Goal: Task Accomplishment & Management: Use online tool/utility

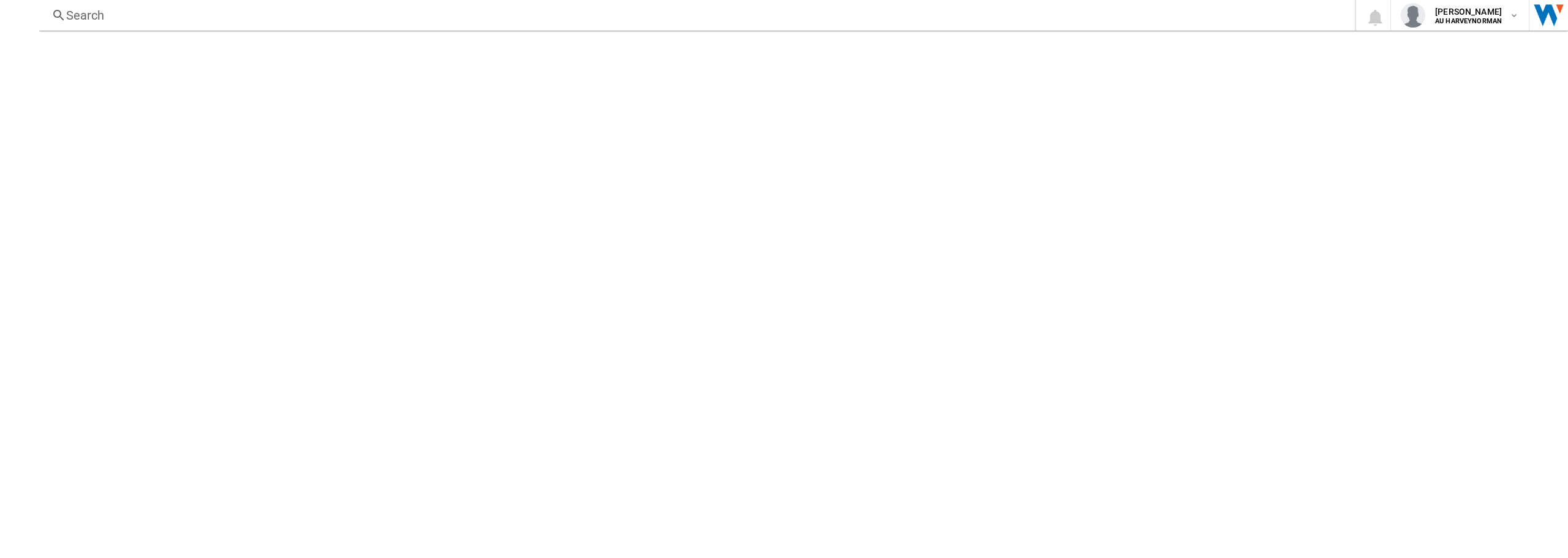
click at [1321, 251] on div at bounding box center [784, 217] width 1568 height 127
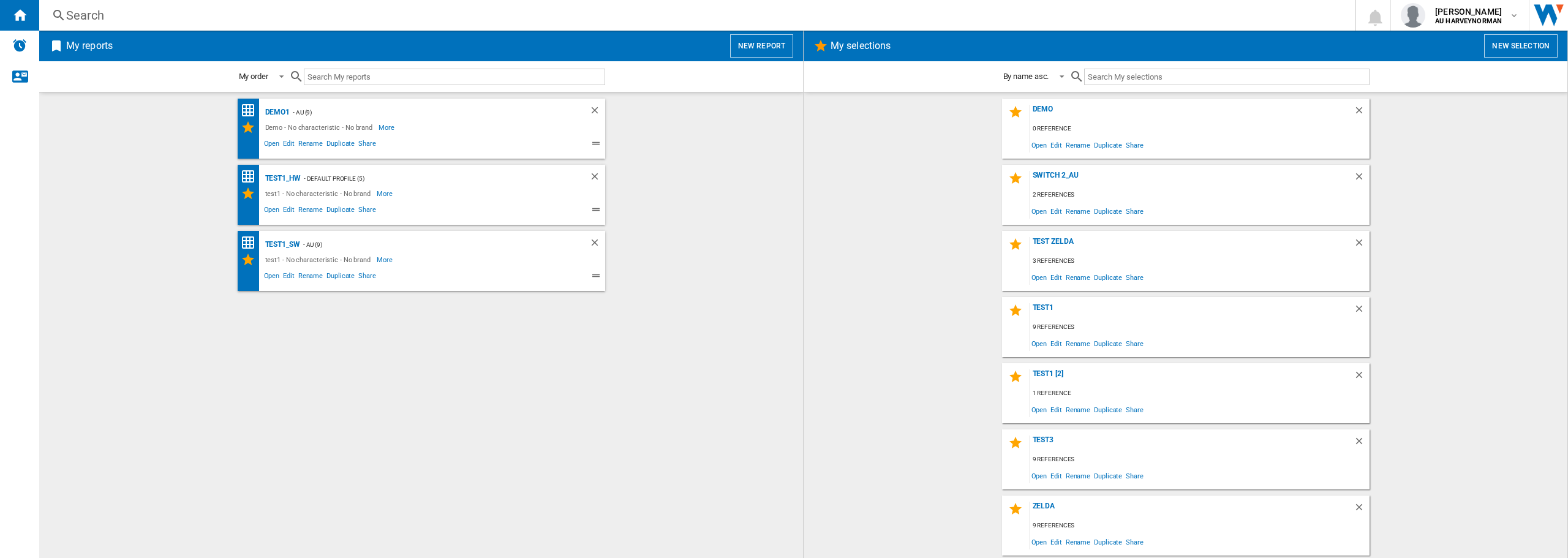
click at [1443, 341] on wk-selection "test1 9 references Open Edit Rename Duplicate Share" at bounding box center [1185, 327] width 740 height 60
click at [669, 328] on div "Demo1 - AU (9) Demo - No characteristic - No brand More Less Open Edit Rename D…" at bounding box center [421, 325] width 740 height 453
click at [878, 338] on wk-selection "test1 9 references Open Edit Rename Duplicate Share" at bounding box center [1185, 327] width 740 height 60
click at [1517, 49] on button "New selection" at bounding box center [1521, 46] width 74 height 24
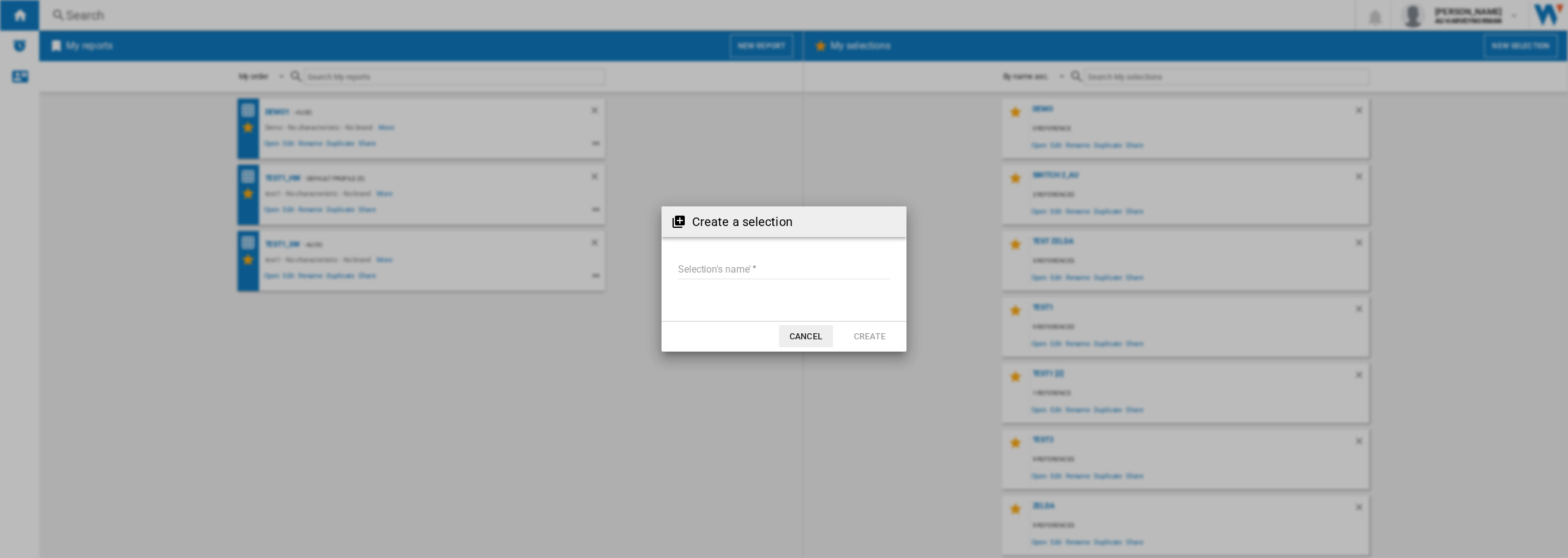
click at [719, 267] on input "Selection's name'" at bounding box center [784, 270] width 213 height 18
click at [803, 335] on button "Cancel" at bounding box center [806, 336] width 54 height 22
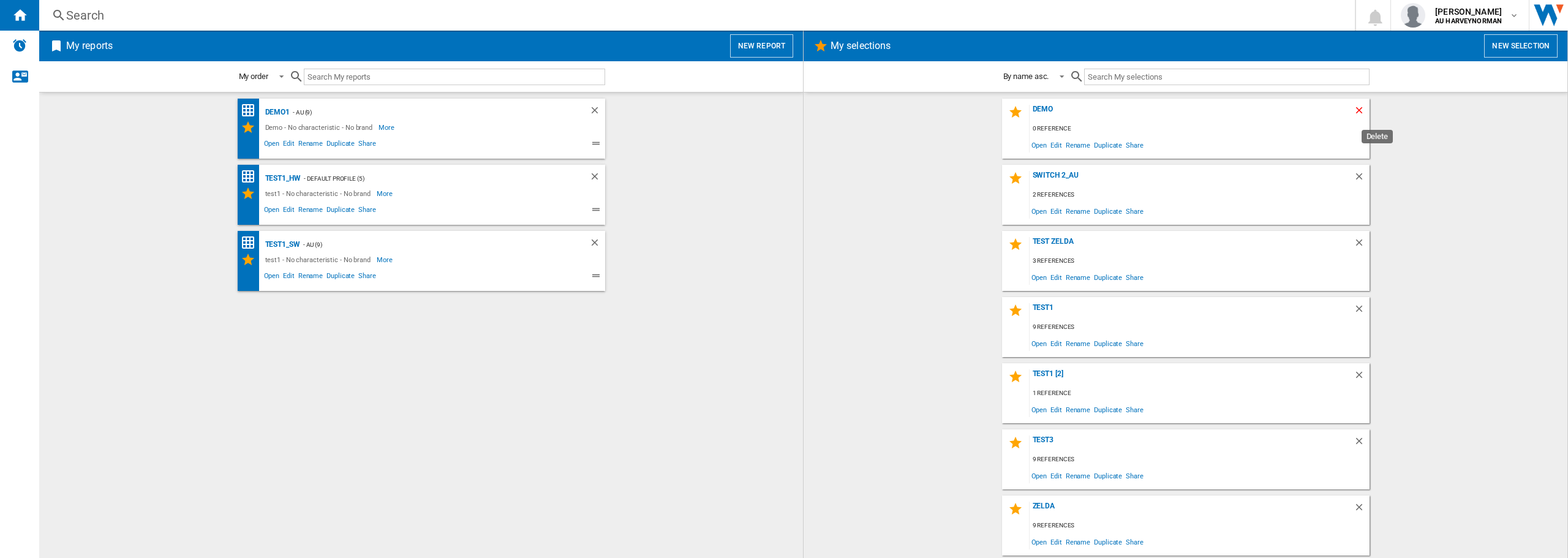
click at [1358, 107] on ng-md-icon "Delete" at bounding box center [1360, 112] width 15 height 15
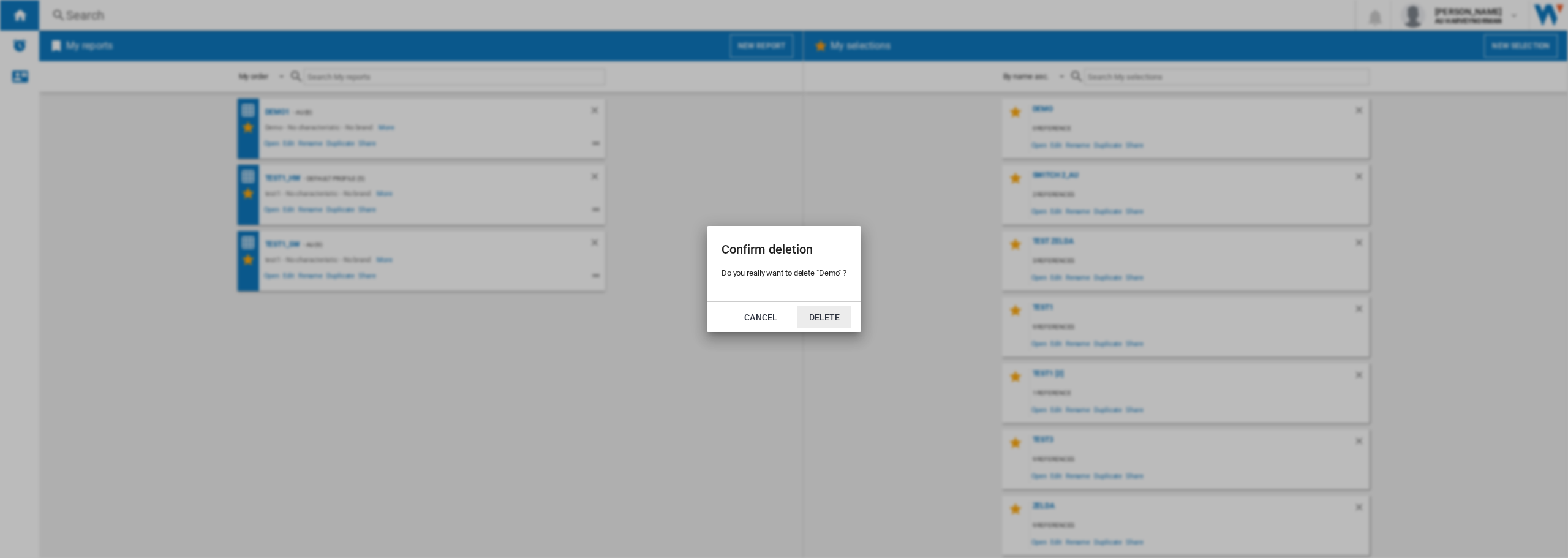
click at [833, 316] on button "Delete" at bounding box center [824, 317] width 54 height 22
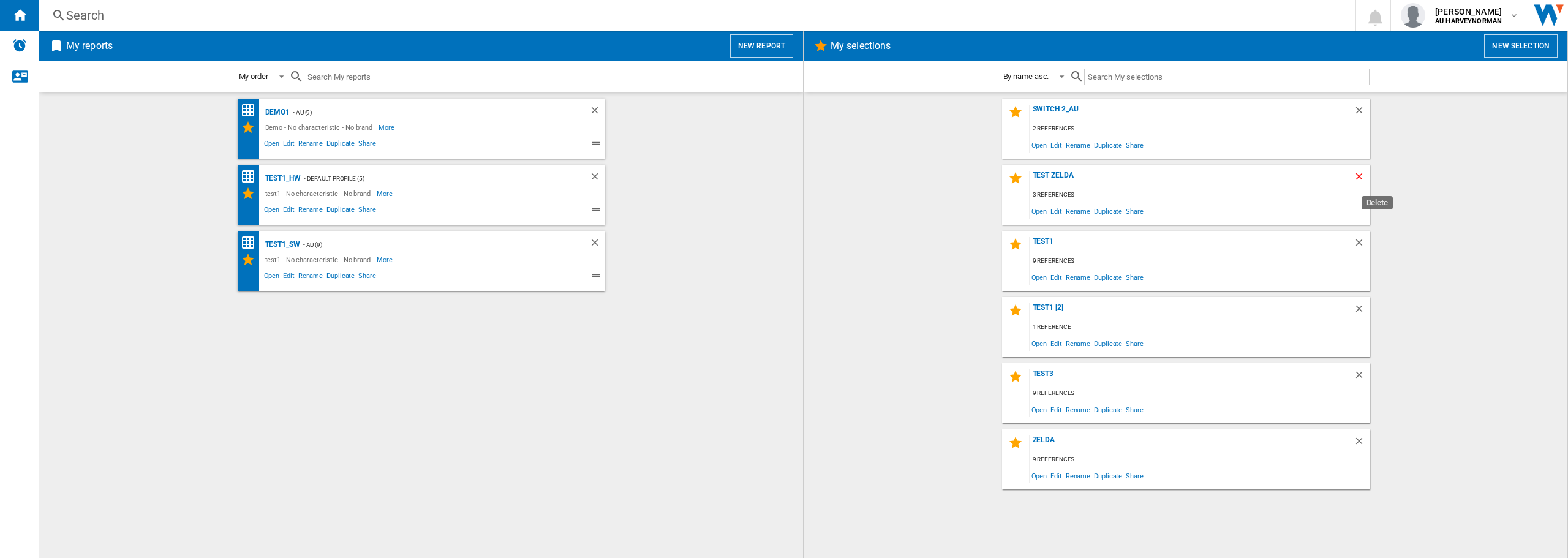
click at [1360, 171] on ng-md-icon "Delete" at bounding box center [1360, 178] width 15 height 15
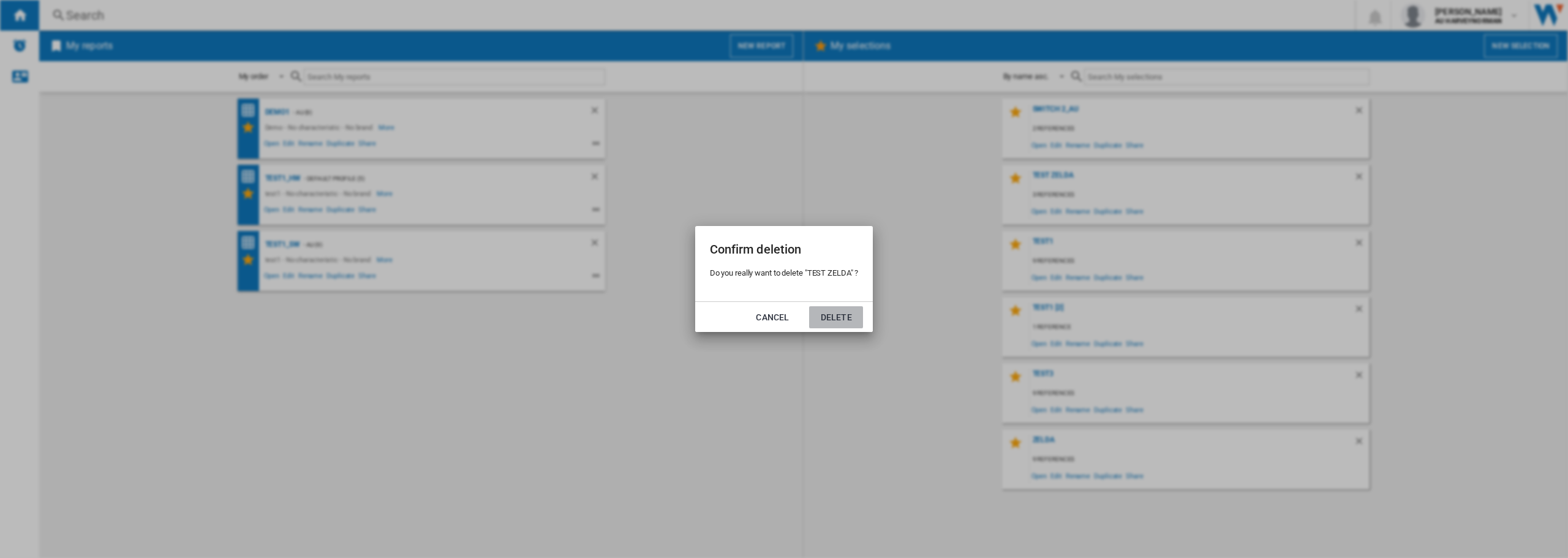
click at [845, 314] on button "Delete" at bounding box center [836, 317] width 54 height 22
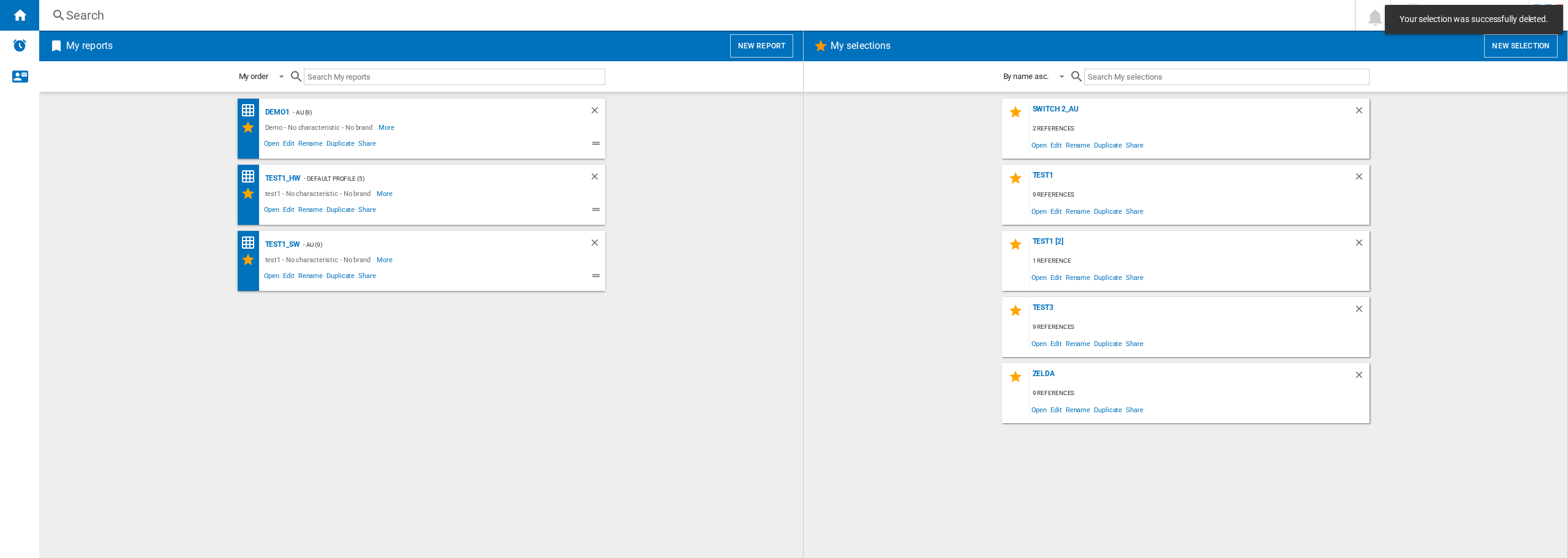
click at [1499, 45] on button "New selection" at bounding box center [1521, 46] width 74 height 24
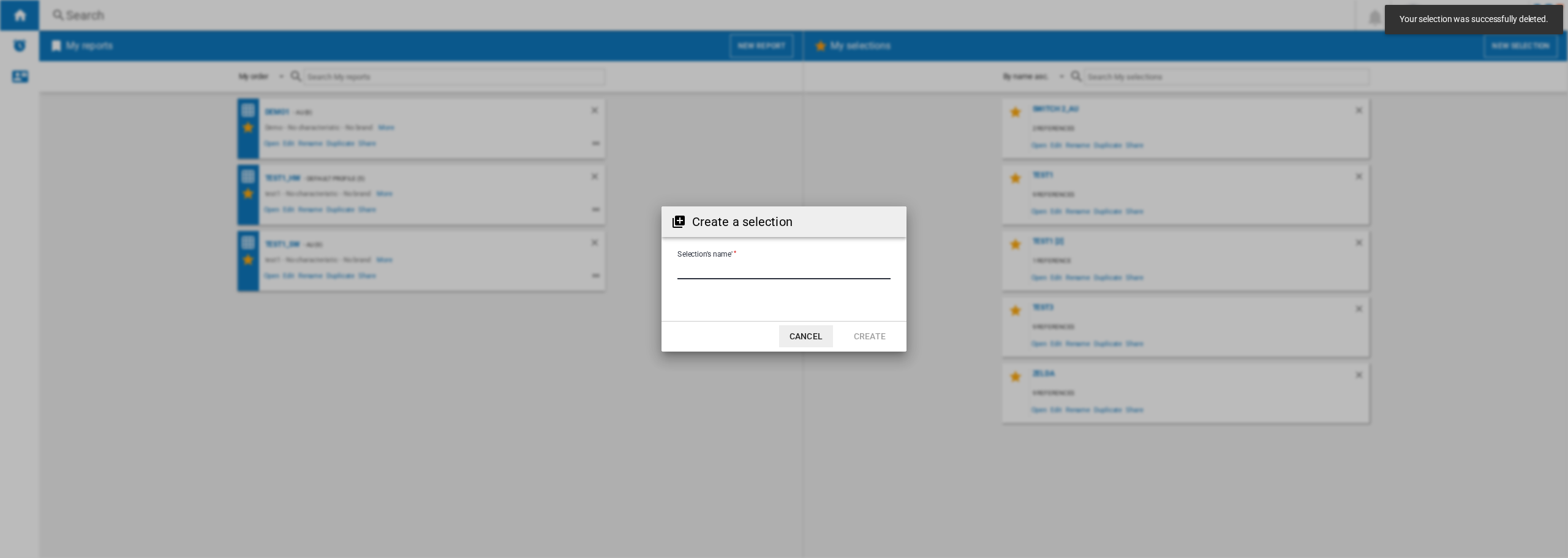
click at [705, 273] on input "Selection's name'" at bounding box center [784, 270] width 213 height 18
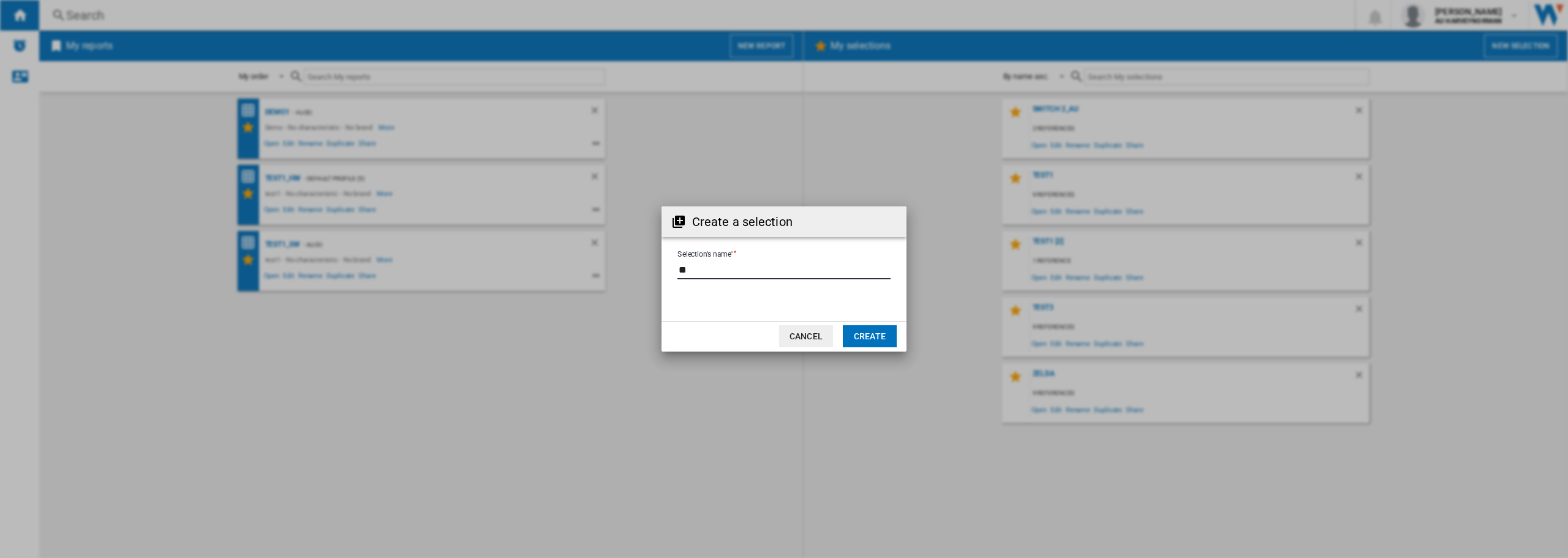
type input "**"
click at [871, 332] on button "Create" at bounding box center [870, 336] width 54 height 22
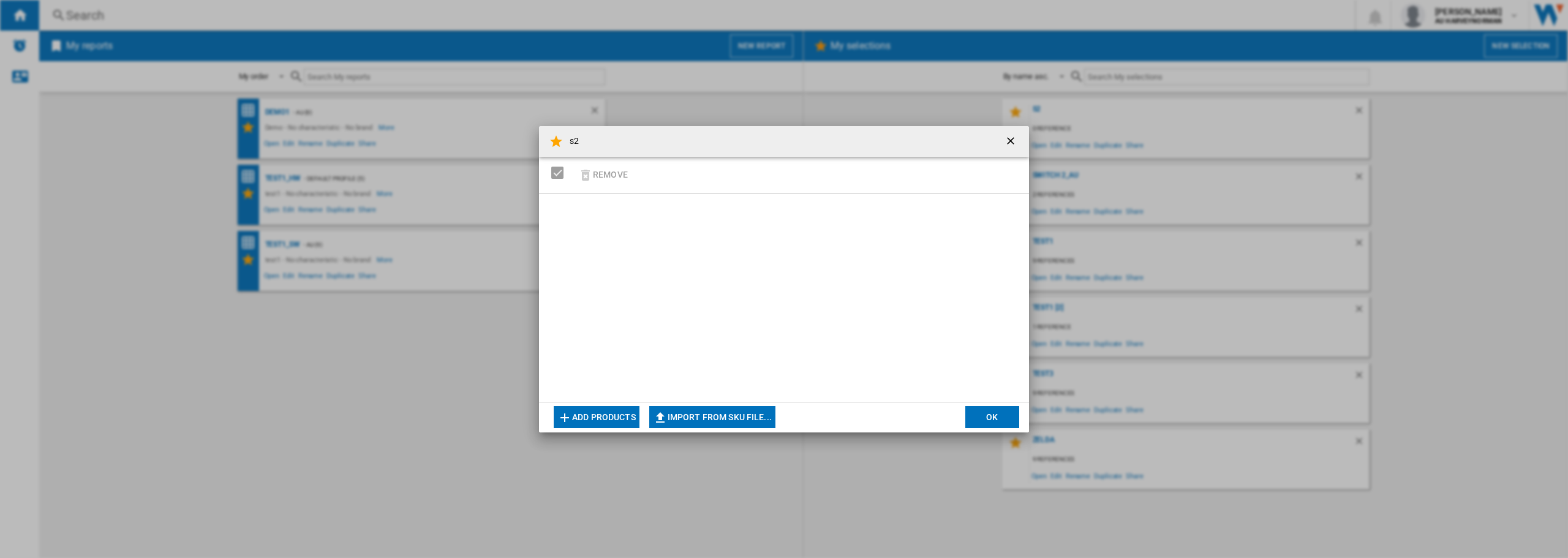
click at [584, 414] on button "Add products" at bounding box center [596, 417] width 85 height 22
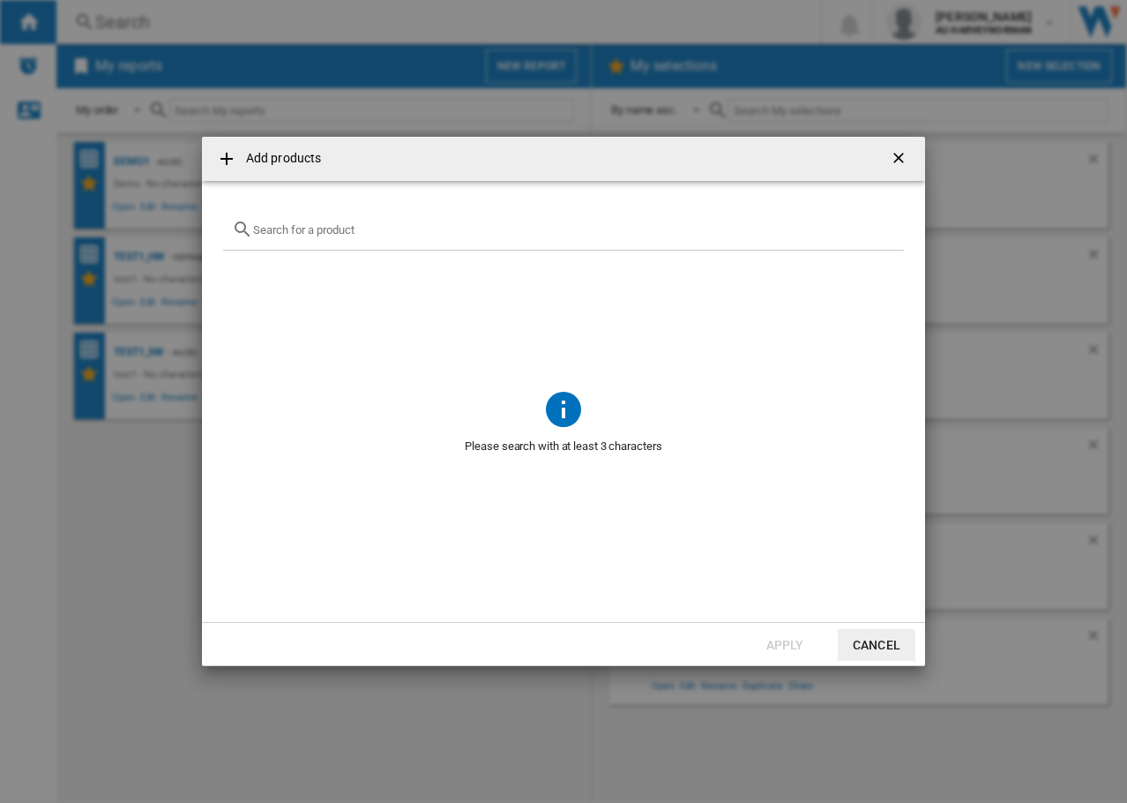
click at [314, 230] on input "text" at bounding box center [574, 229] width 642 height 13
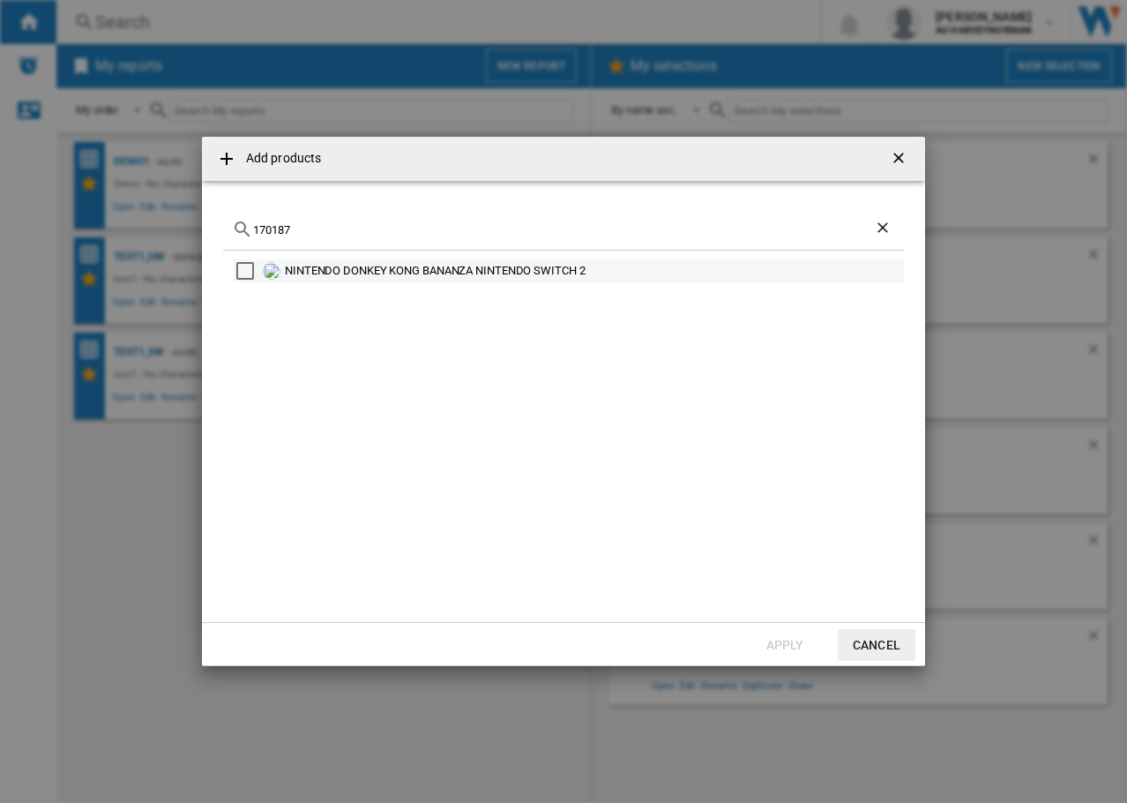
click at [343, 269] on div "NINTENDO DONKEY KONG BANANZA NINTENDO SWITCH 2" at bounding box center [593, 271] width 617 height 18
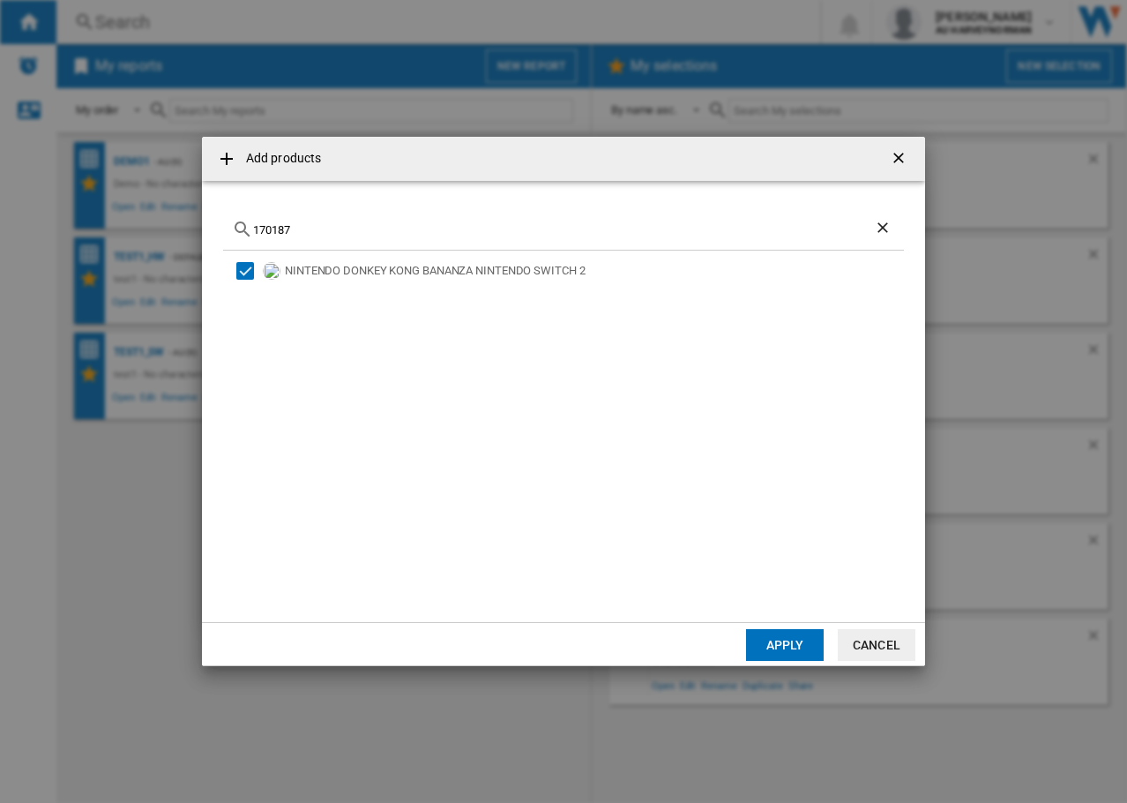
click at [362, 227] on input "170187" at bounding box center [563, 229] width 621 height 13
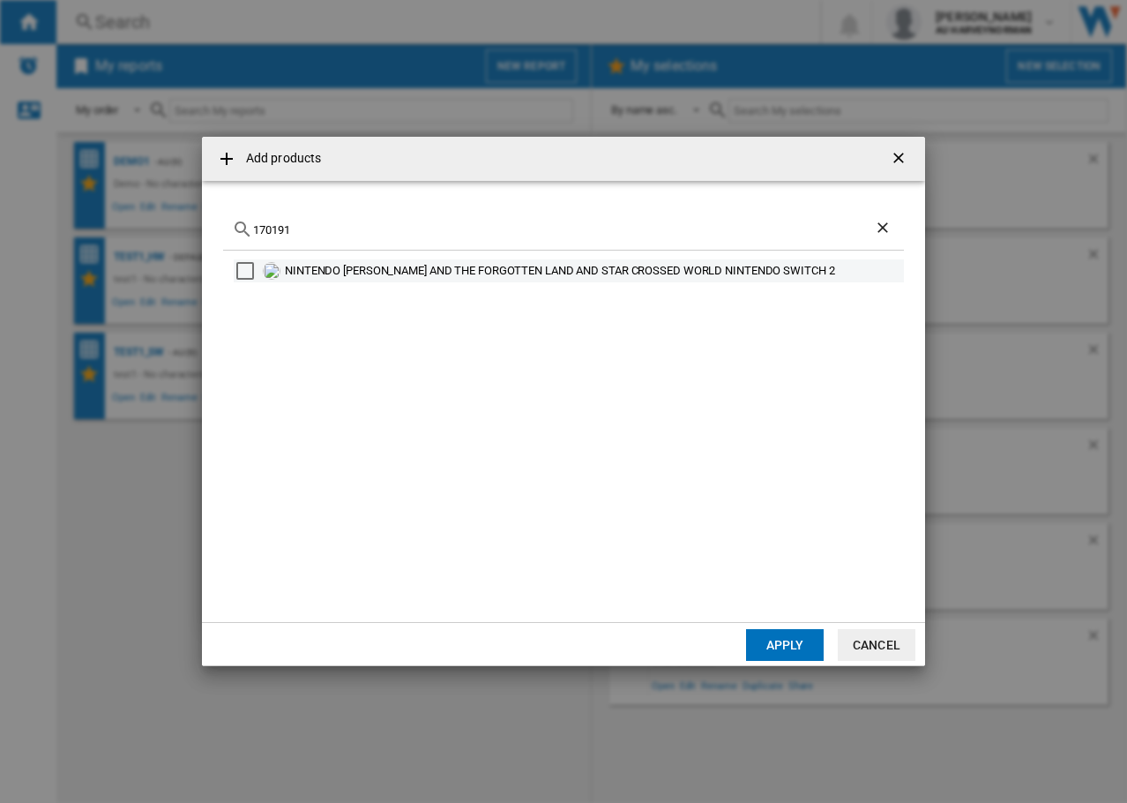
type input "170191"
click at [274, 277] on img at bounding box center [272, 271] width 18 height 18
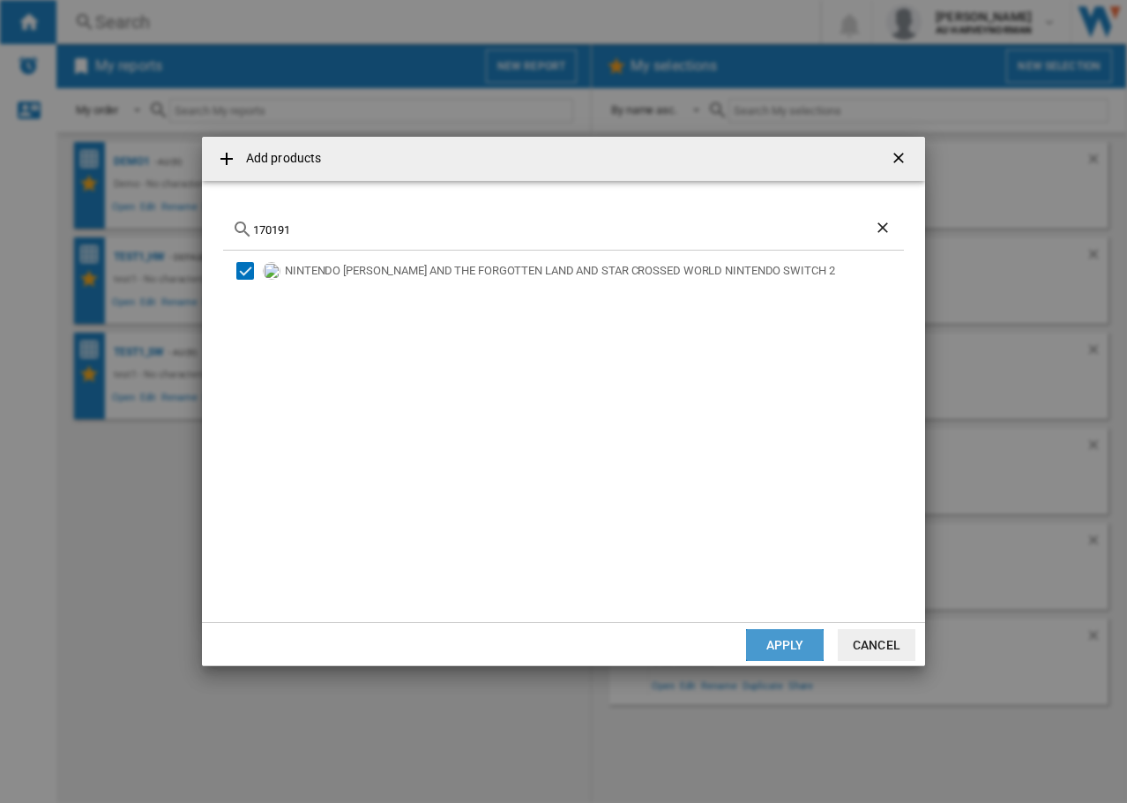
click at [796, 632] on button "Apply" at bounding box center [785, 645] width 78 height 32
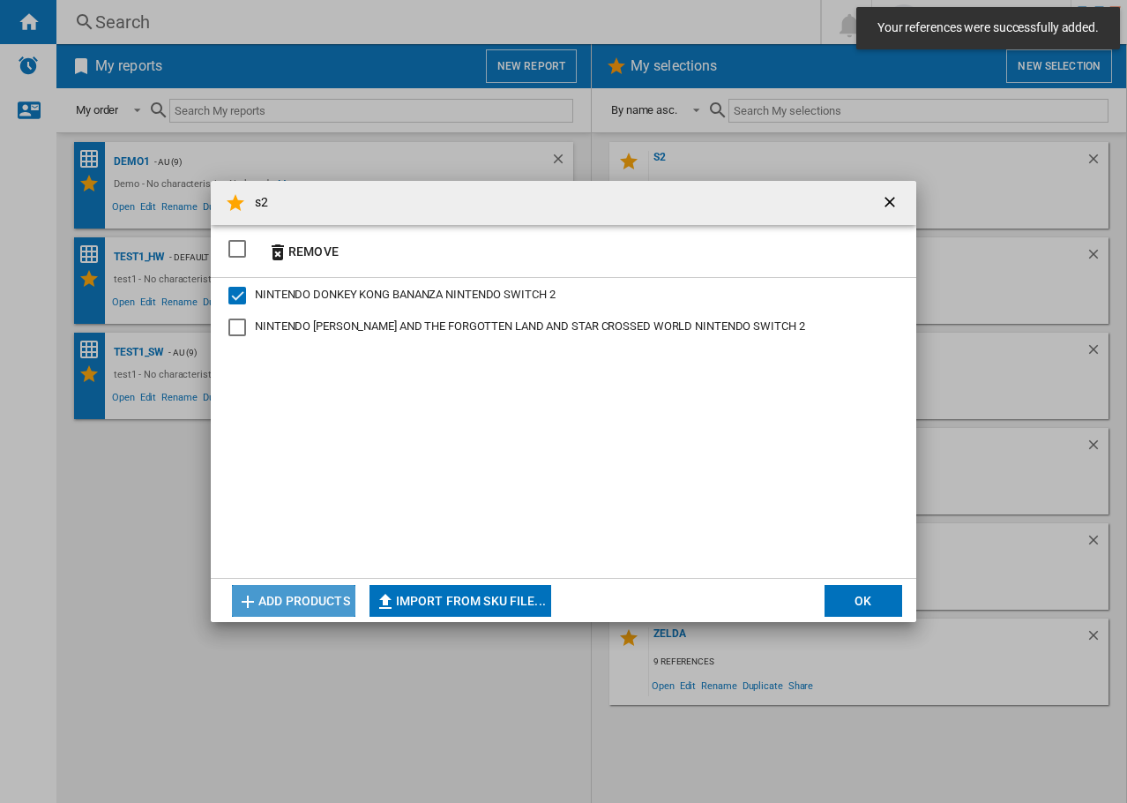
click at [280, 605] on button "Add products" at bounding box center [293, 601] width 123 height 32
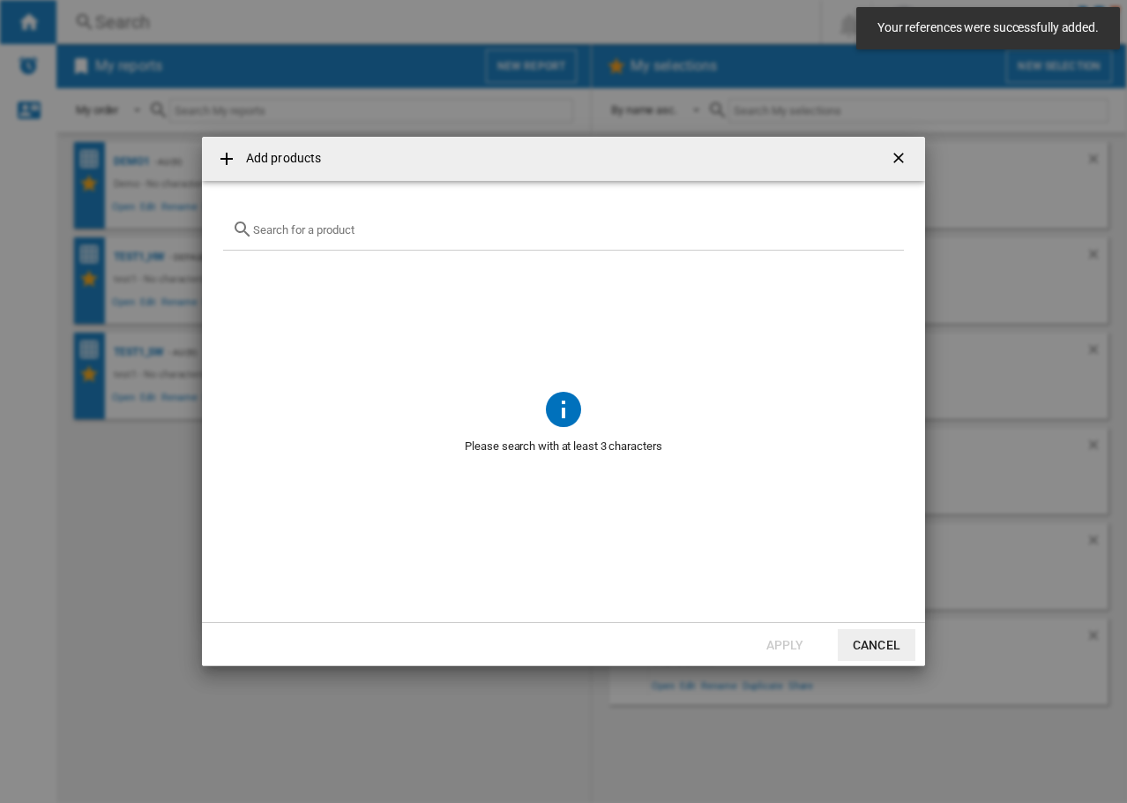
click at [314, 229] on input "{{getI18NText('SELECTIONS.EDITION_POPUP.OPEN_PRODUCTS_POPUP')}} {{::getI18NText…" at bounding box center [574, 229] width 642 height 13
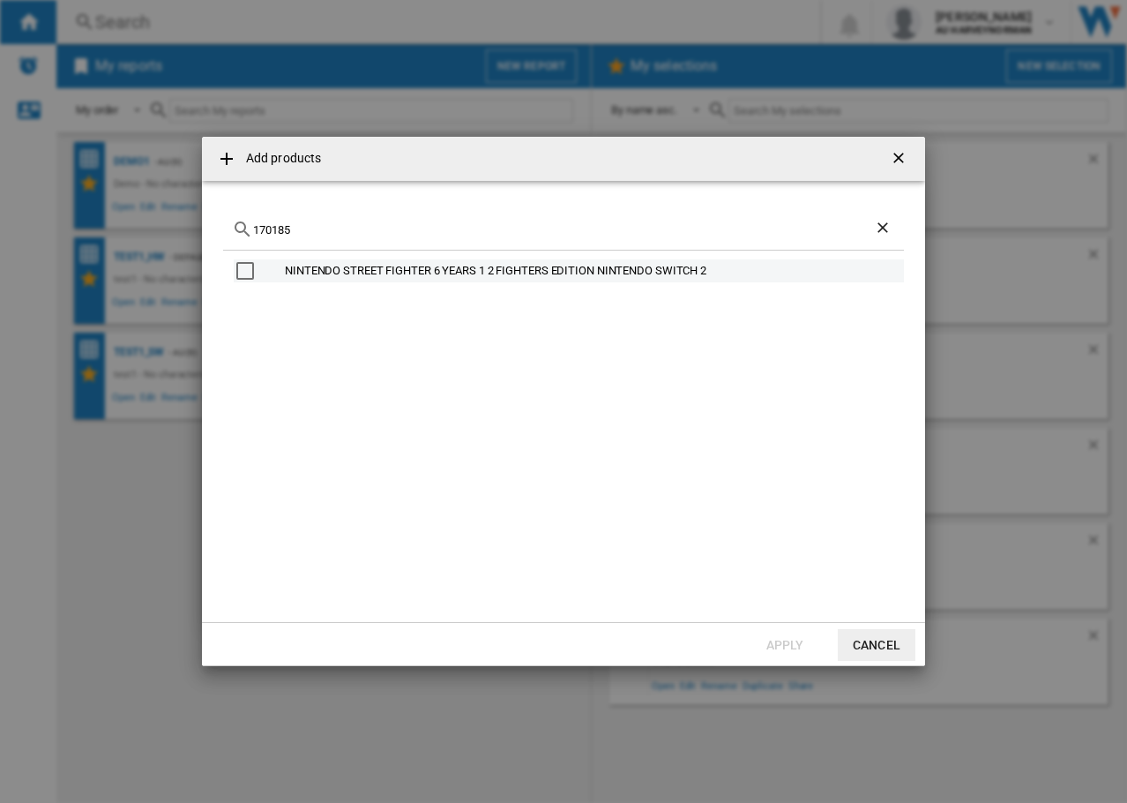
type input "170185"
click at [287, 269] on div "NINTENDO STREET FIGHTER 6 YEARS 1 2 FIGHTERS EDITION NINTENDO SWITCH 2" at bounding box center [593, 271] width 617 height 18
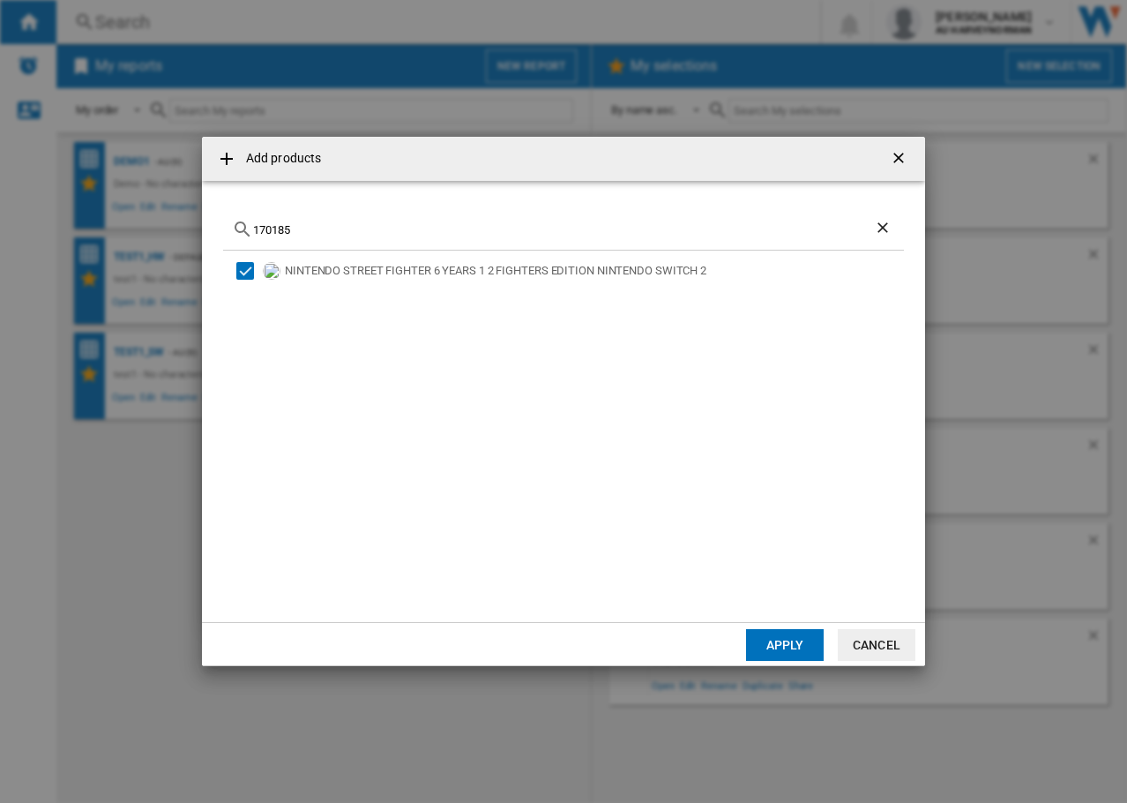
click at [793, 635] on button "Apply" at bounding box center [785, 645] width 78 height 32
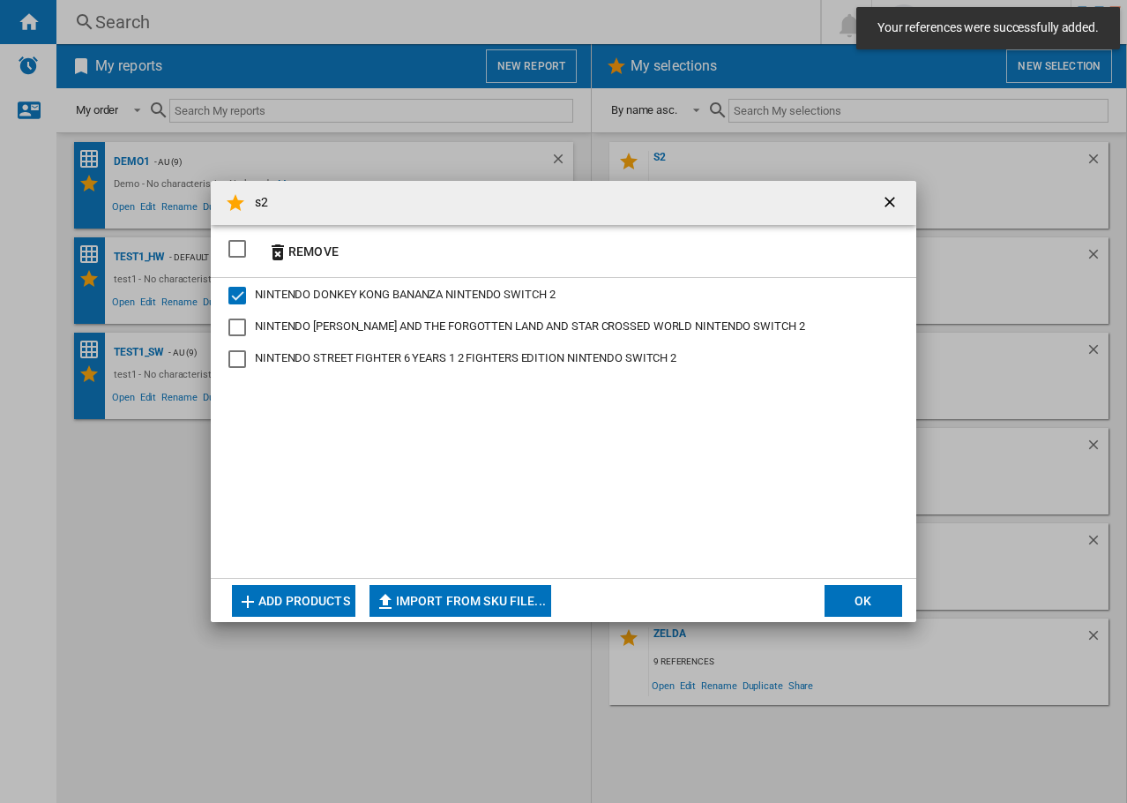
click at [331, 607] on button "Add products" at bounding box center [293, 601] width 123 height 32
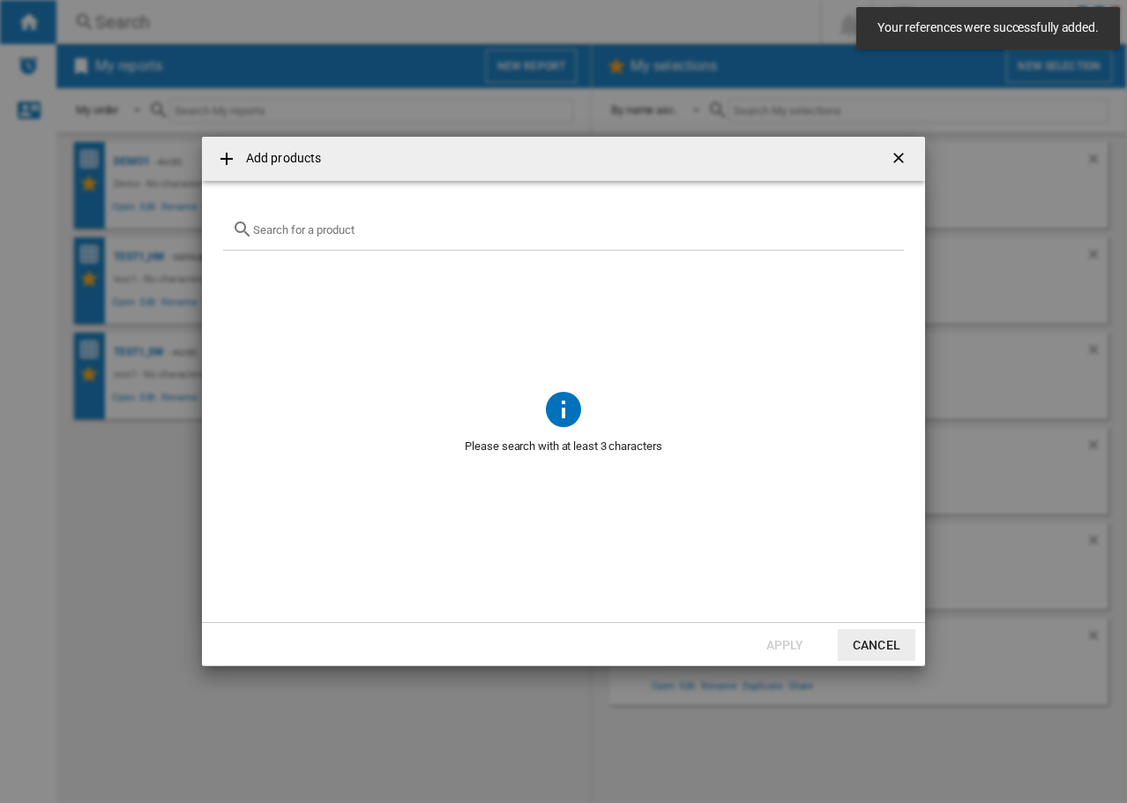
click at [303, 228] on input "{{getI18NText('SELECTIONS.EDITION_POPUP.OPEN_PRODUCTS_POPUP')}} {{::getI18NText…" at bounding box center [574, 229] width 642 height 13
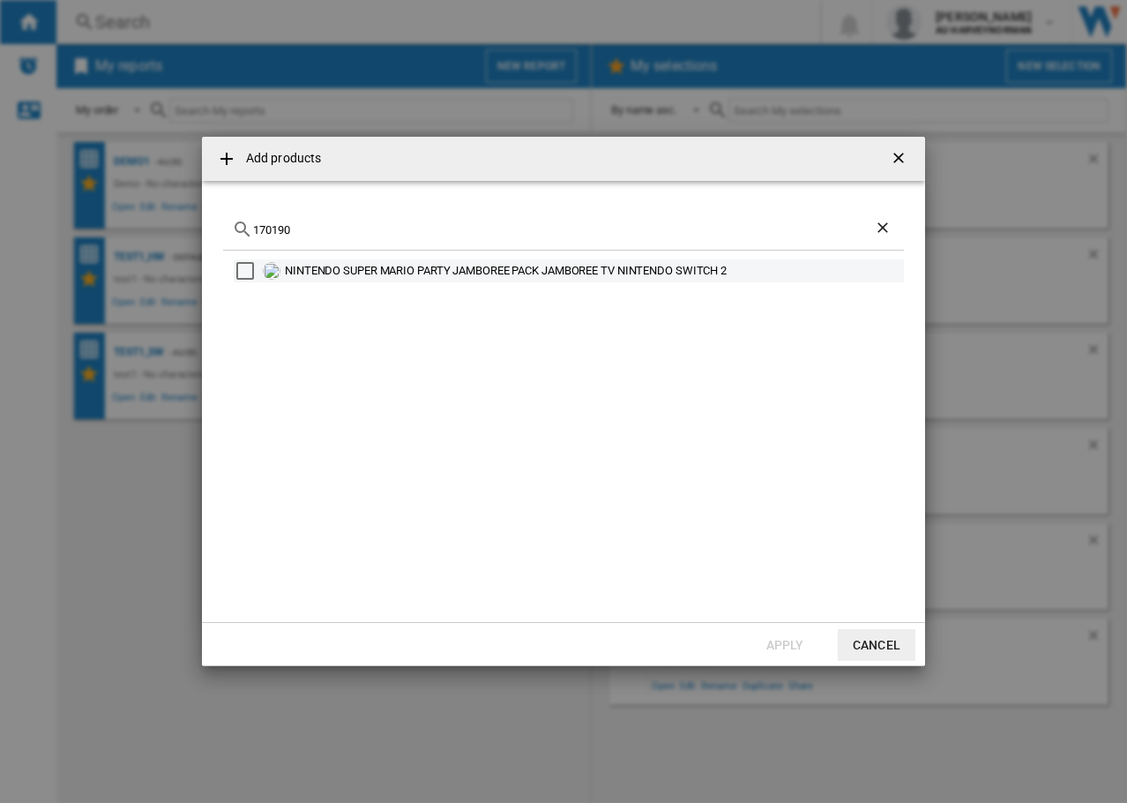
click at [236, 268] on div "Select" at bounding box center [245, 271] width 18 height 18
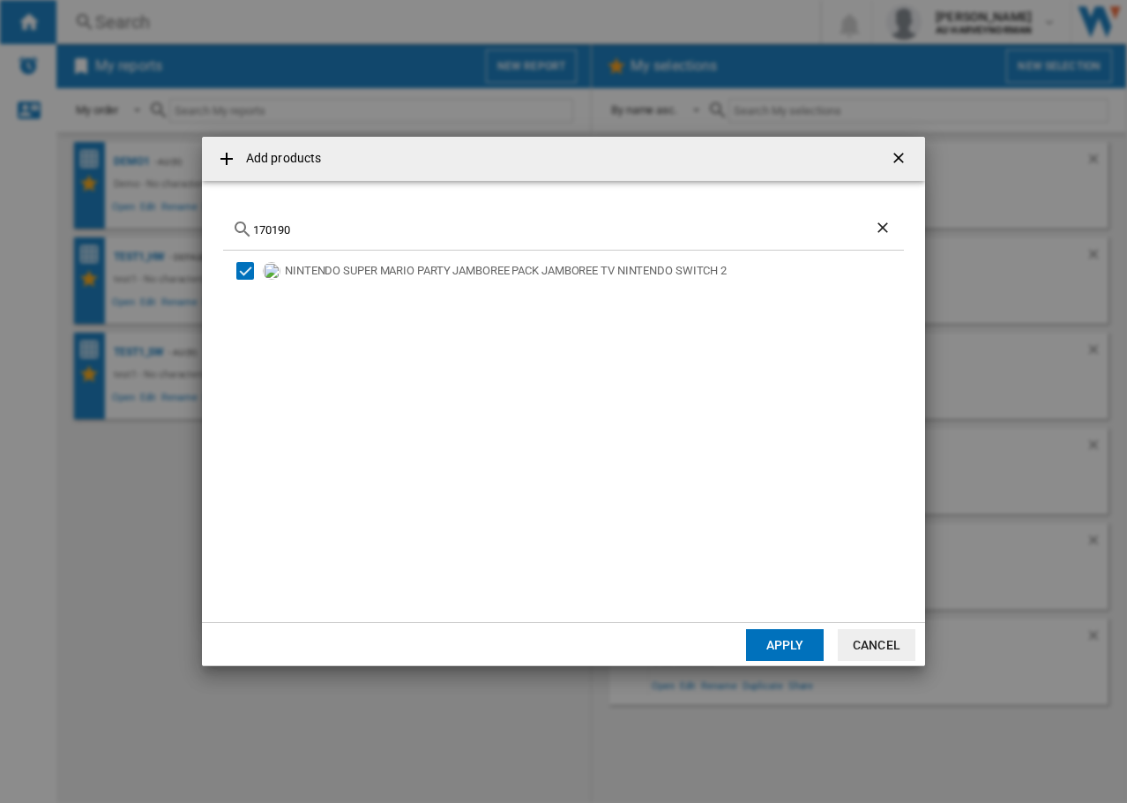
drag, startPoint x: 325, startPoint y: 231, endPoint x: 336, endPoint y: 269, distance: 39.6
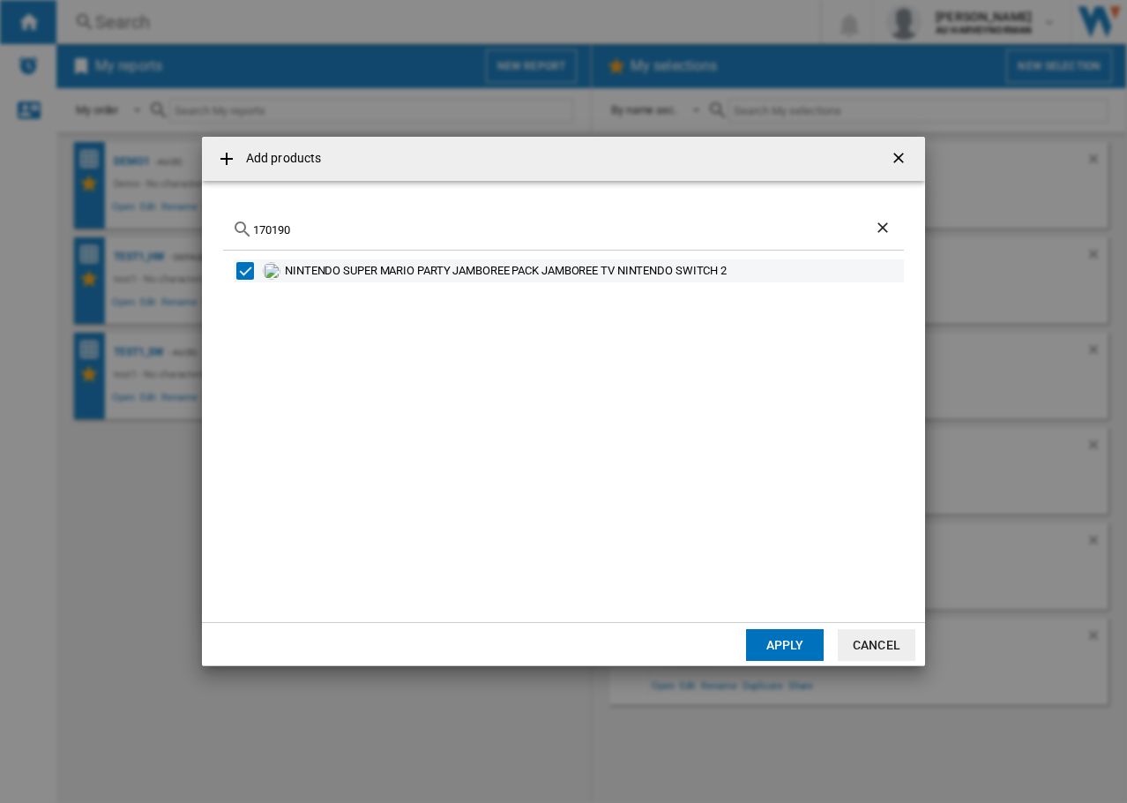
click at [230, 236] on div "170190" at bounding box center [563, 229] width 681 height 41
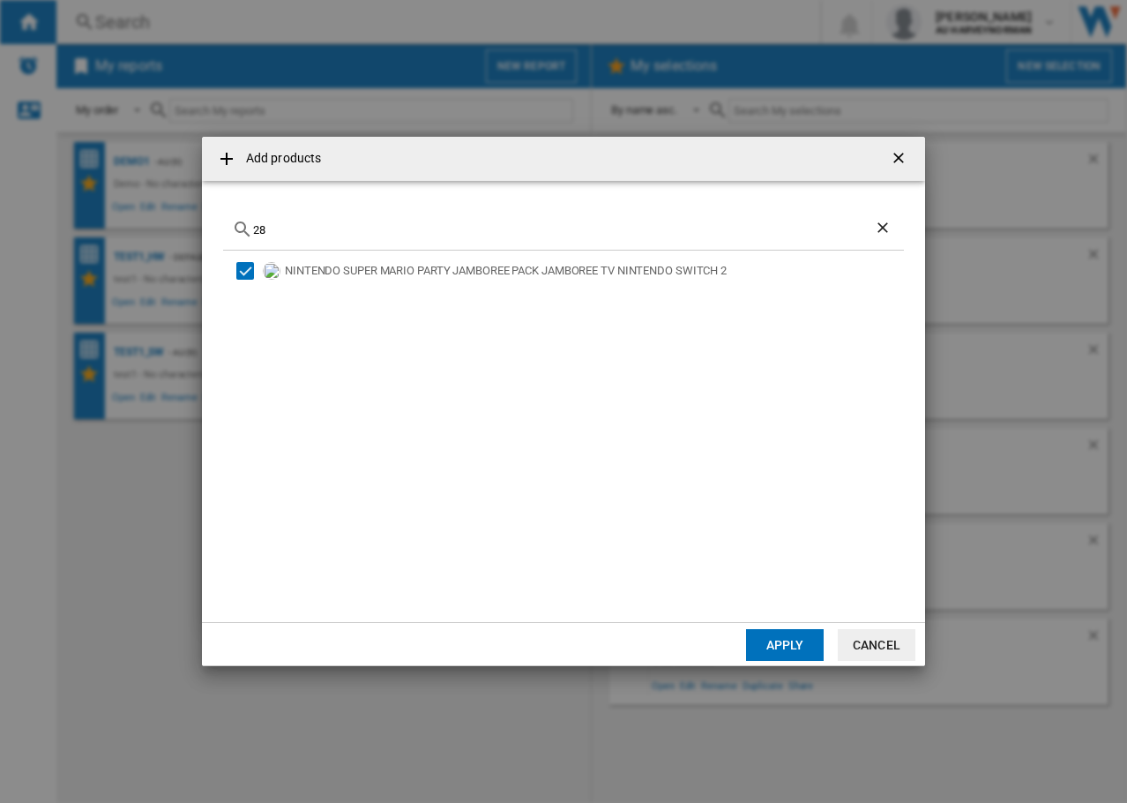
type input "2"
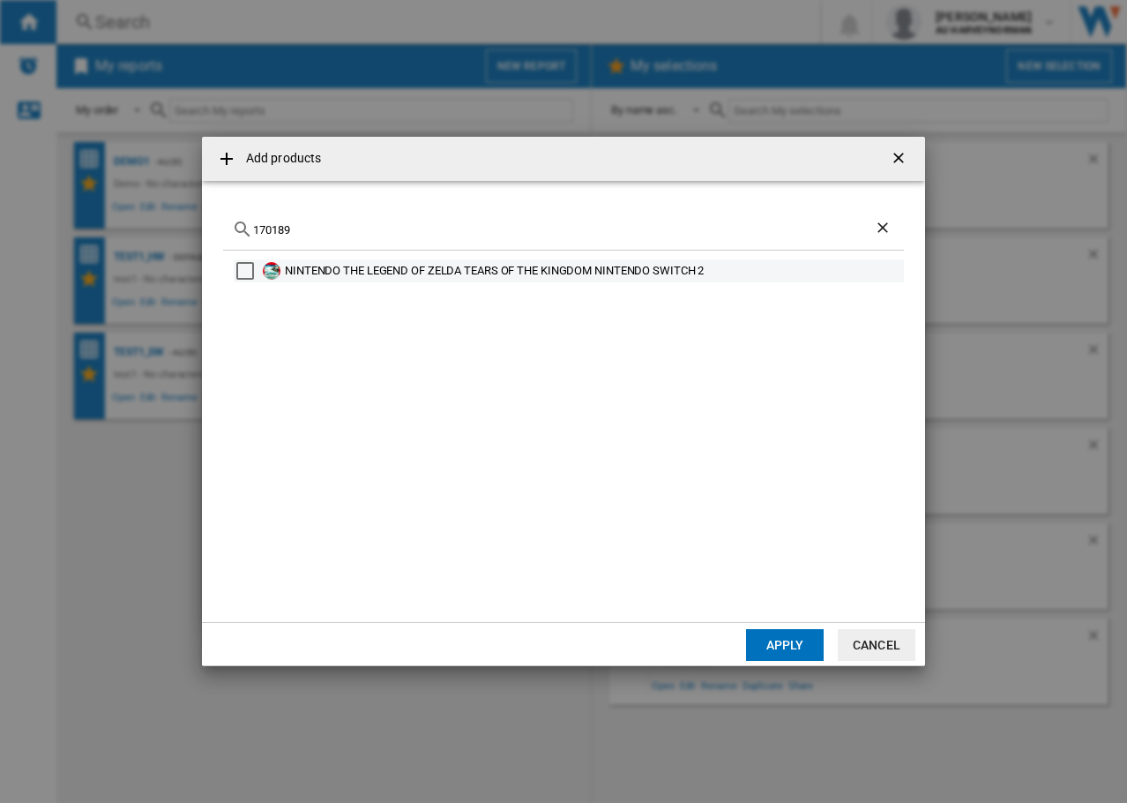
click at [256, 276] on md-checkbox "Select" at bounding box center [249, 271] width 26 height 18
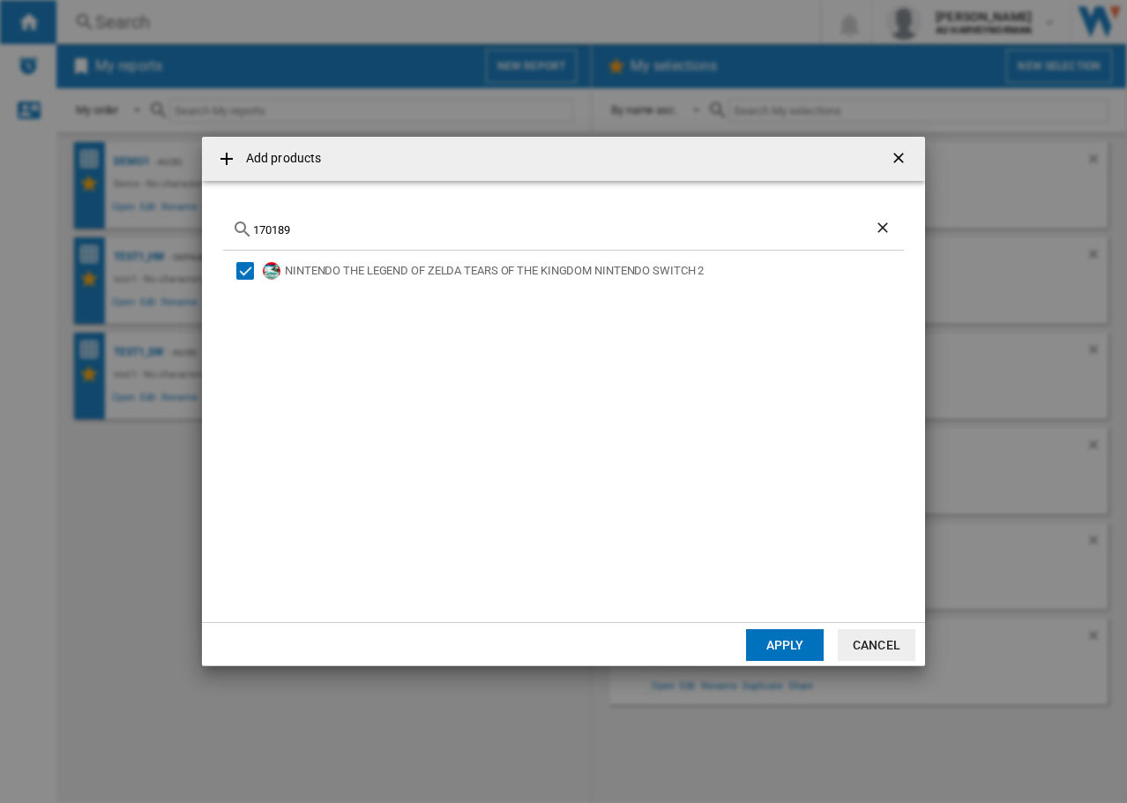
drag, startPoint x: 309, startPoint y: 228, endPoint x: 151, endPoint y: 232, distance: 157.9
click at [139, 222] on div "Add products 170189 NINTENDO THE LEGEND OF ZELDA TEARS OF THE KINGDOM NINTENDO …" at bounding box center [563, 401] width 1127 height 803
type input "170595"
click at [353, 273] on div "POKEMON LEGENDS Z A EDITION NINTENDO SWITCH 2" at bounding box center [593, 271] width 617 height 18
click at [764, 653] on button "Apply" at bounding box center [785, 645] width 78 height 32
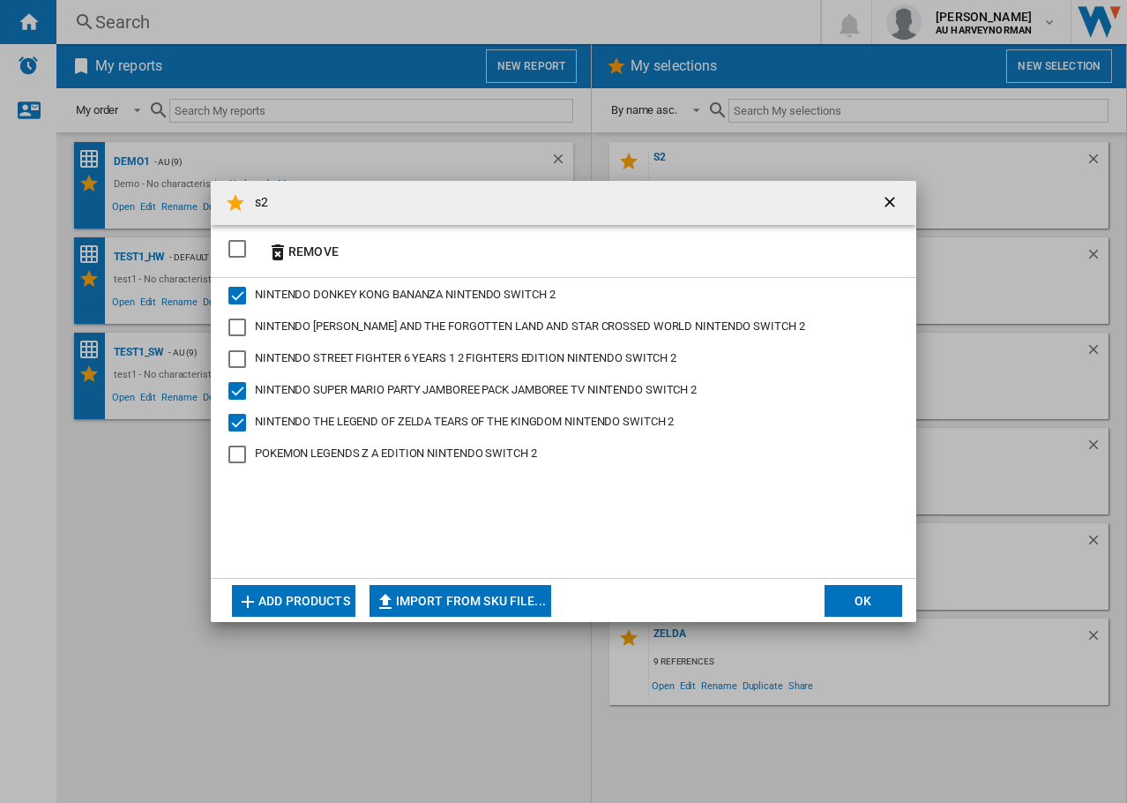
click at [273, 599] on button "Add products" at bounding box center [293, 601] width 123 height 32
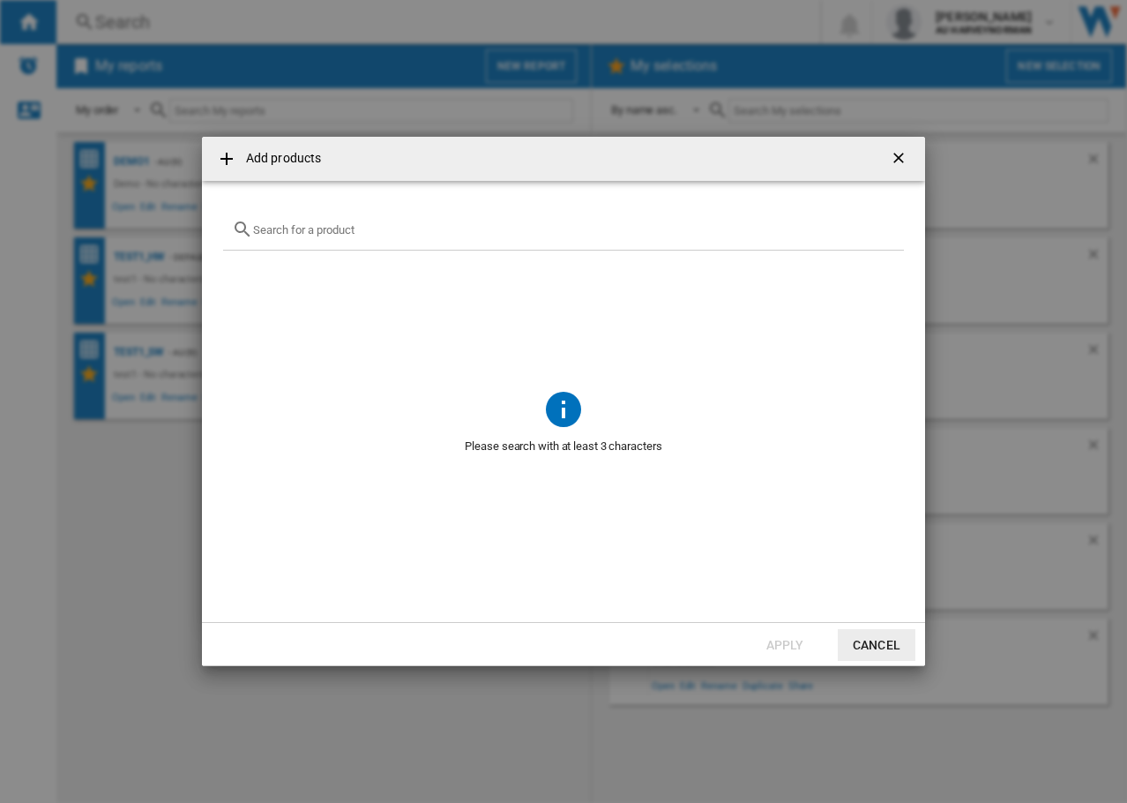
click at [360, 227] on input "{{getI18NText('SELECTIONS.EDITION_POPUP.OPEN_PRODUCTS_POPUP')}} {{::getI18NText…" at bounding box center [574, 229] width 642 height 13
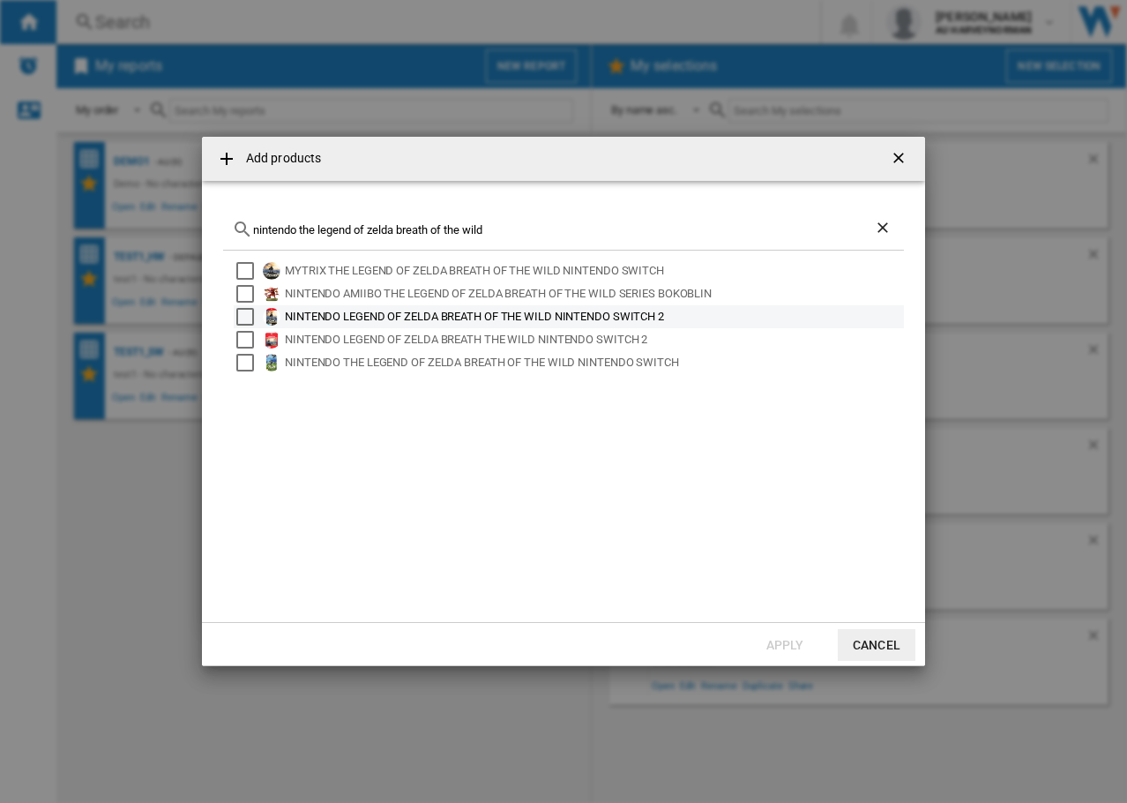
type input "nintendo the legend of zelda breath of the wild"
click at [486, 311] on div "NINTENDO LEGEND OF ZELDA BREATH OF THE WILD NINTENDO SWITCH 2" at bounding box center [593, 317] width 617 height 18
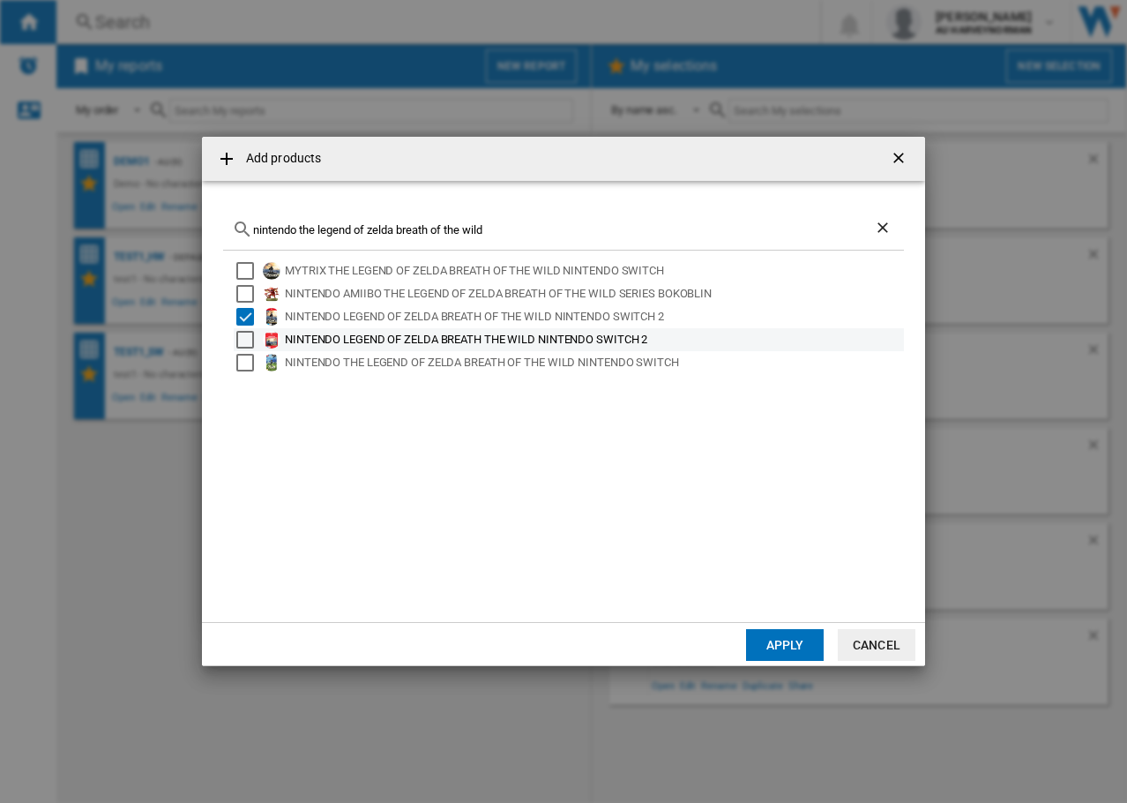
click at [472, 336] on div "NINTENDO LEGEND OF ZELDA BREATH THE WILD NINTENDO SWITCH 2" at bounding box center [593, 340] width 617 height 18
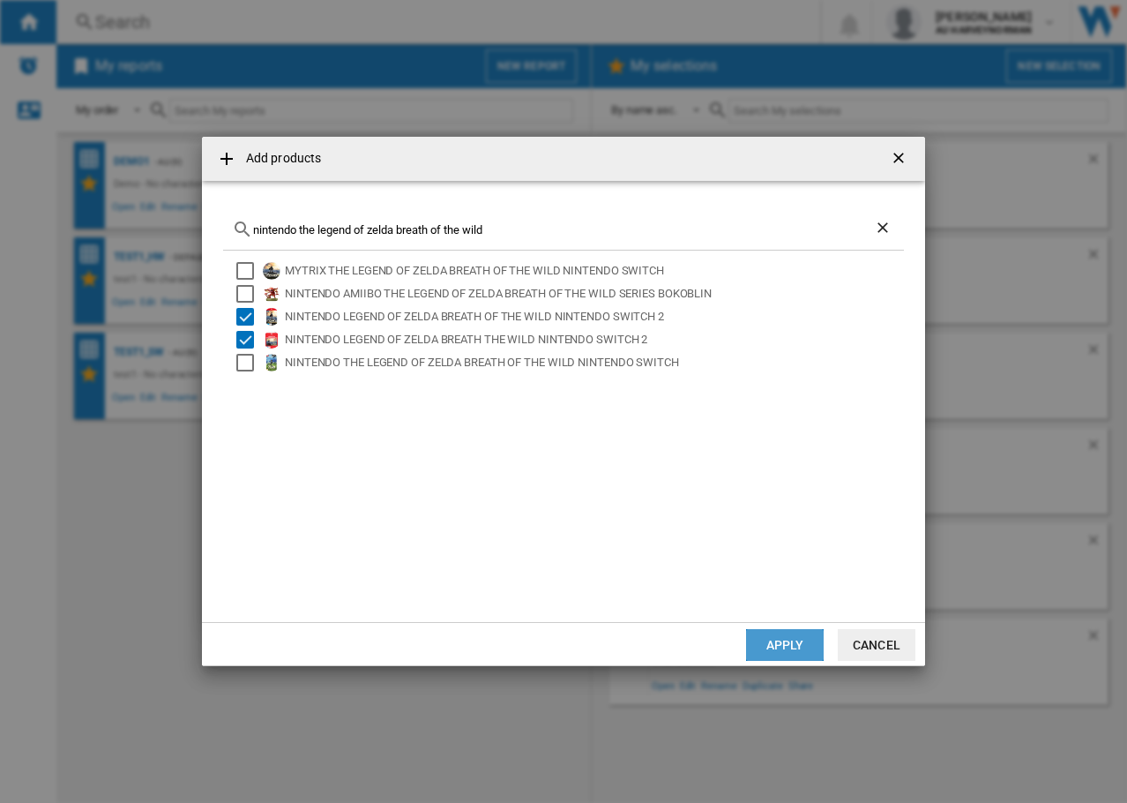
click at [761, 639] on button "Apply" at bounding box center [785, 645] width 78 height 32
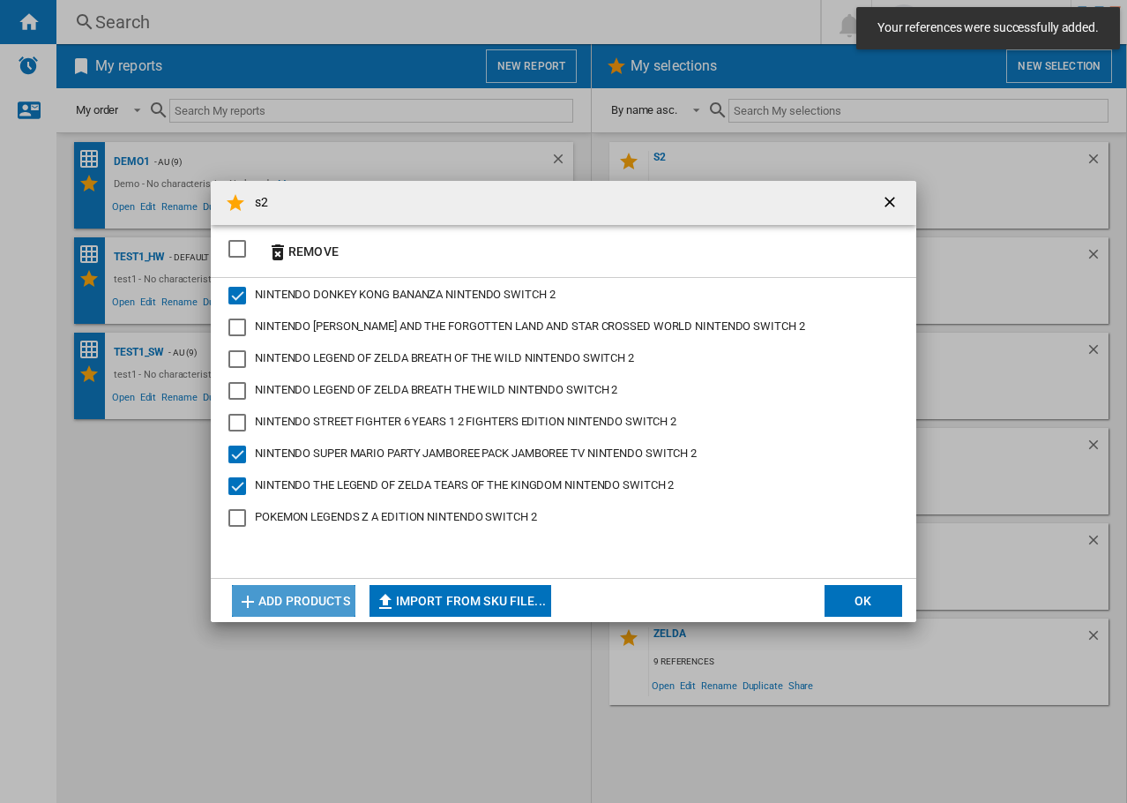
click at [289, 597] on button "Add products" at bounding box center [293, 601] width 123 height 32
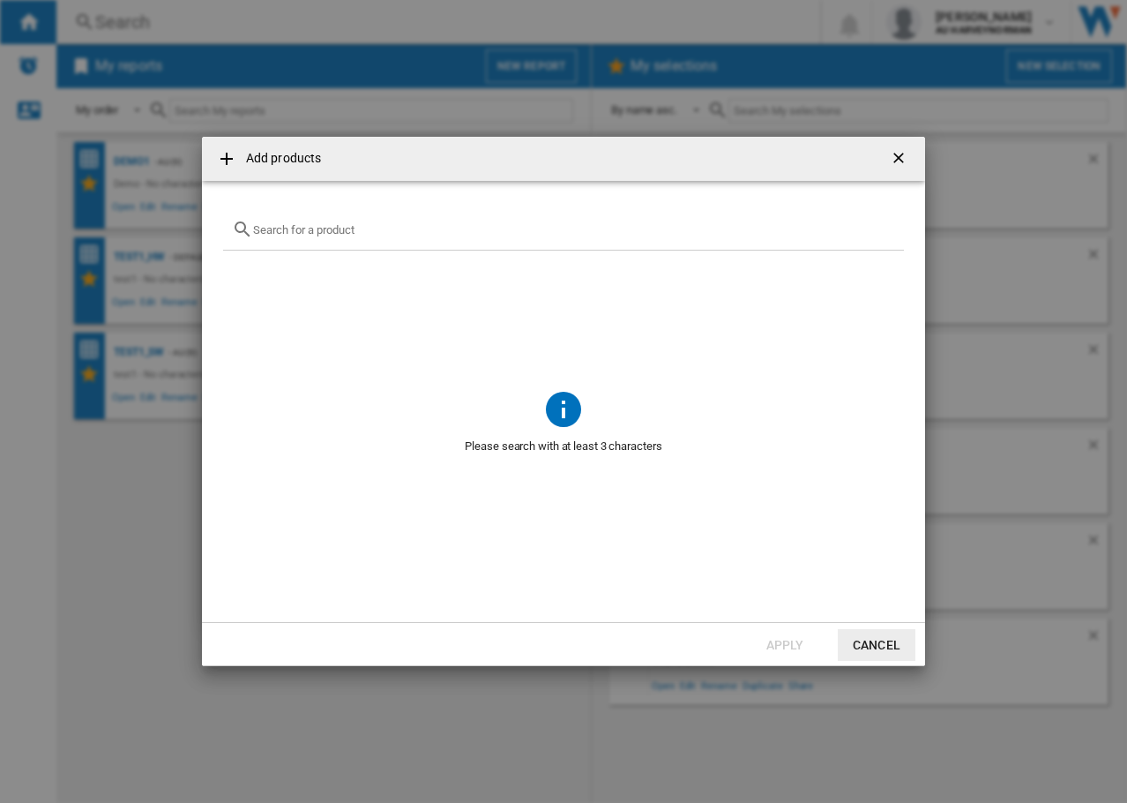
click at [319, 236] on input "{{getI18NText('SELECTIONS.EDITION_POPUP.OPEN_PRODUCTS_POPUP')}} {{::getI18NText…" at bounding box center [574, 229] width 642 height 13
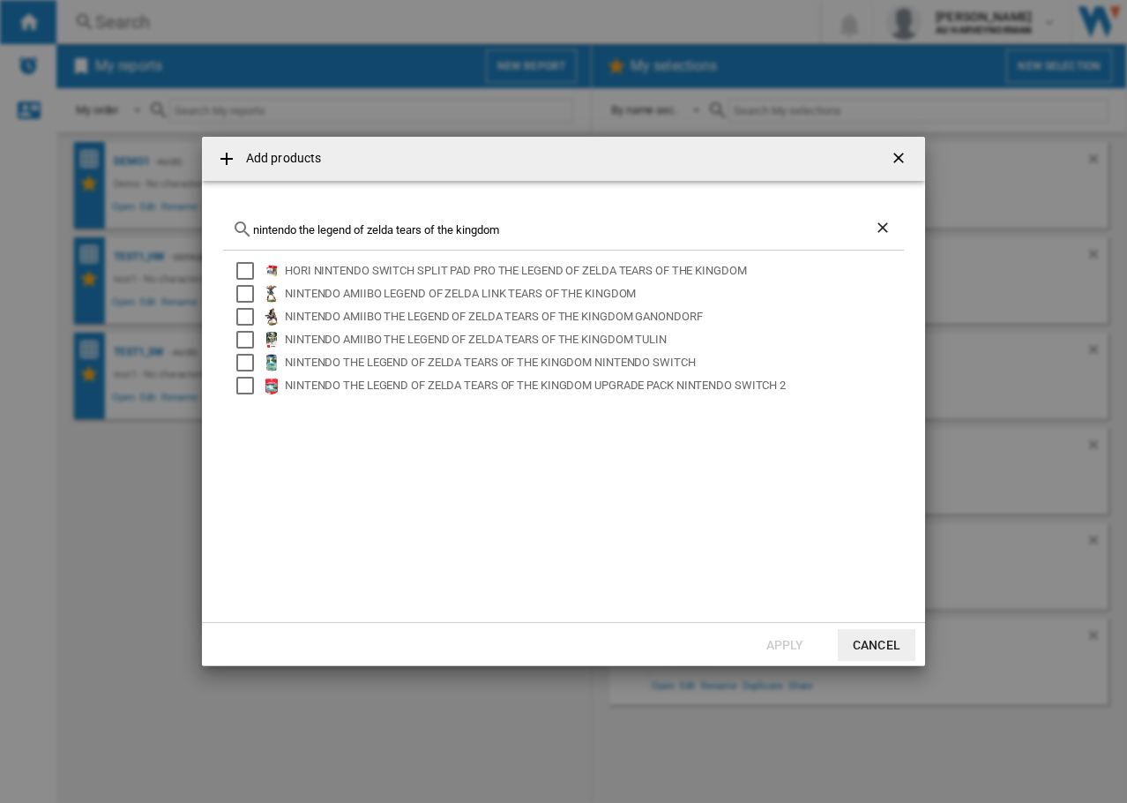
drag, startPoint x: 538, startPoint y: 230, endPoint x: 251, endPoint y: 234, distance: 286.7
click at [251, 234] on div "nintendo the legend of zelda tears of the kingdom" at bounding box center [563, 229] width 681 height 41
drag, startPoint x: 385, startPoint y: 228, endPoint x: 198, endPoint y: 206, distance: 188.2
click at [198, 206] on div "Add products tears of the kingdom HORI NINTENDO SWITCH SPLIT PAD PRO THE LEGEND…" at bounding box center [563, 401] width 1127 height 803
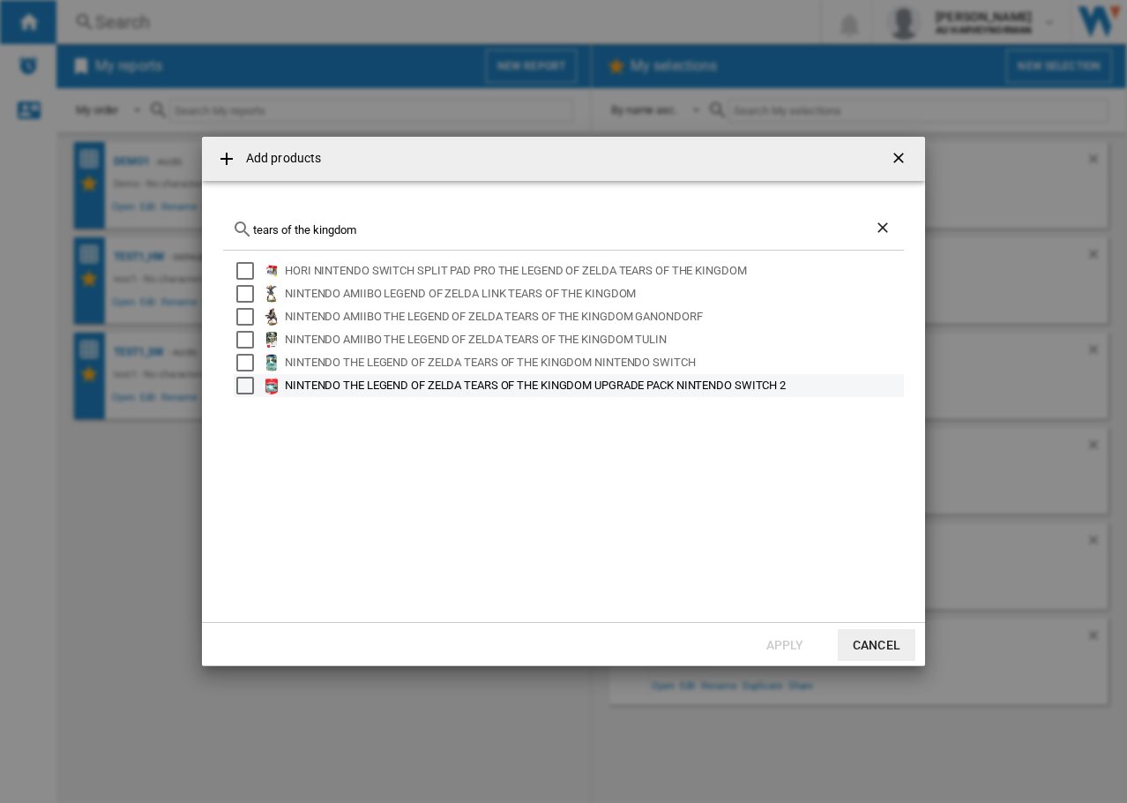
click at [526, 384] on div "NINTENDO THE LEGEND OF ZELDA TEARS OF THE KINGDOM UPGRADE PACK NINTENDO SWITCH 2" at bounding box center [593, 386] width 617 height 18
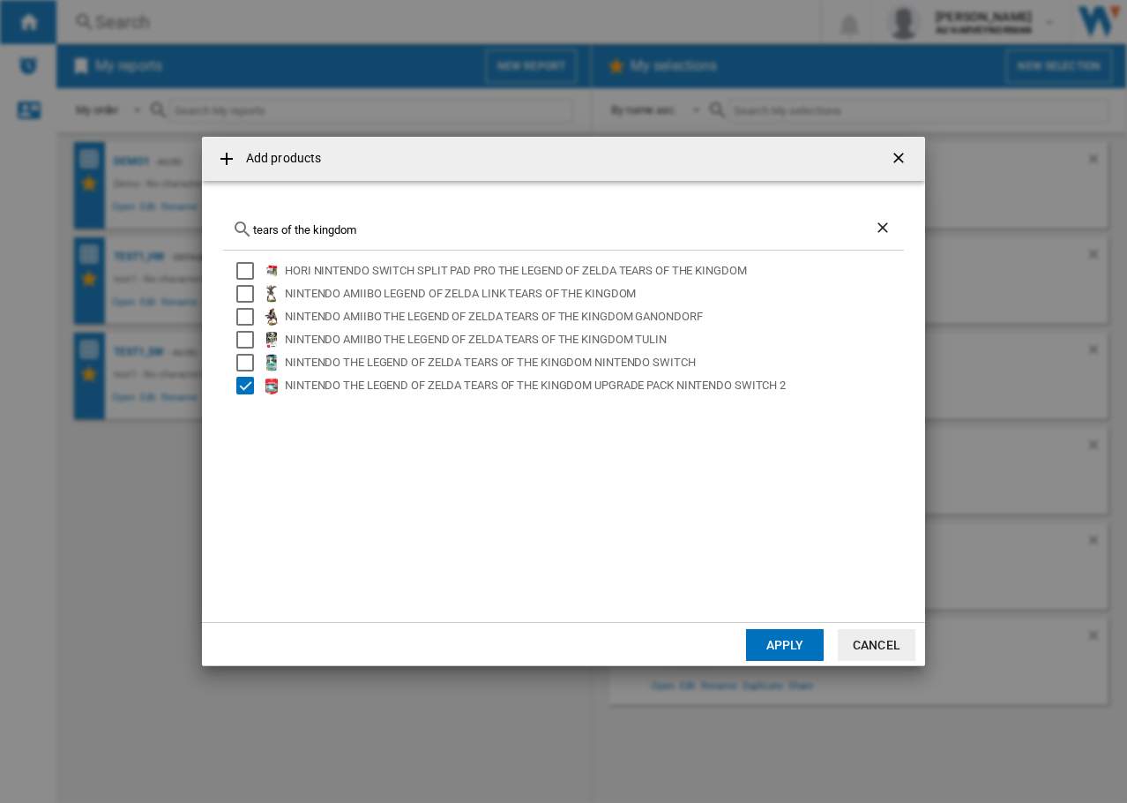
drag, startPoint x: 382, startPoint y: 225, endPoint x: 149, endPoint y: 216, distance: 233.0
click at [149, 216] on div "Add products tears of the kingdom HORI NINTENDO SWITCH SPLIT PAD PRO THE LEGEND…" at bounding box center [563, 401] width 1127 height 803
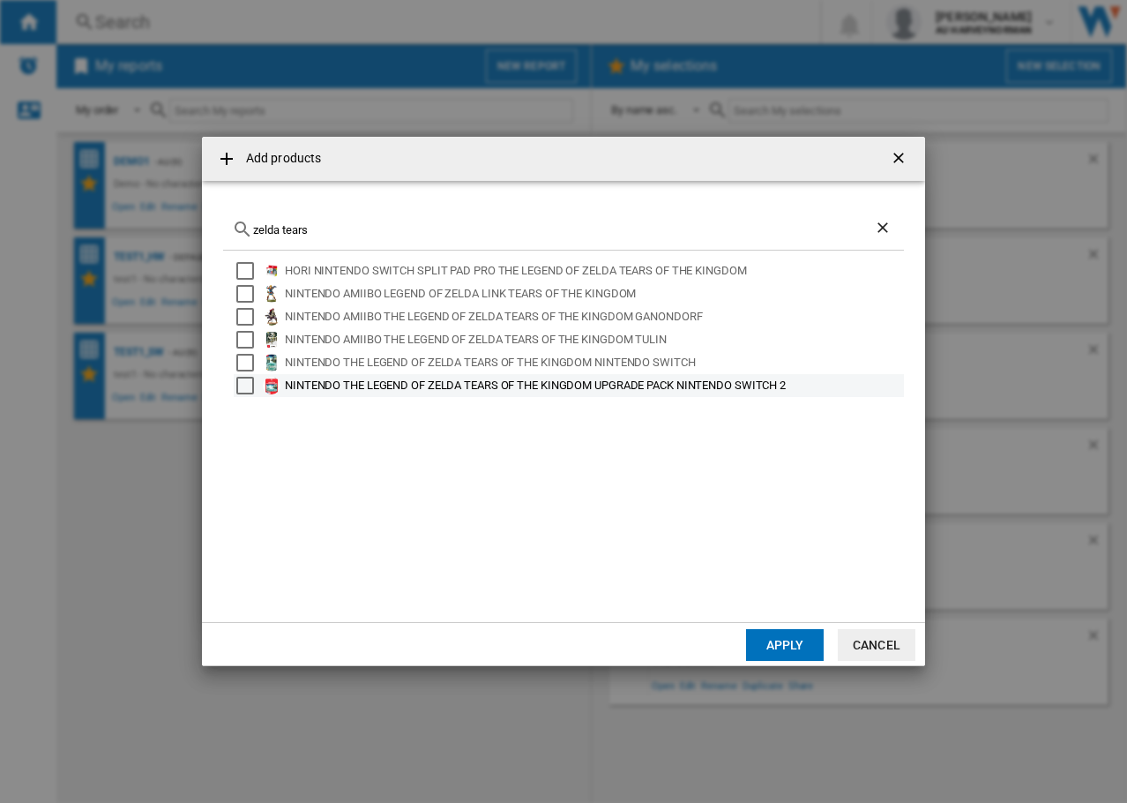
type input "zelda tears"
click at [502, 387] on div "NINTENDO THE LEGEND OF ZELDA TEARS OF THE KINGDOM UPGRADE PACK NINTENDO SWITCH 2" at bounding box center [593, 386] width 617 height 18
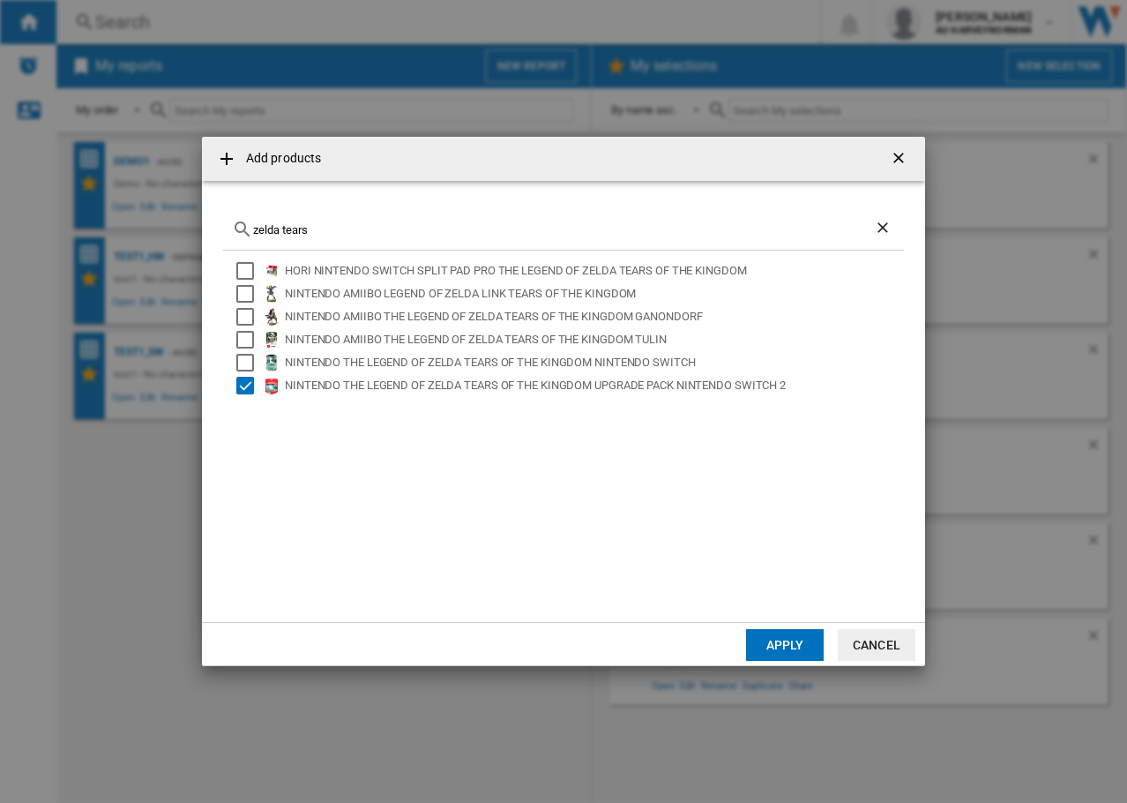
click at [779, 640] on button "Apply" at bounding box center [785, 645] width 78 height 32
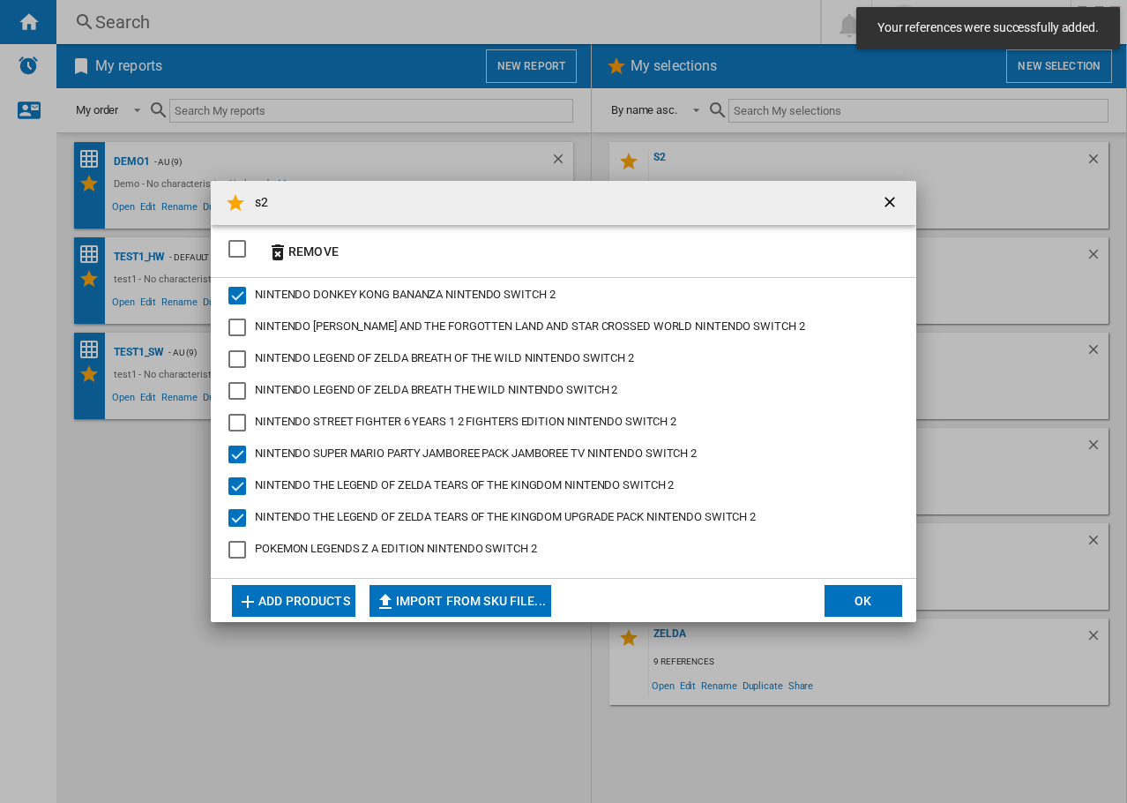
click at [233, 246] on div "SELECTIONS.EDITION_POPUP.SELECT_DESELECT" at bounding box center [237, 249] width 18 height 18
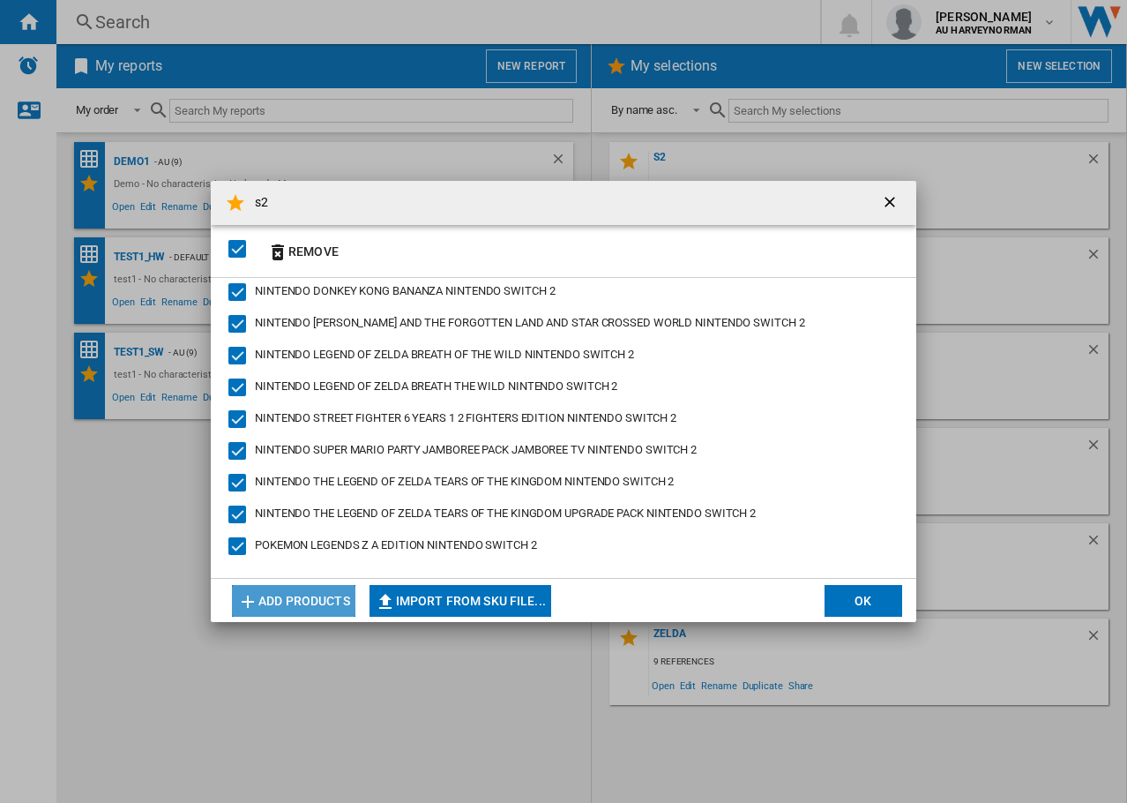
click at [284, 590] on button "Add products" at bounding box center [293, 601] width 123 height 32
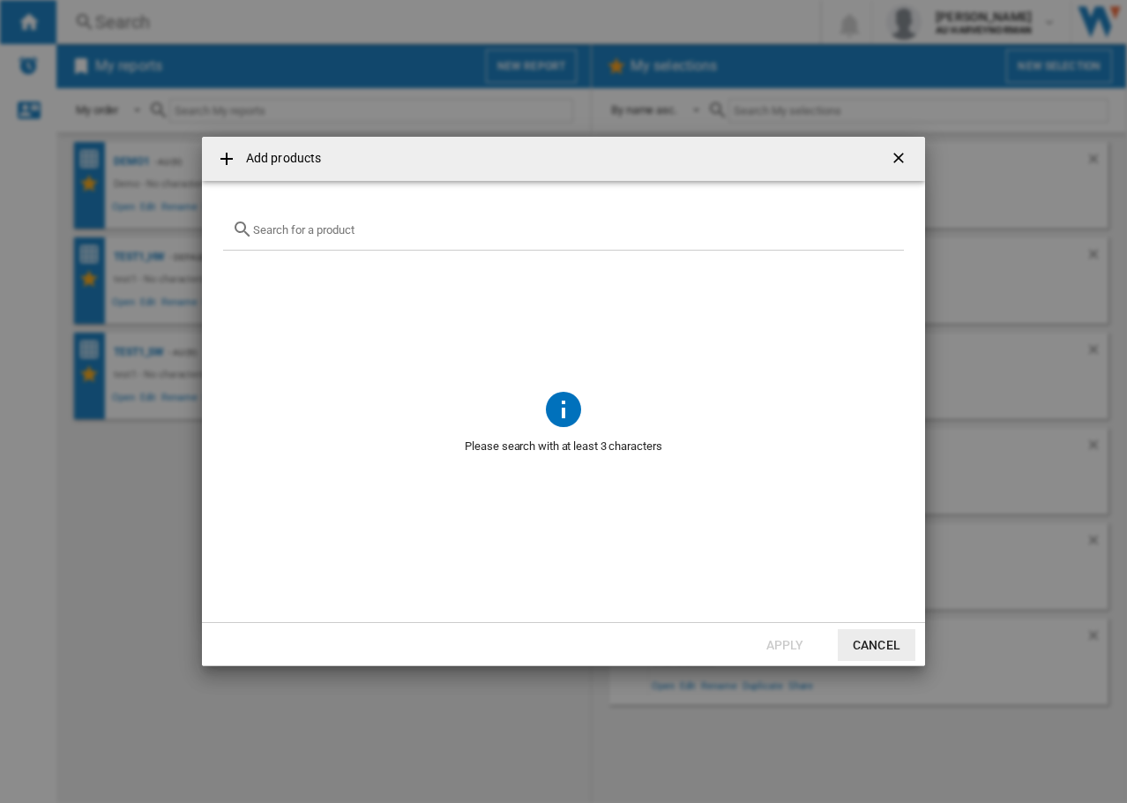
click at [328, 228] on input "{{getI18NText('SELECTIONS.EDITION_POPUP.OPEN_PRODUCTS_POPUP')}} {{::getI18NText…" at bounding box center [574, 229] width 642 height 13
paste input "170188"
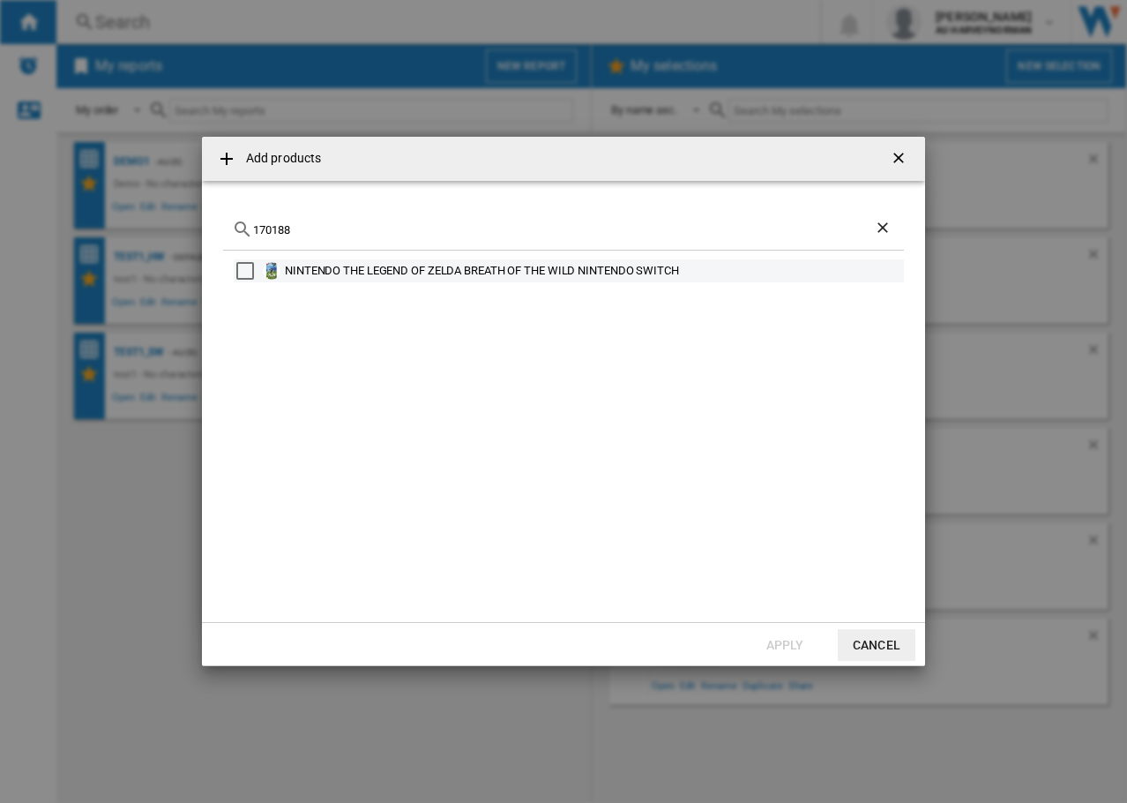
type input "170188"
click at [383, 266] on div "NINTENDO THE LEGEND OF ZELDA BREATH OF THE WILD NINTENDO SWITCH" at bounding box center [593, 271] width 617 height 18
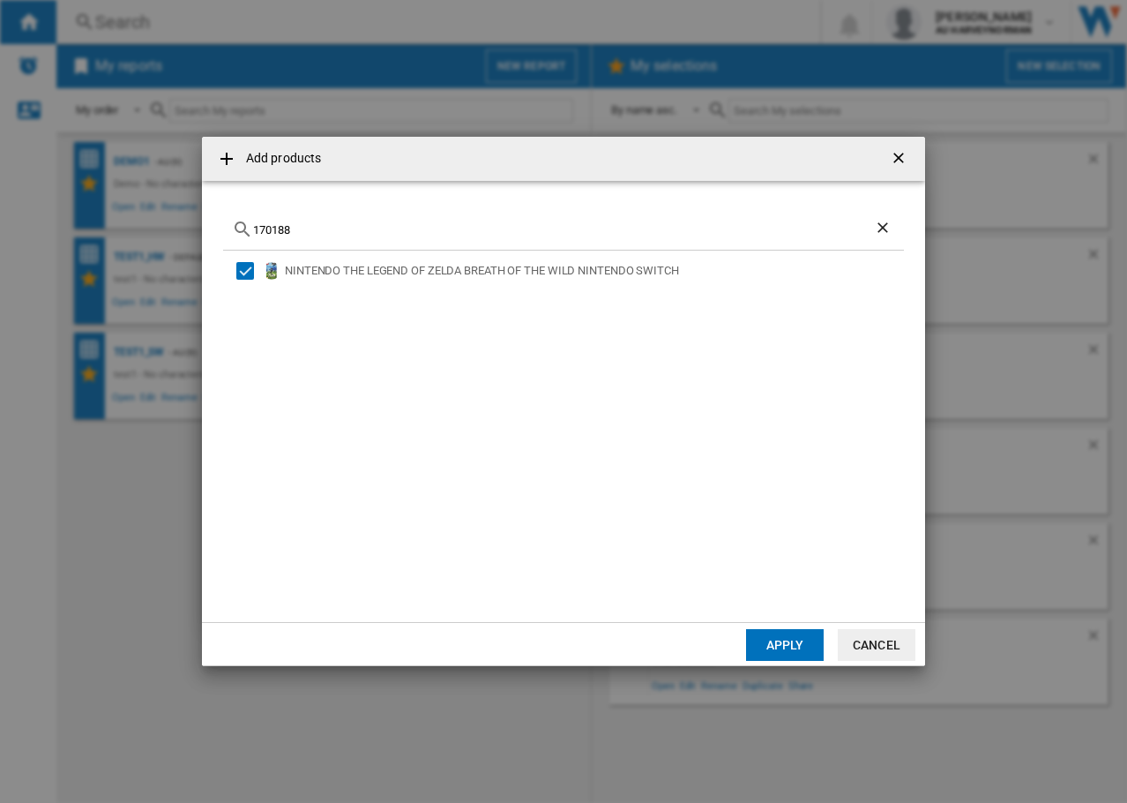
click at [787, 654] on button "Apply" at bounding box center [785, 645] width 78 height 32
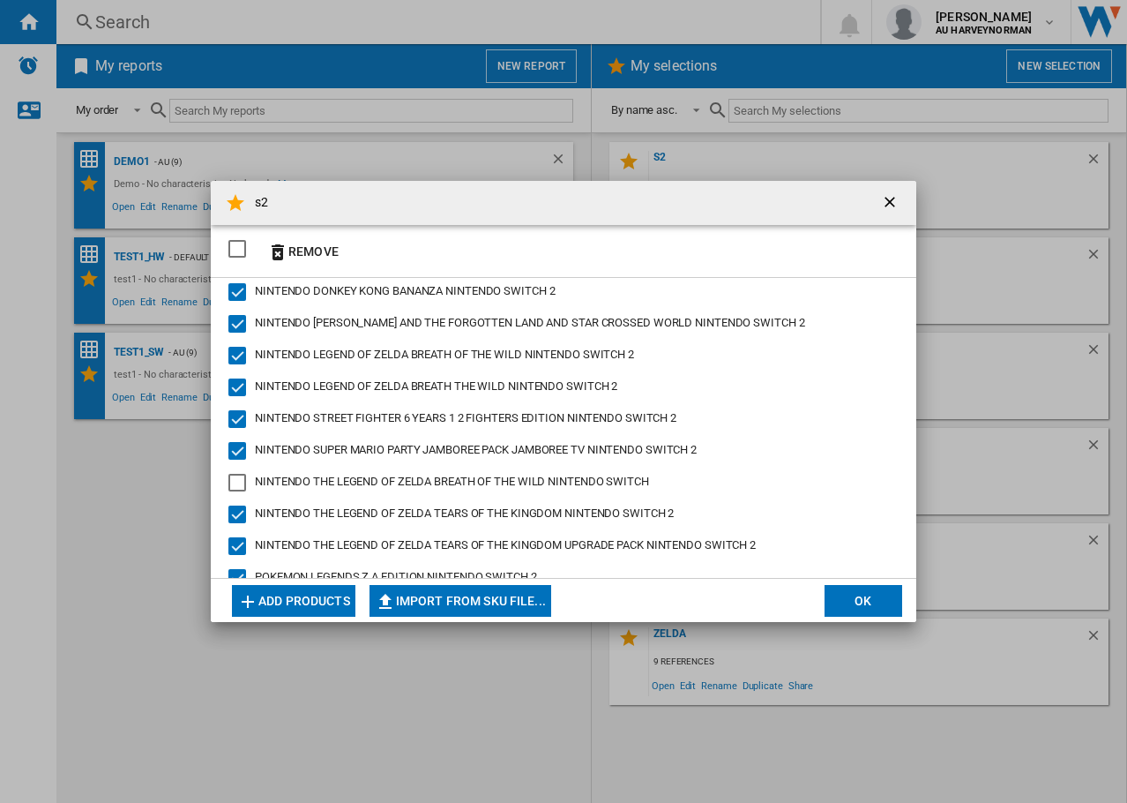
click at [287, 602] on button "Add products" at bounding box center [293, 601] width 123 height 32
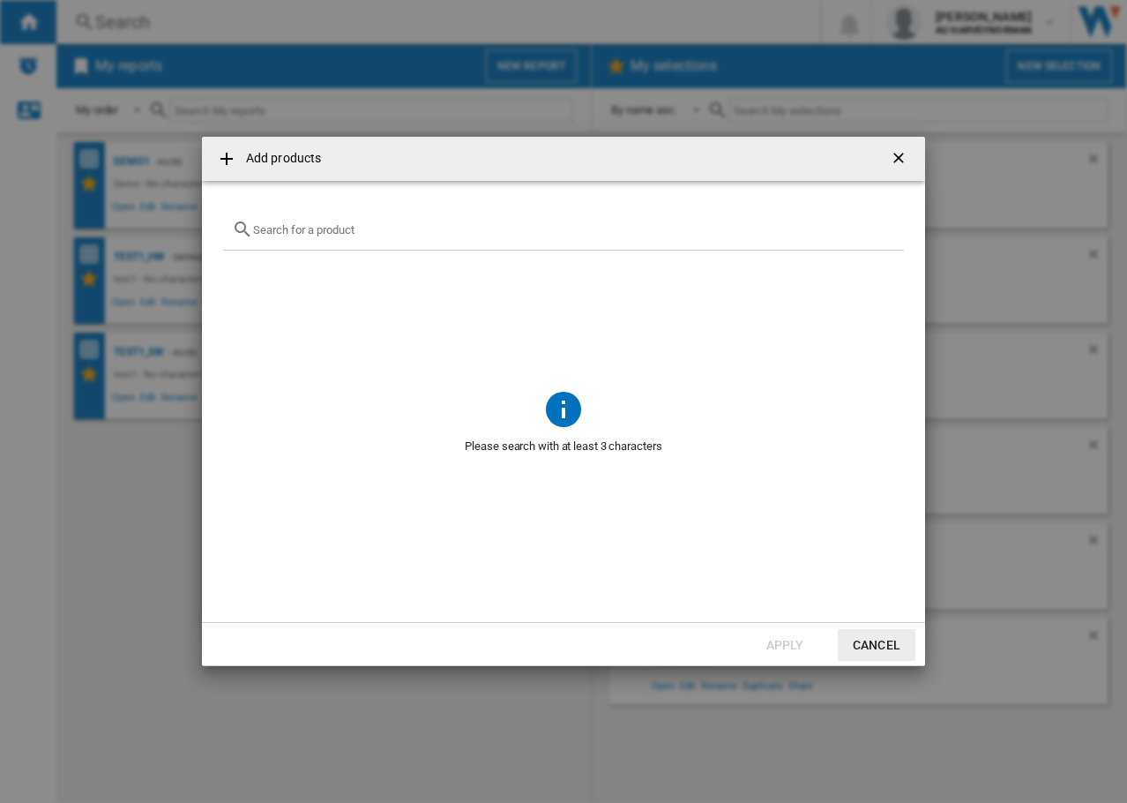
click at [310, 226] on input "{{getI18NText('SELECTIONS.EDITION_POPUP.OPEN_PRODUCTS_POPUP')}} {{::getI18NText…" at bounding box center [574, 229] width 642 height 13
paste input "170189"
type input "170189"
click at [866, 656] on button "Cancel" at bounding box center [877, 645] width 78 height 32
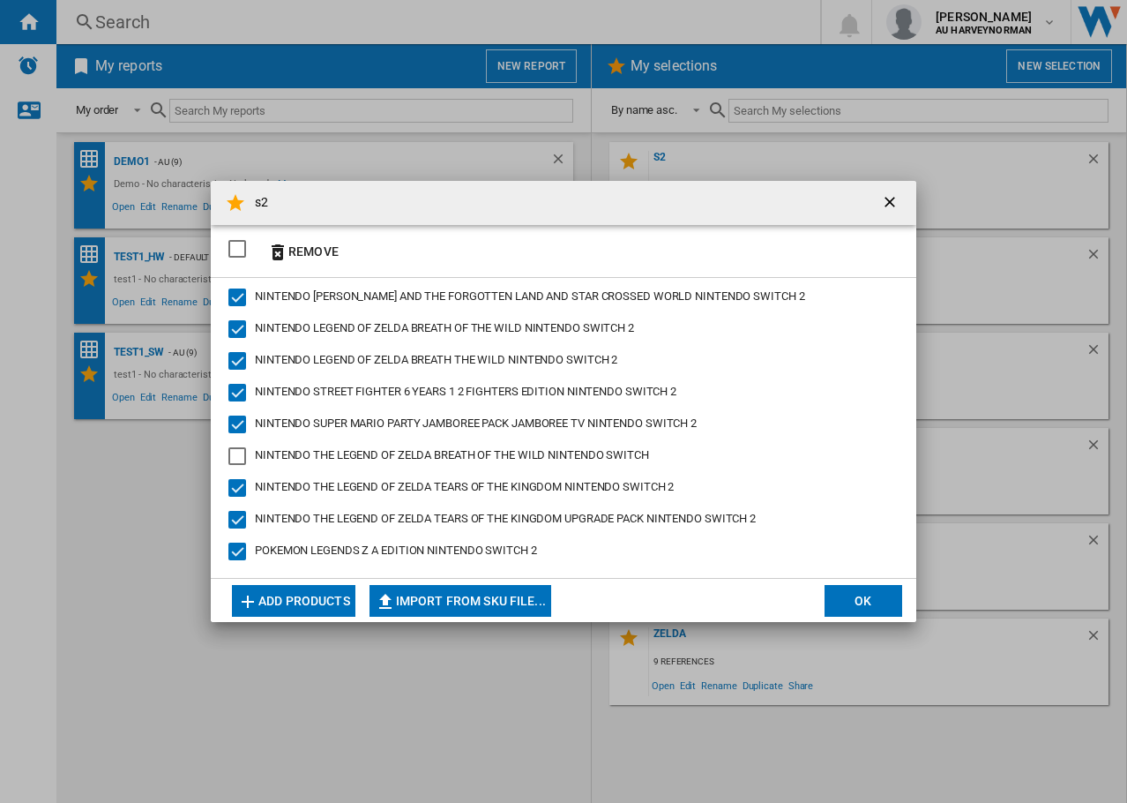
scroll to position [35, 0]
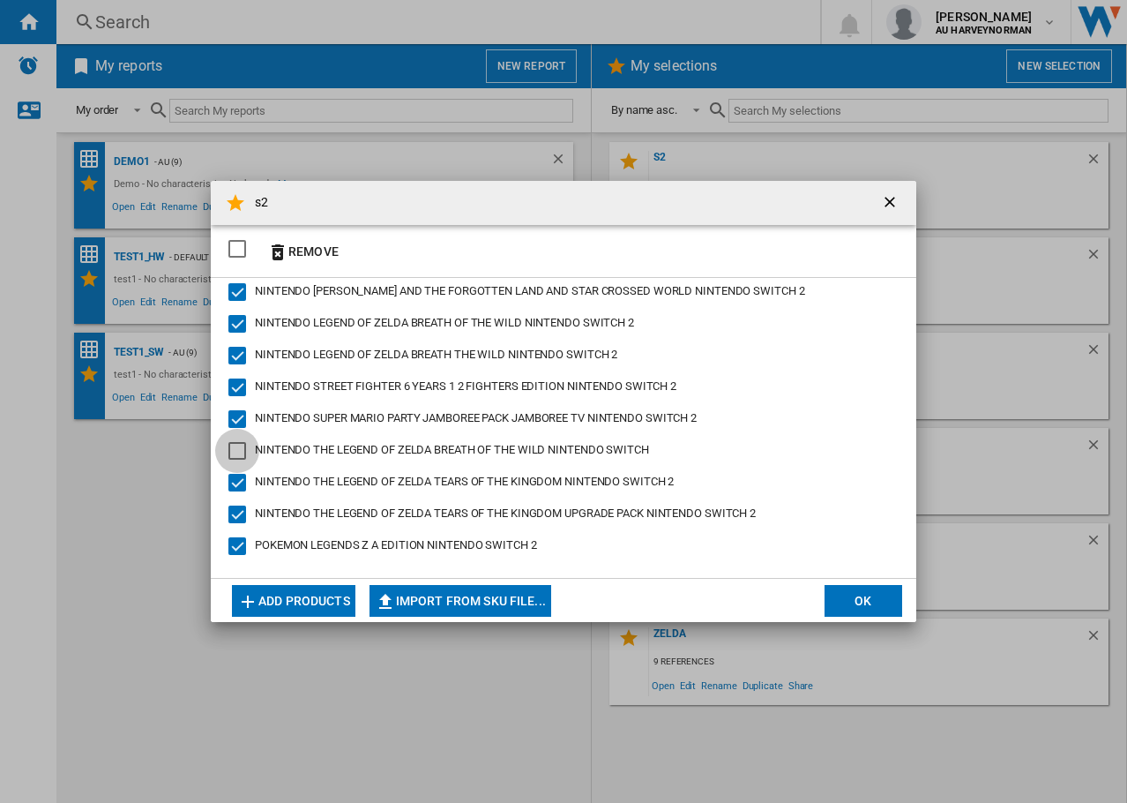
click at [236, 449] on div "NINTENDO THE LEGEND OF ZELDA BREATH OF THE WILD NINTENDO SWITCH" at bounding box center [237, 451] width 18 height 18
click at [876, 606] on button "OK" at bounding box center [864, 601] width 78 height 32
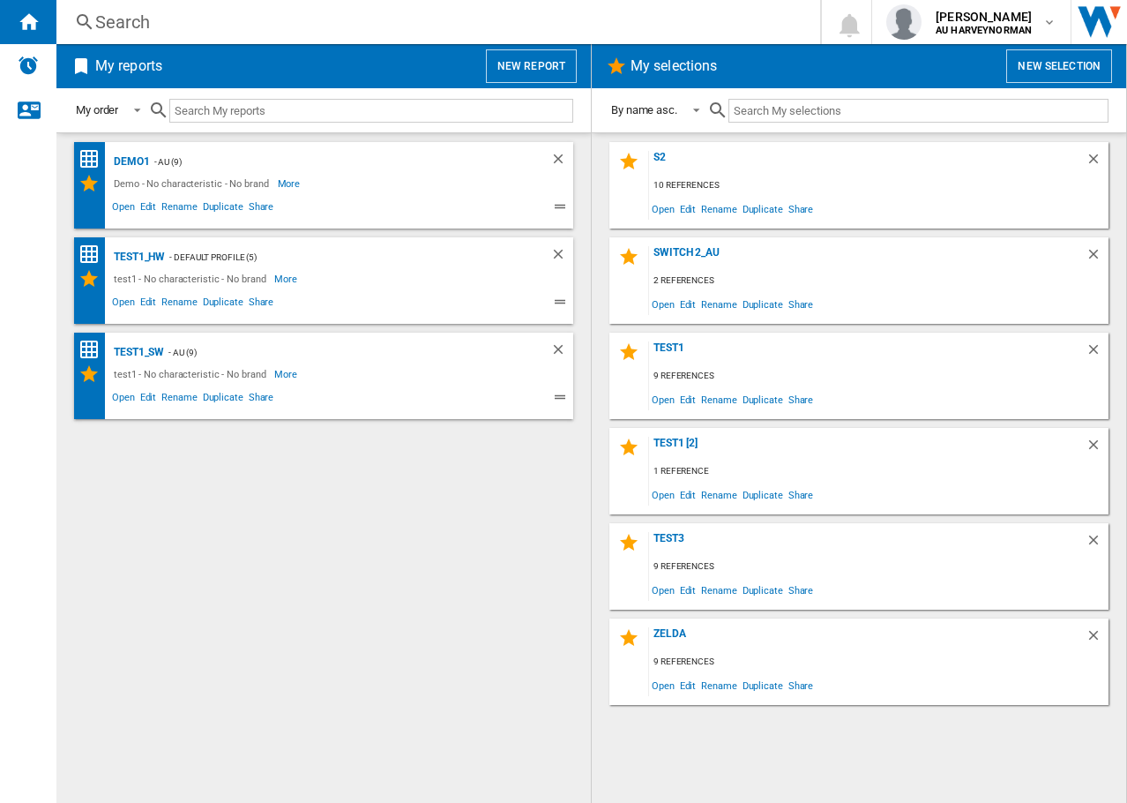
click at [1050, 70] on button "New selection" at bounding box center [1059, 66] width 106 height 34
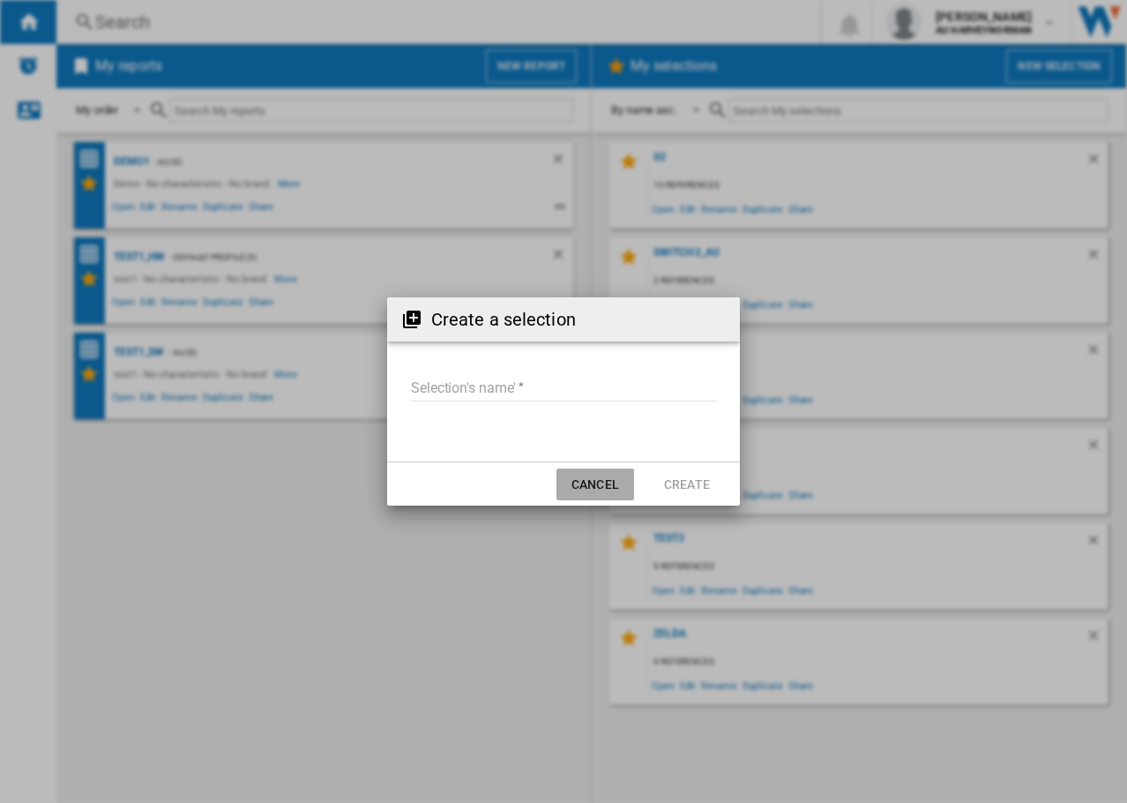
drag, startPoint x: 590, startPoint y: 490, endPoint x: 533, endPoint y: 214, distance: 282.0
click at [589, 490] on button "Cancel" at bounding box center [596, 484] width 78 height 32
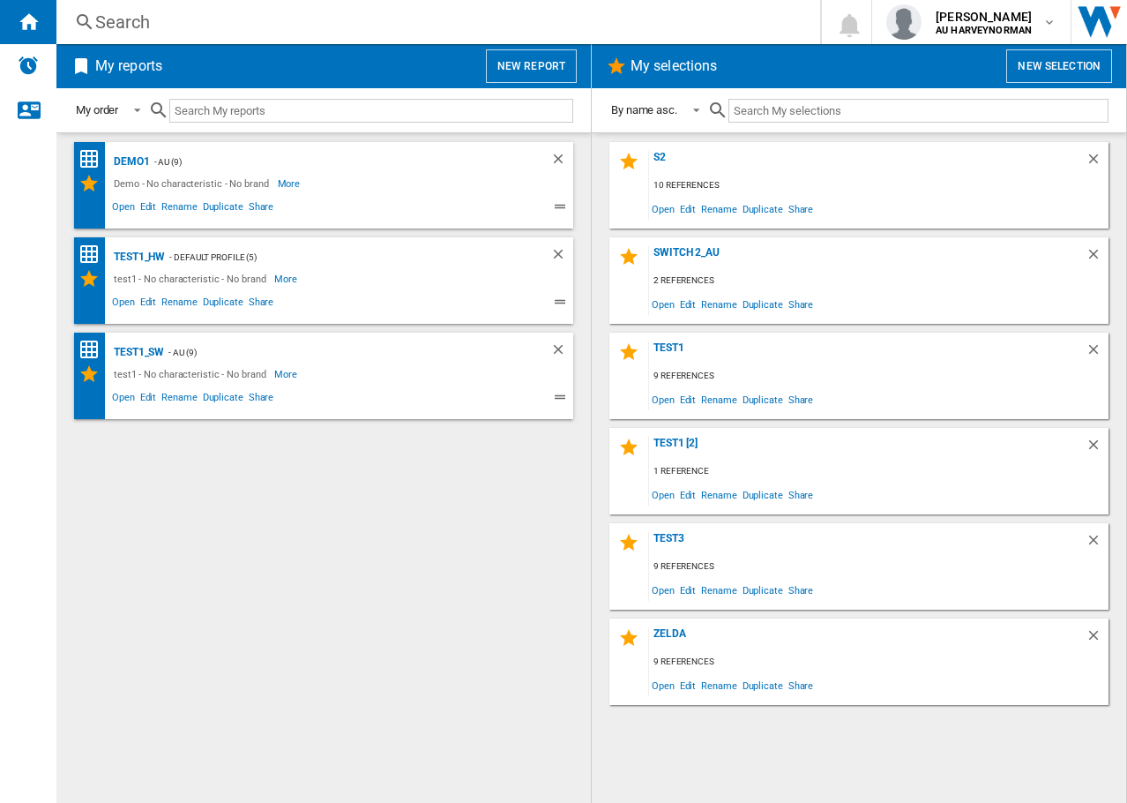
click at [530, 68] on button "New report" at bounding box center [531, 66] width 91 height 34
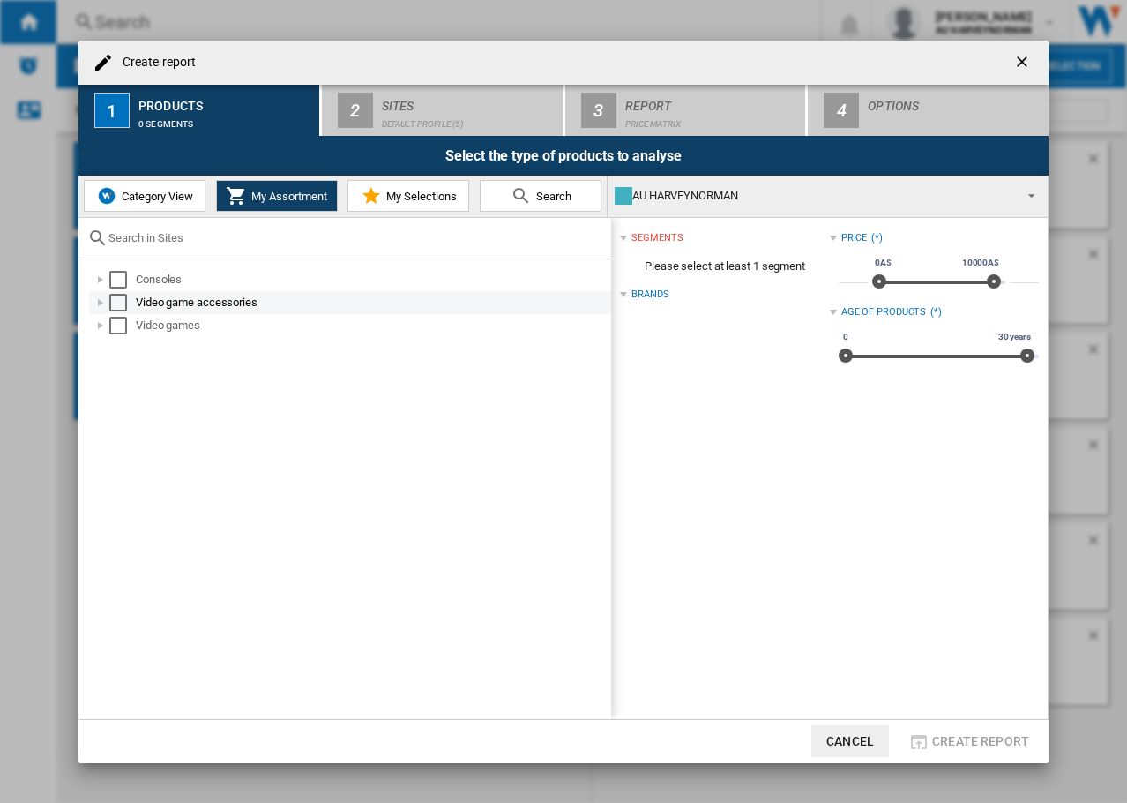
click at [153, 298] on div "Video game accessories" at bounding box center [372, 303] width 473 height 18
click at [116, 302] on div "Select" at bounding box center [118, 303] width 18 height 18
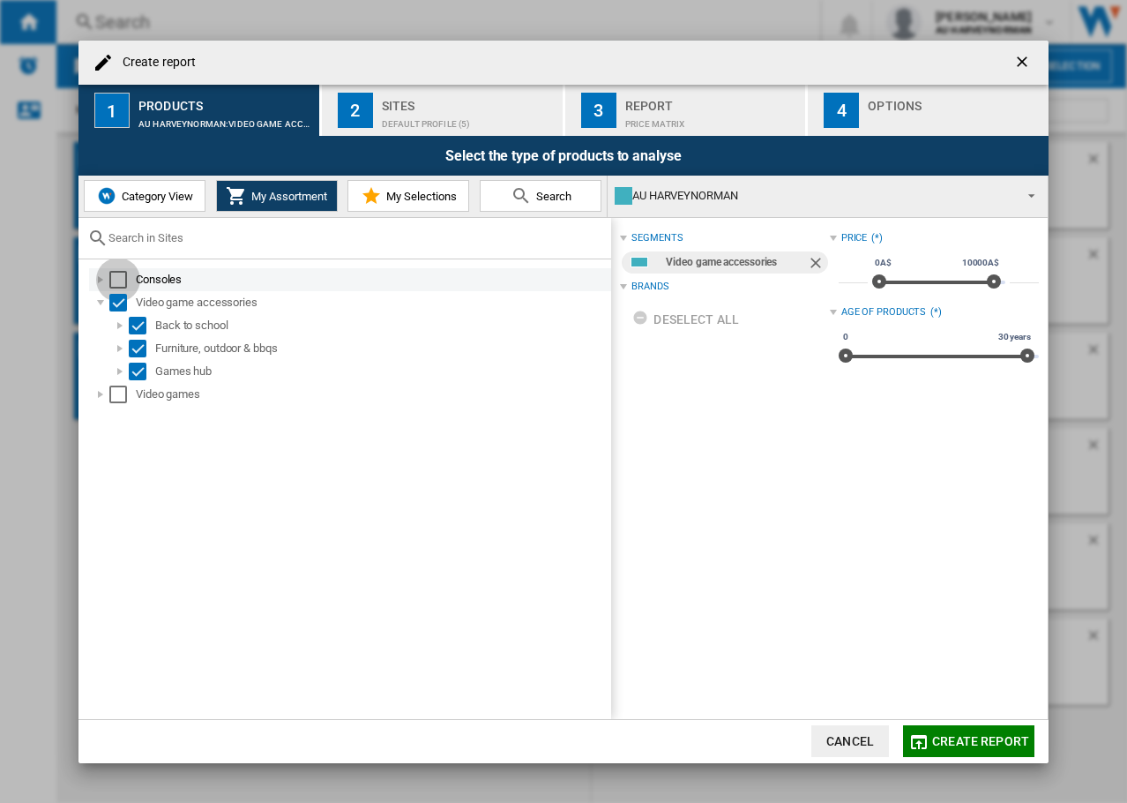
click at [120, 281] on div "Select" at bounding box center [118, 280] width 18 height 18
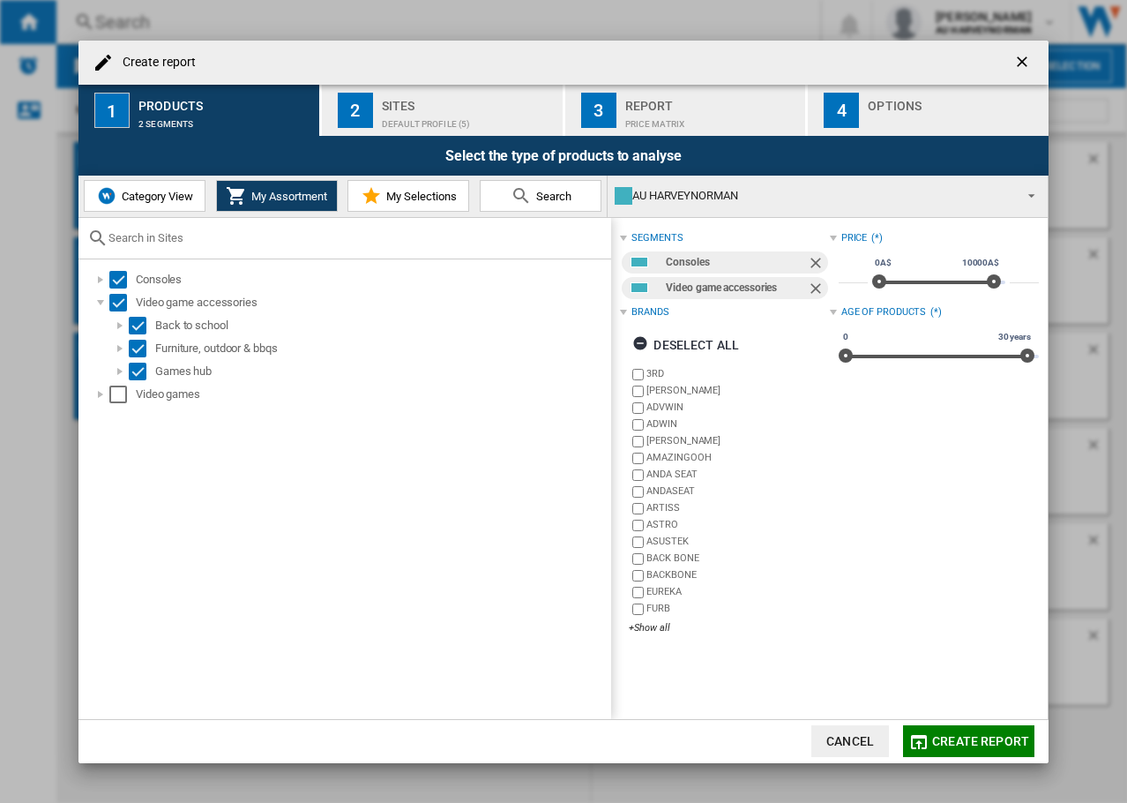
click at [957, 738] on span "Create report" at bounding box center [980, 741] width 97 height 14
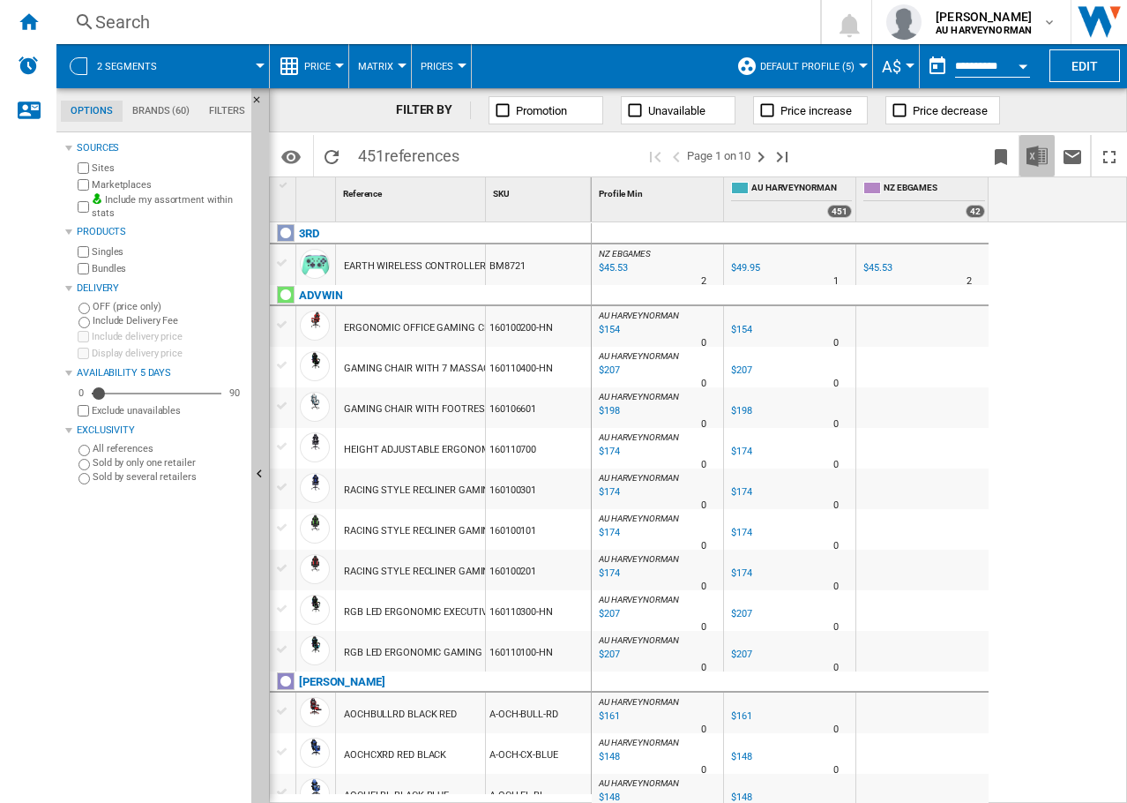
click at [1041, 155] on img "Download in Excel" at bounding box center [1037, 156] width 21 height 21
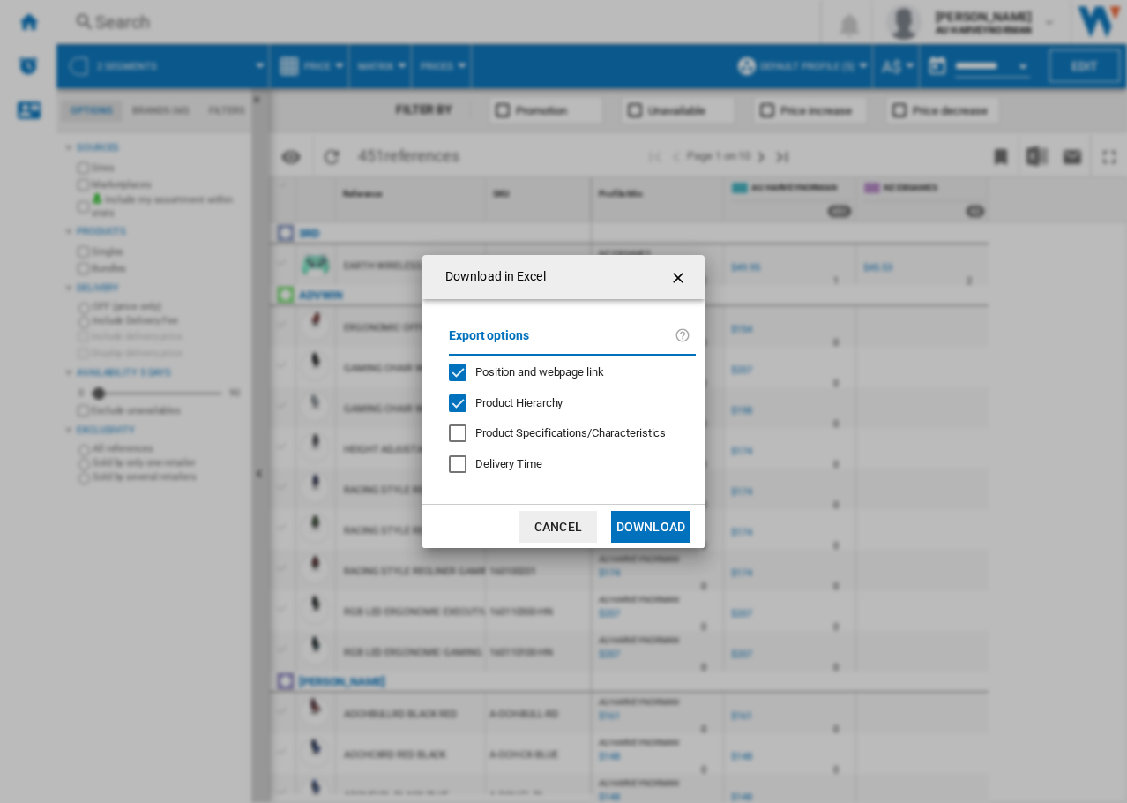
click at [657, 527] on button "Download" at bounding box center [650, 527] width 79 height 32
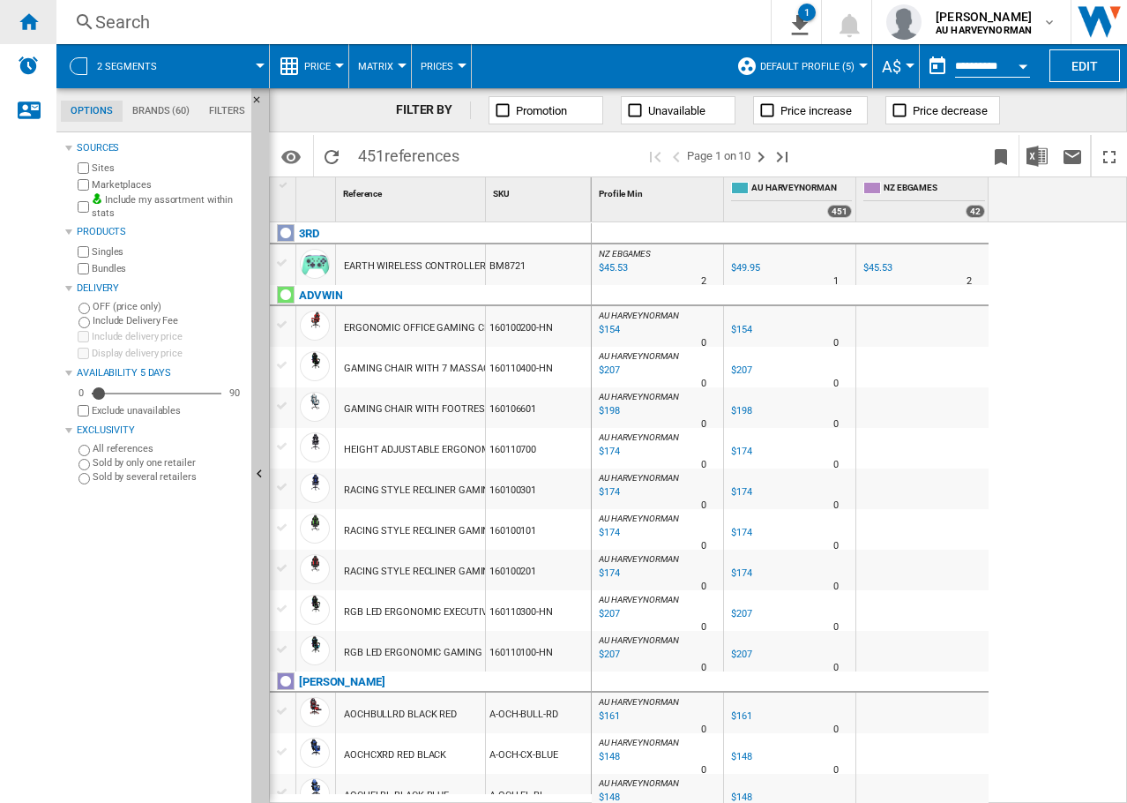
click at [27, 22] on ng-md-icon "Home" at bounding box center [28, 21] width 21 height 21
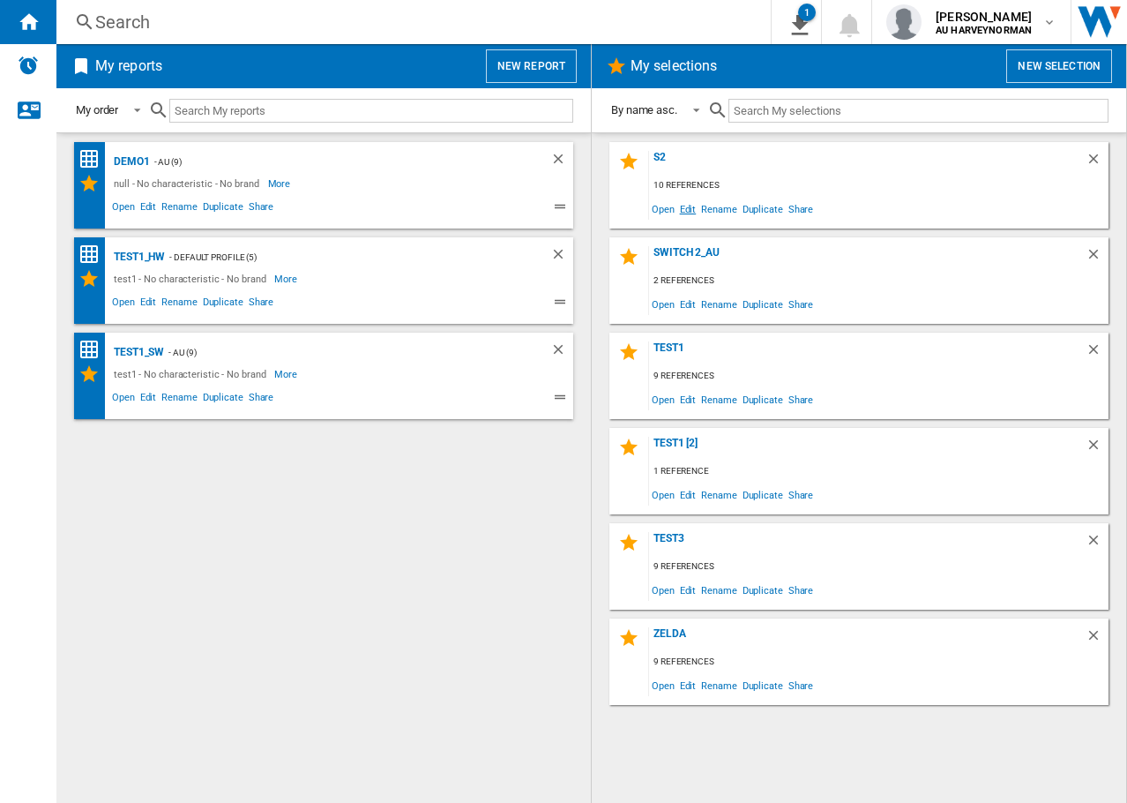
click at [686, 207] on span "Edit" at bounding box center [688, 209] width 22 height 24
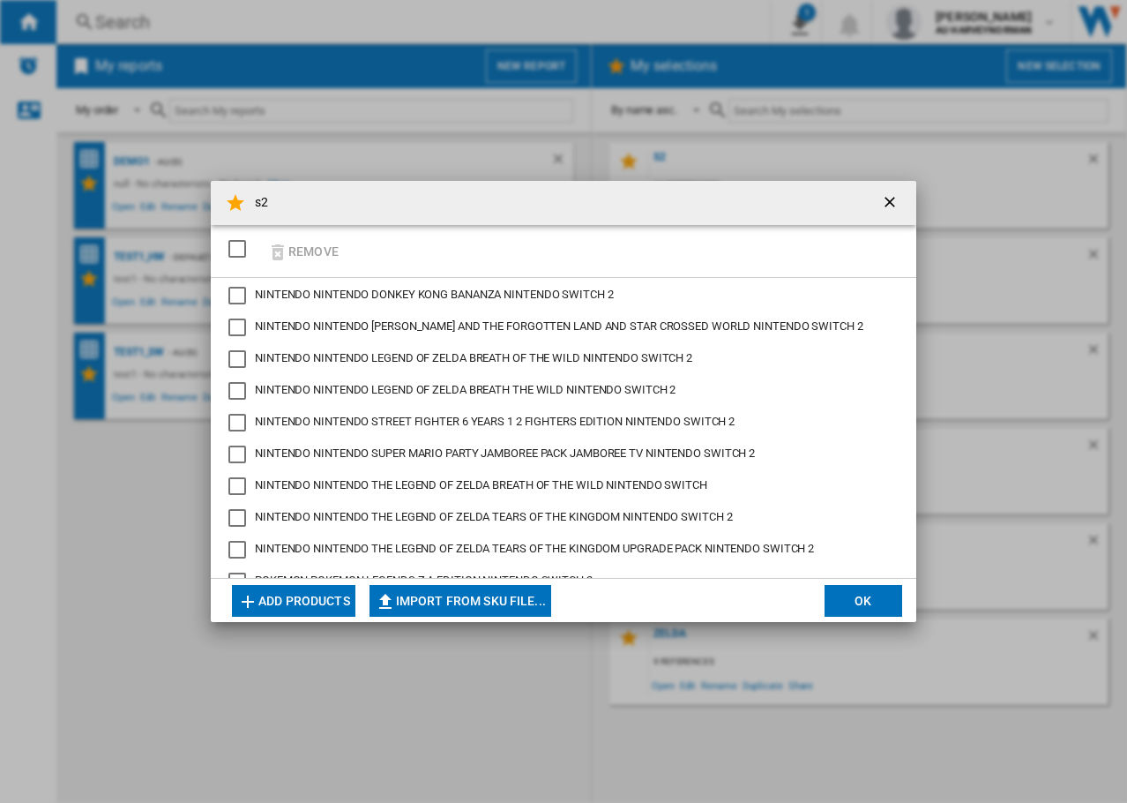
click at [280, 597] on button "Add products" at bounding box center [293, 601] width 123 height 32
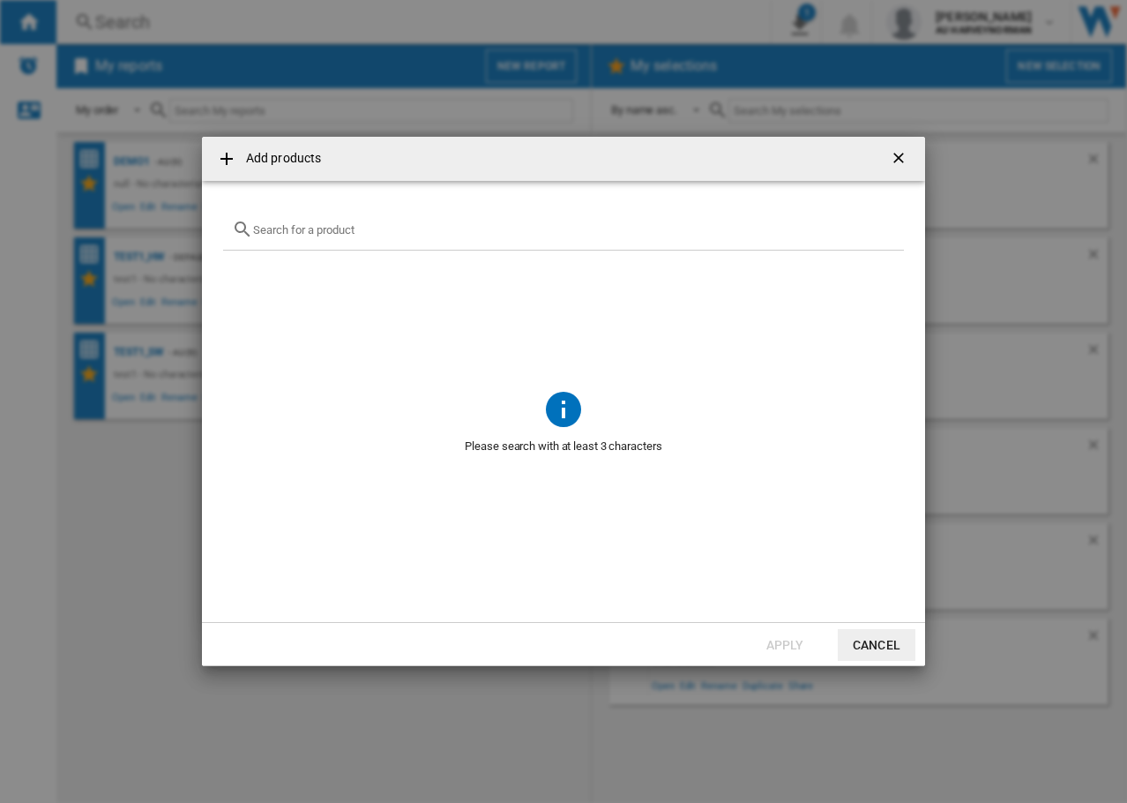
click at [315, 228] on input "Add products ..." at bounding box center [574, 229] width 642 height 13
paste input "170198"
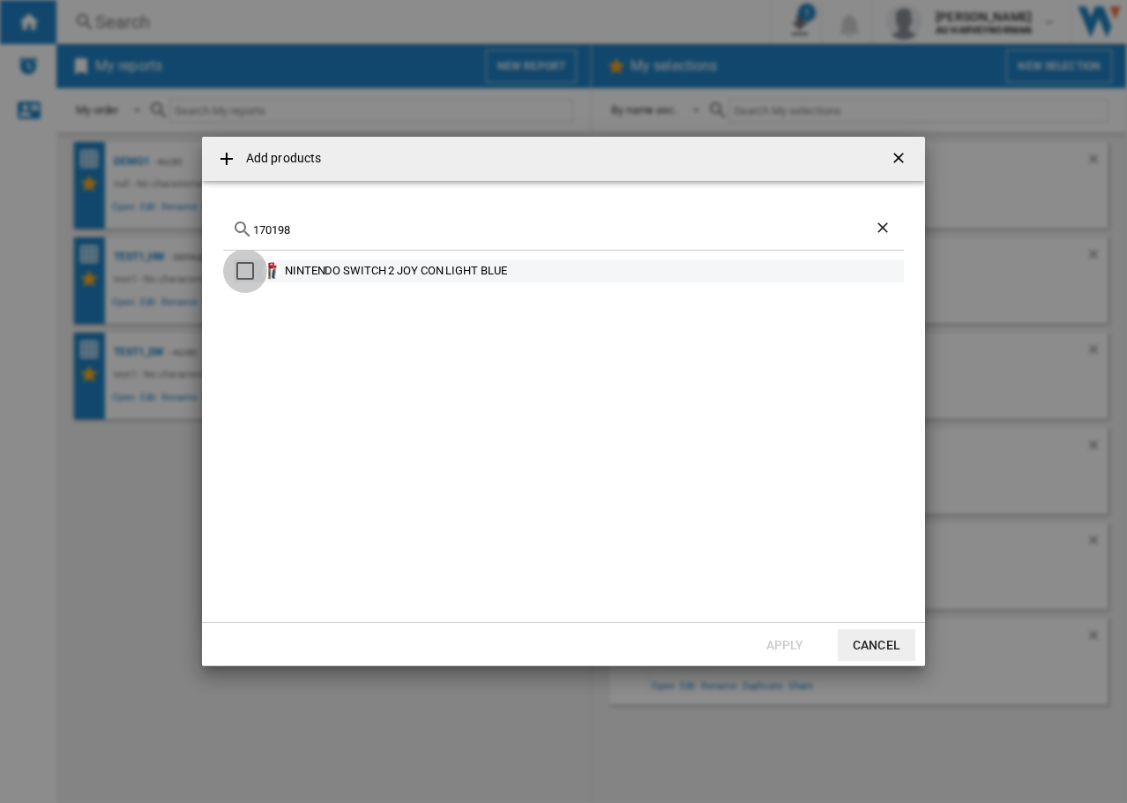
click at [242, 271] on div "Select" at bounding box center [245, 271] width 18 height 18
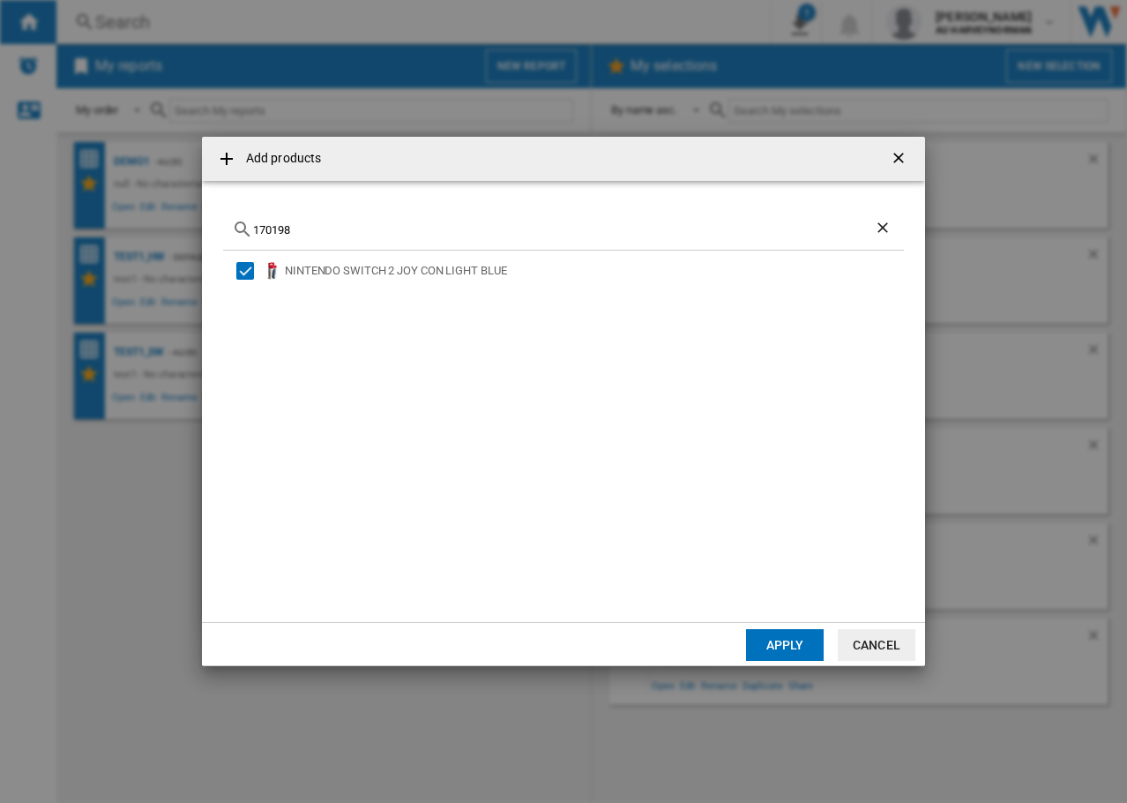
drag, startPoint x: 330, startPoint y: 231, endPoint x: 165, endPoint y: 212, distance: 166.1
click at [165, 212] on div "Add products 170198 NINTENDO SWITCH 2 JOY CON LIGHT BLUE Apply Cancel" at bounding box center [563, 401] width 1127 height 803
paste input "7"
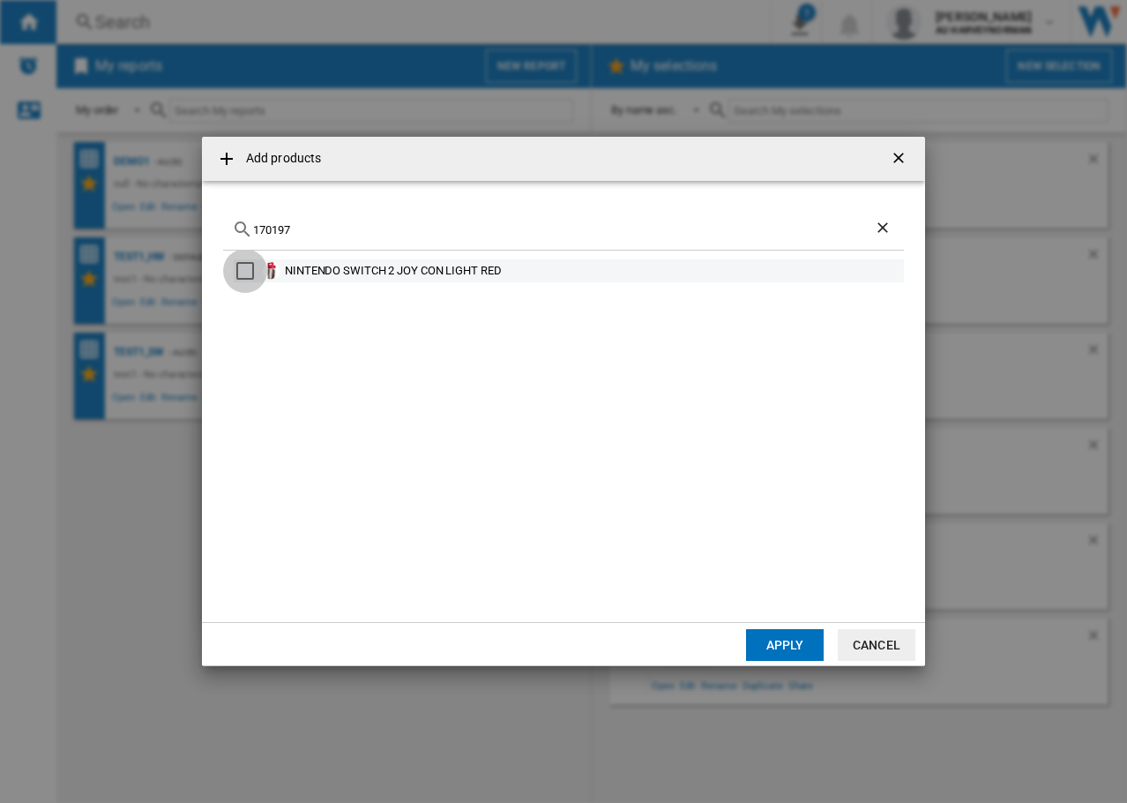
click at [241, 272] on div "Select" at bounding box center [245, 271] width 18 height 18
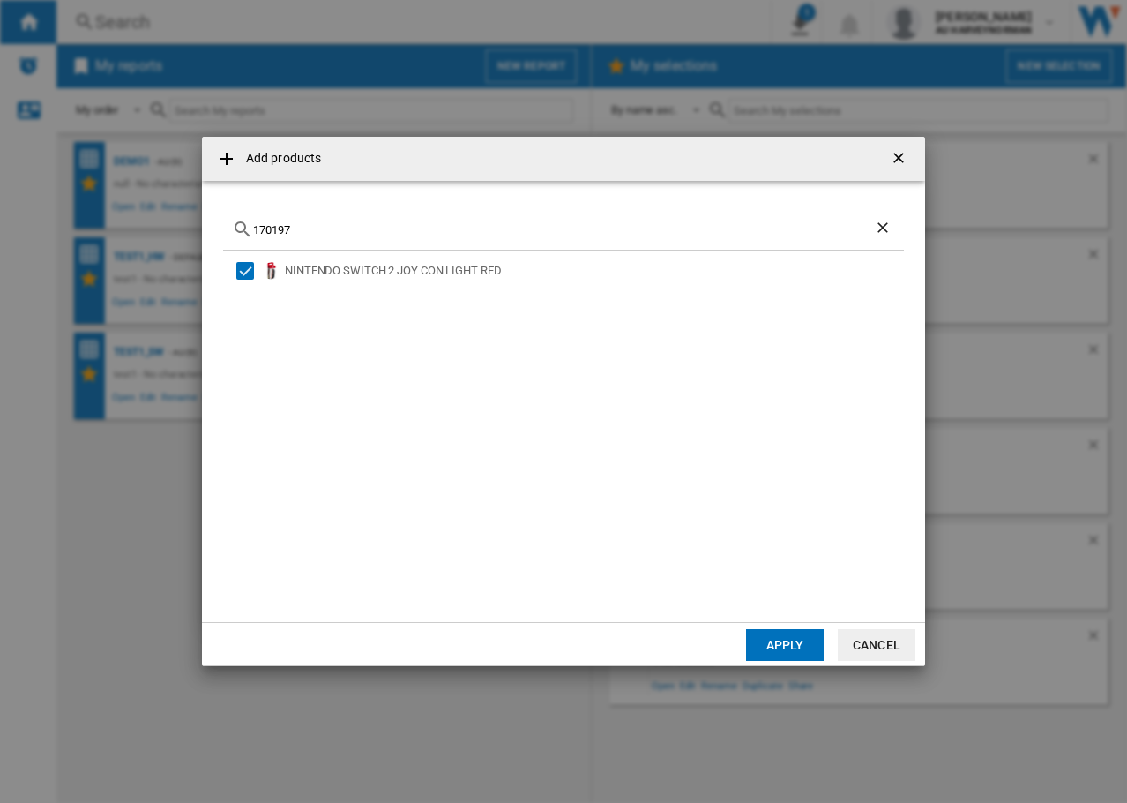
drag, startPoint x: 320, startPoint y: 232, endPoint x: 169, endPoint y: 221, distance: 151.3
click at [169, 221] on div "Add products 170197 NINTENDO SWITCH 2 JOY CON LIGHT RED Apply Cancel" at bounding box center [563, 401] width 1127 height 803
paste input "202"
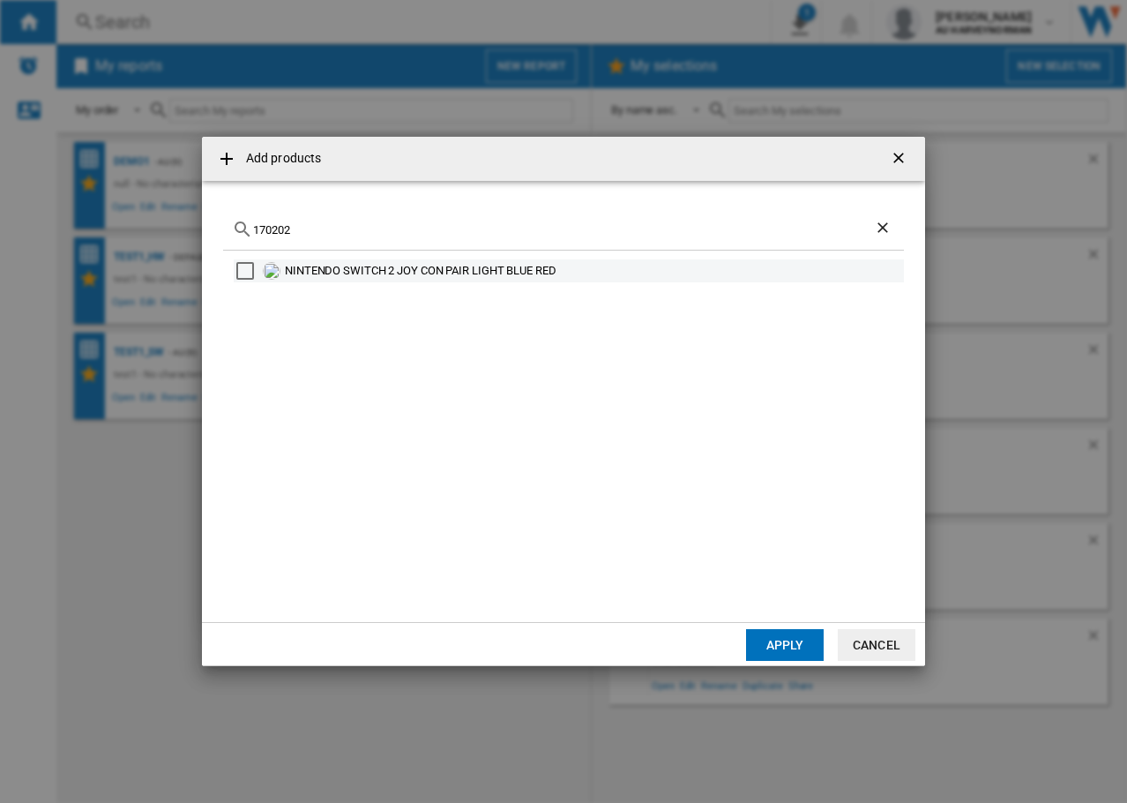
click at [246, 268] on div "Select" at bounding box center [245, 271] width 18 height 18
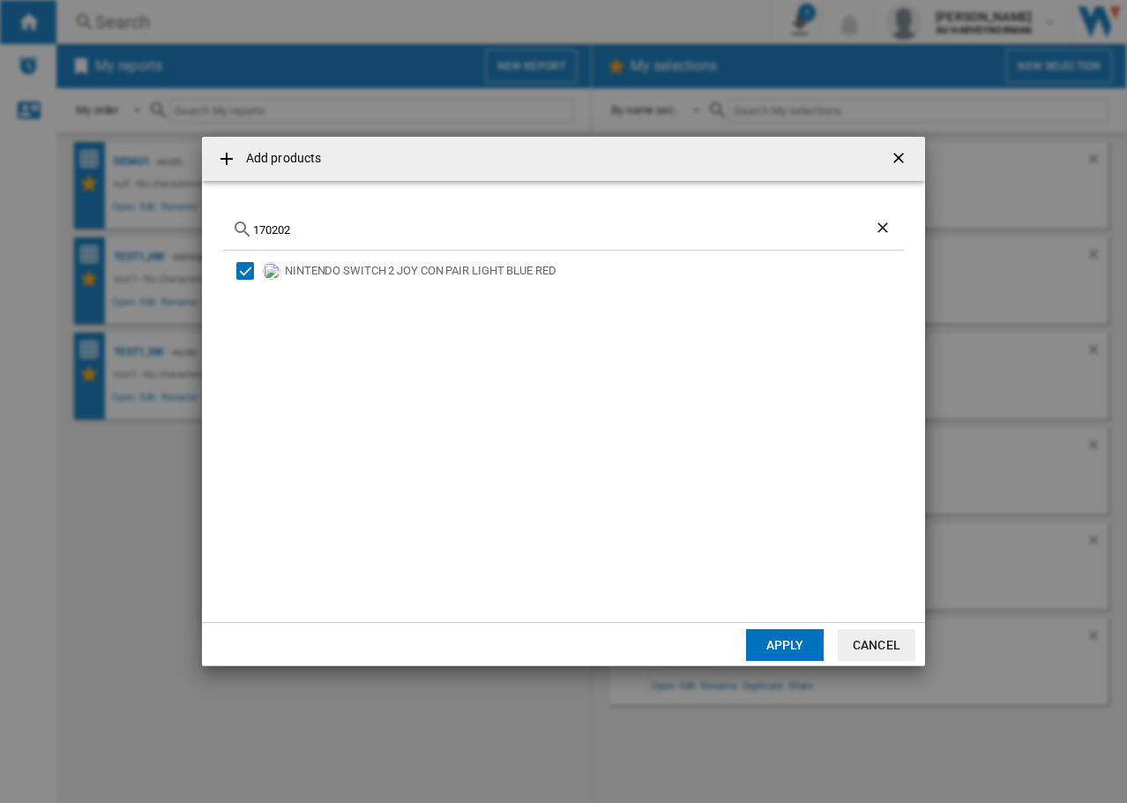
drag, startPoint x: 318, startPoint y: 230, endPoint x: 198, endPoint y: 225, distance: 119.2
click at [199, 226] on div "Add products 170202 NINTENDO SWITCH 2 JOY CON PAIR LIGHT BLUE RED Apply Cancel" at bounding box center [563, 401] width 1127 height 803
paste input "196"
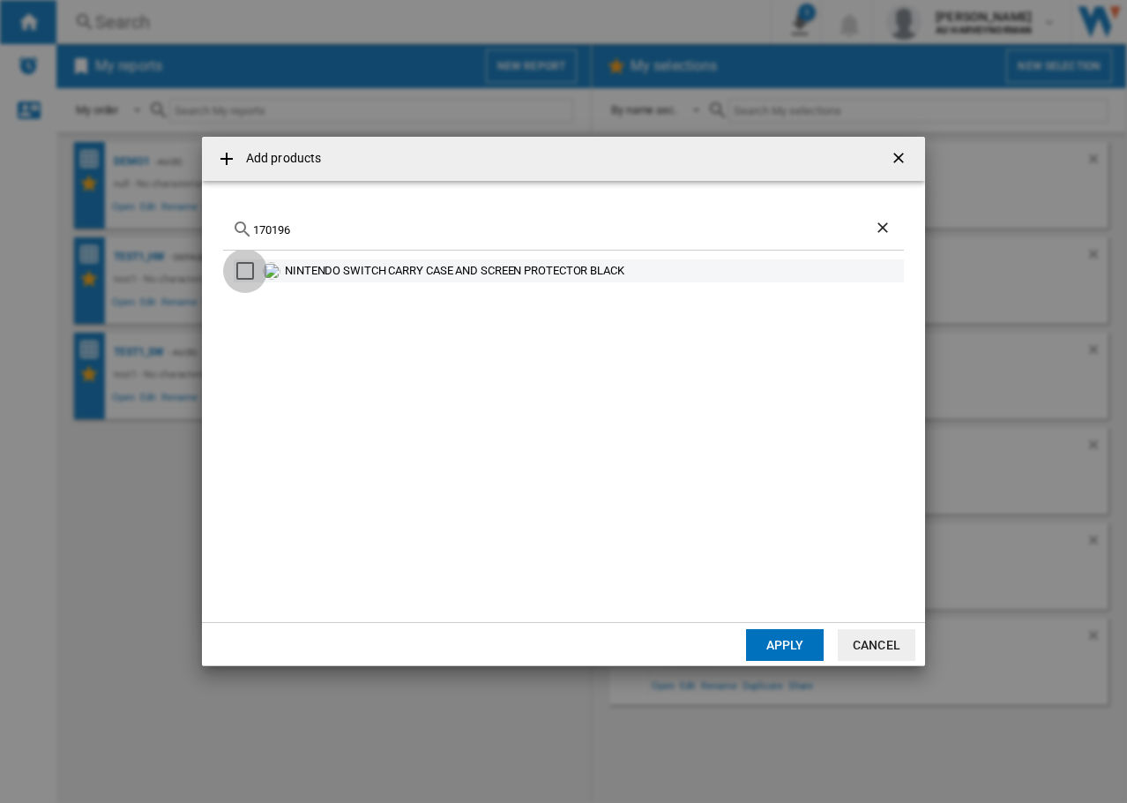
click at [243, 267] on div "Select" at bounding box center [245, 271] width 18 height 18
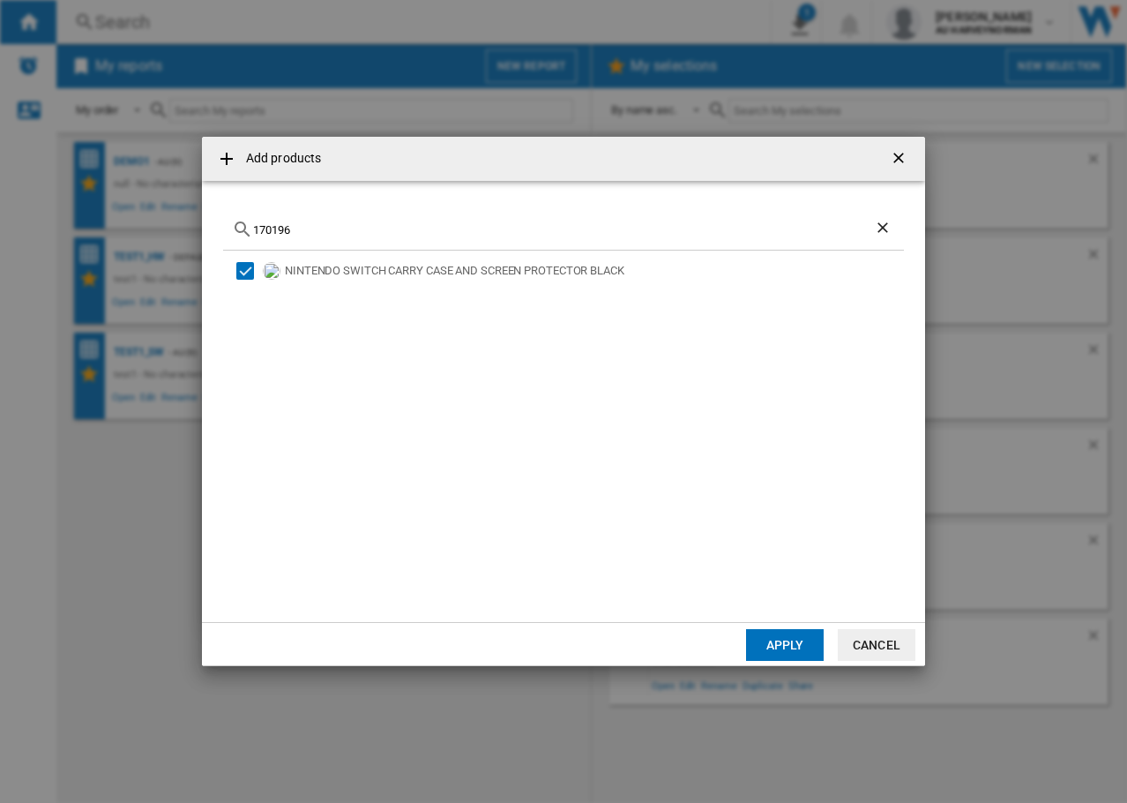
drag, startPoint x: 333, startPoint y: 228, endPoint x: 95, endPoint y: 221, distance: 237.4
click at [95, 221] on div "Add products 170196 NINTENDO SWITCH CARRY CASE AND SCREEN PROTECTOR BLACK Apply…" at bounding box center [563, 401] width 1127 height 803
paste input "200"
click at [246, 270] on div "Select" at bounding box center [245, 271] width 18 height 18
drag, startPoint x: 287, startPoint y: 229, endPoint x: 209, endPoint y: 225, distance: 77.7
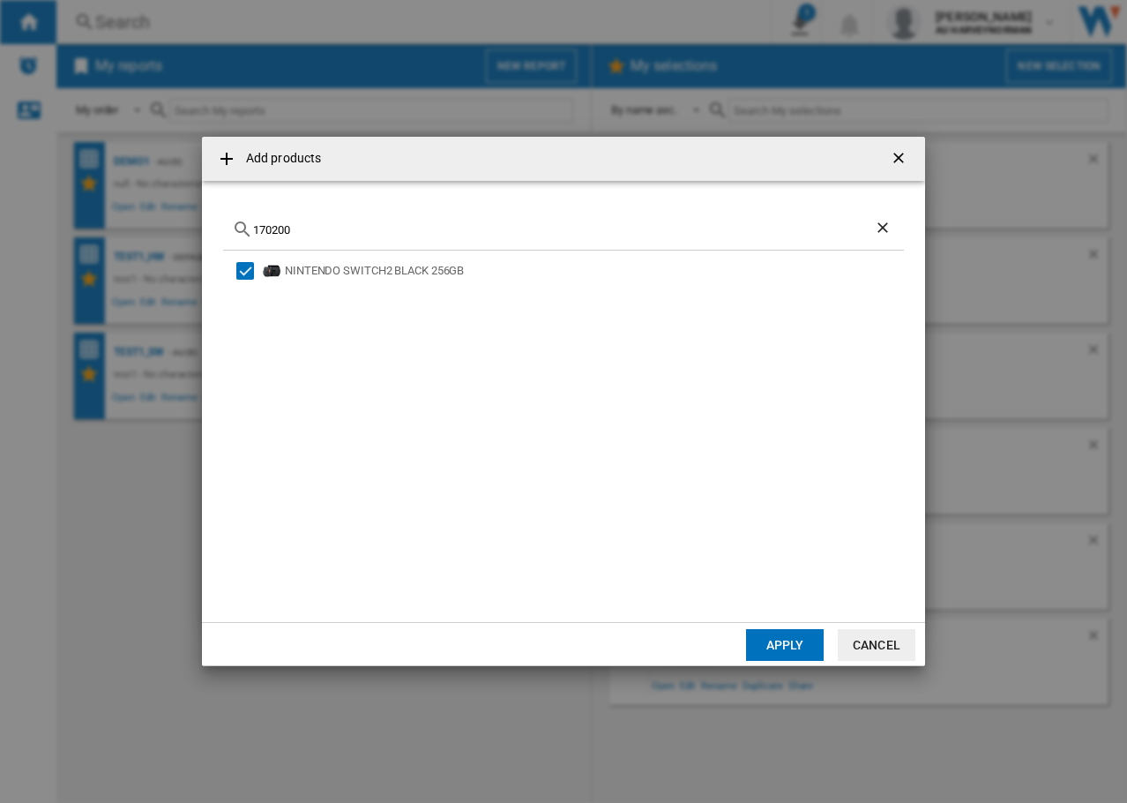
click at [209, 225] on md-dialog-content "170200 NINTENDO SWITCH2 BLACK 256GB" at bounding box center [563, 401] width 723 height 441
paste input "199"
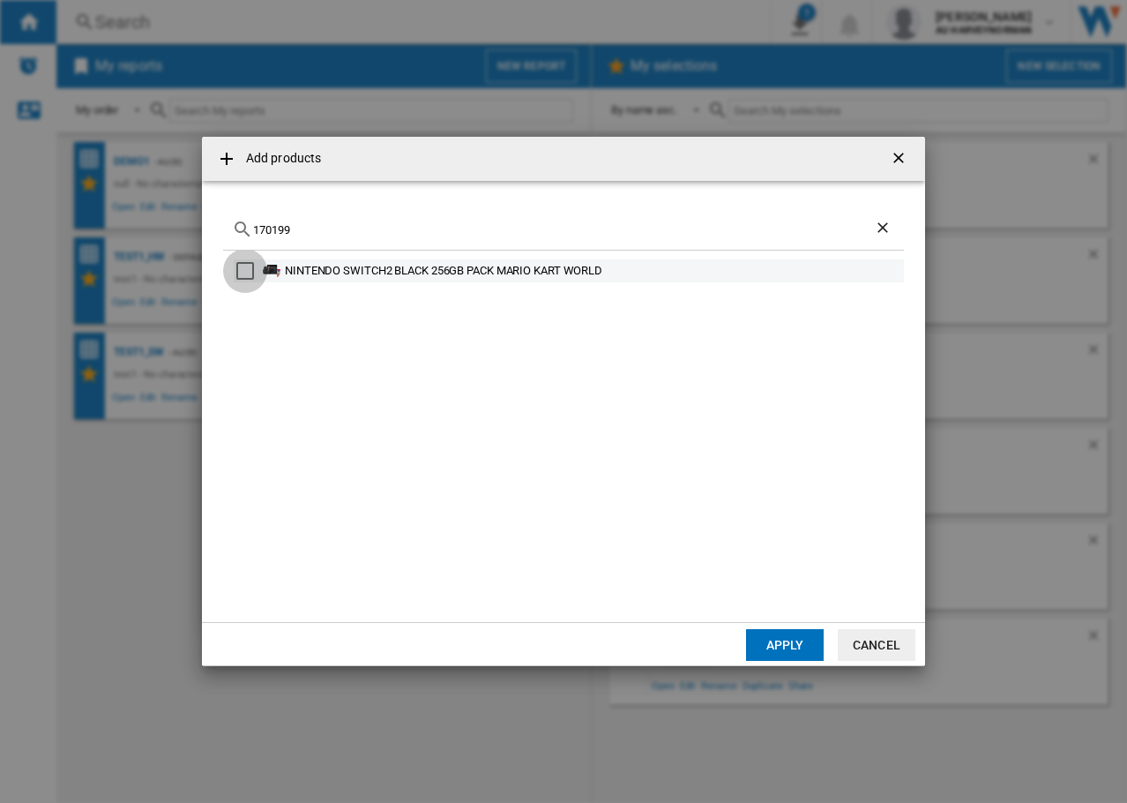
click at [246, 272] on div "Select" at bounding box center [245, 271] width 18 height 18
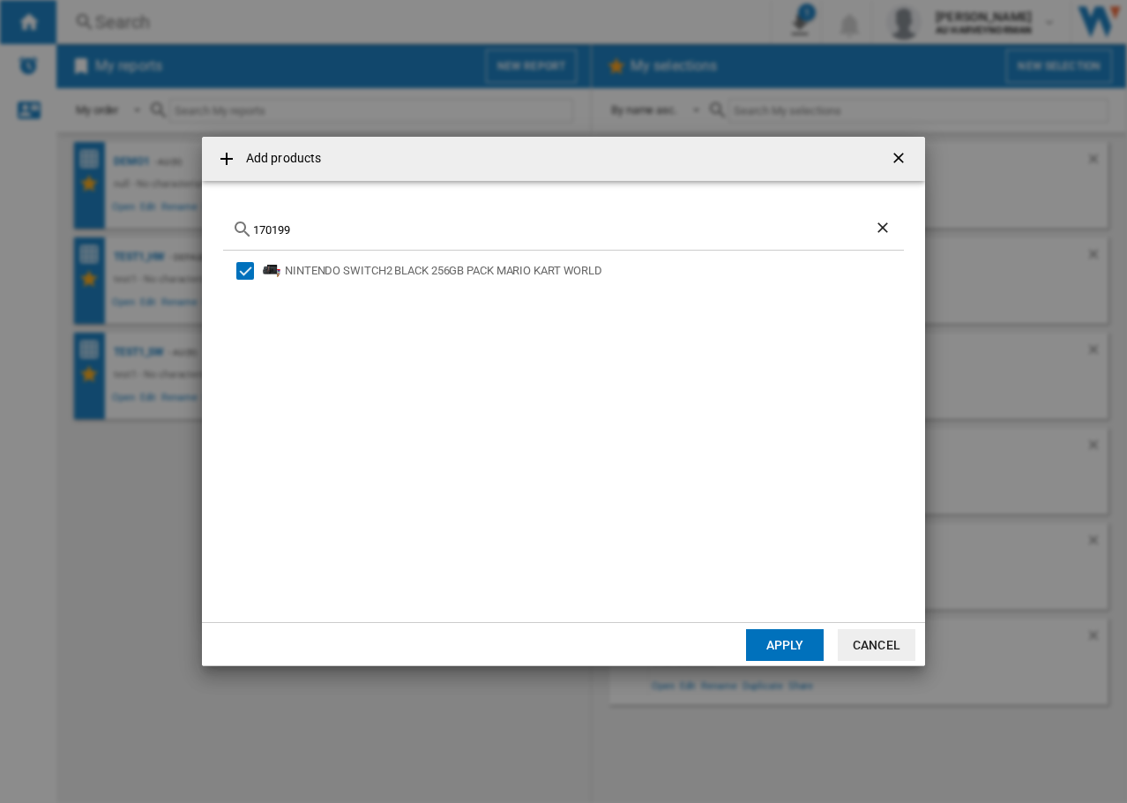
drag, startPoint x: 350, startPoint y: 229, endPoint x: 137, endPoint y: 212, distance: 214.2
click at [137, 212] on div "Add products 170199 NINTENDO SWITCH2 BLACK 256GB PACK MARIO KART WORLD Apply Ca…" at bounding box center [563, 401] width 1127 height 803
paste input "2"
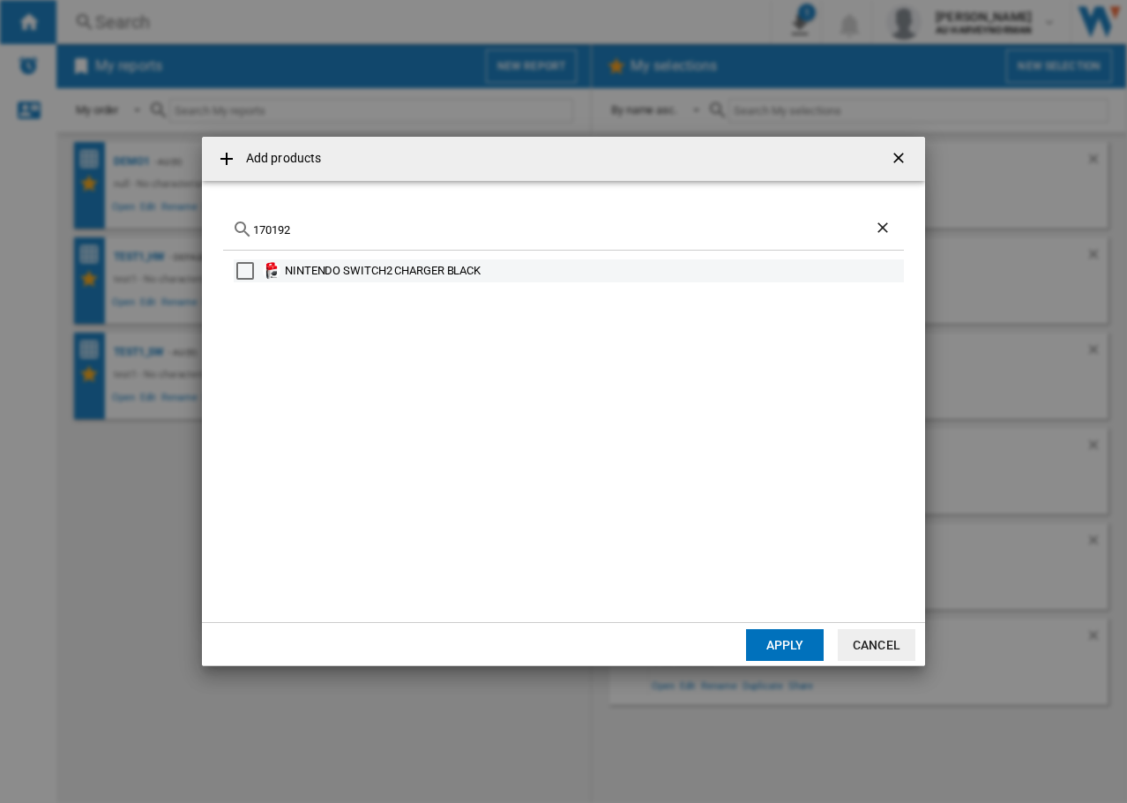
type input "170192"
click at [247, 270] on div "Select" at bounding box center [245, 271] width 18 height 18
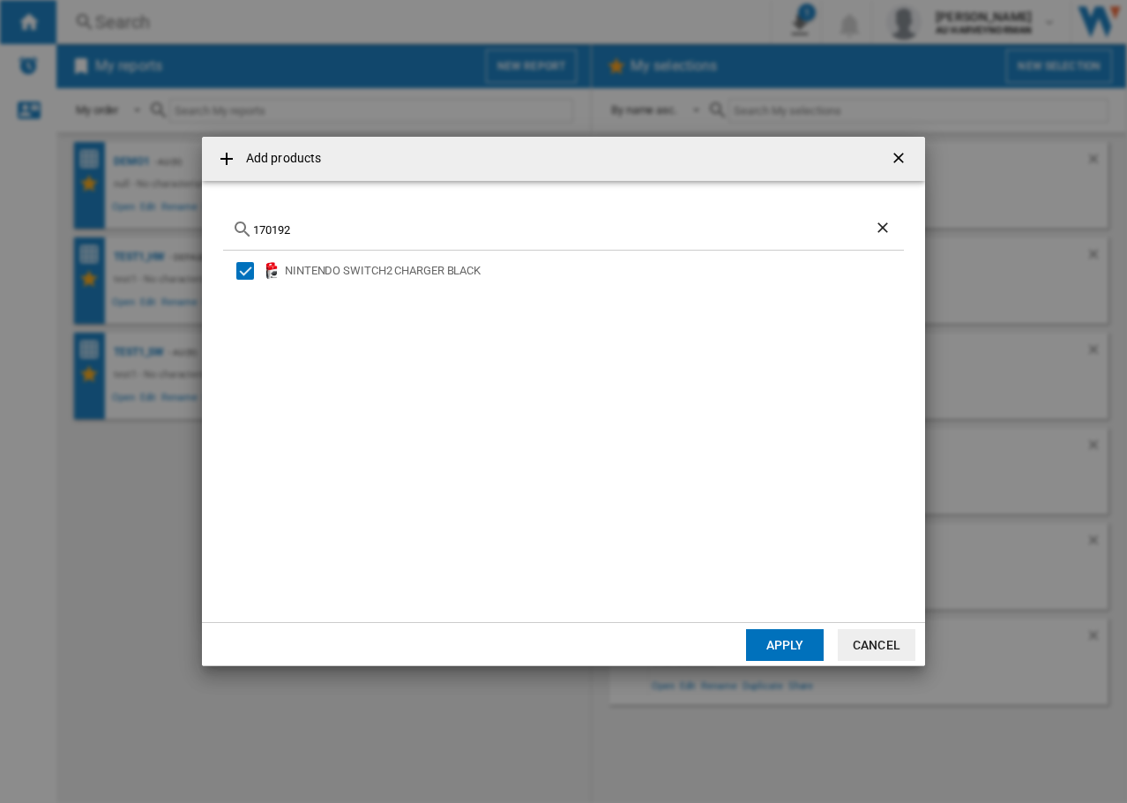
drag, startPoint x: 782, startPoint y: 643, endPoint x: 734, endPoint y: 609, distance: 59.0
click at [781, 643] on button "Apply" at bounding box center [785, 645] width 78 height 32
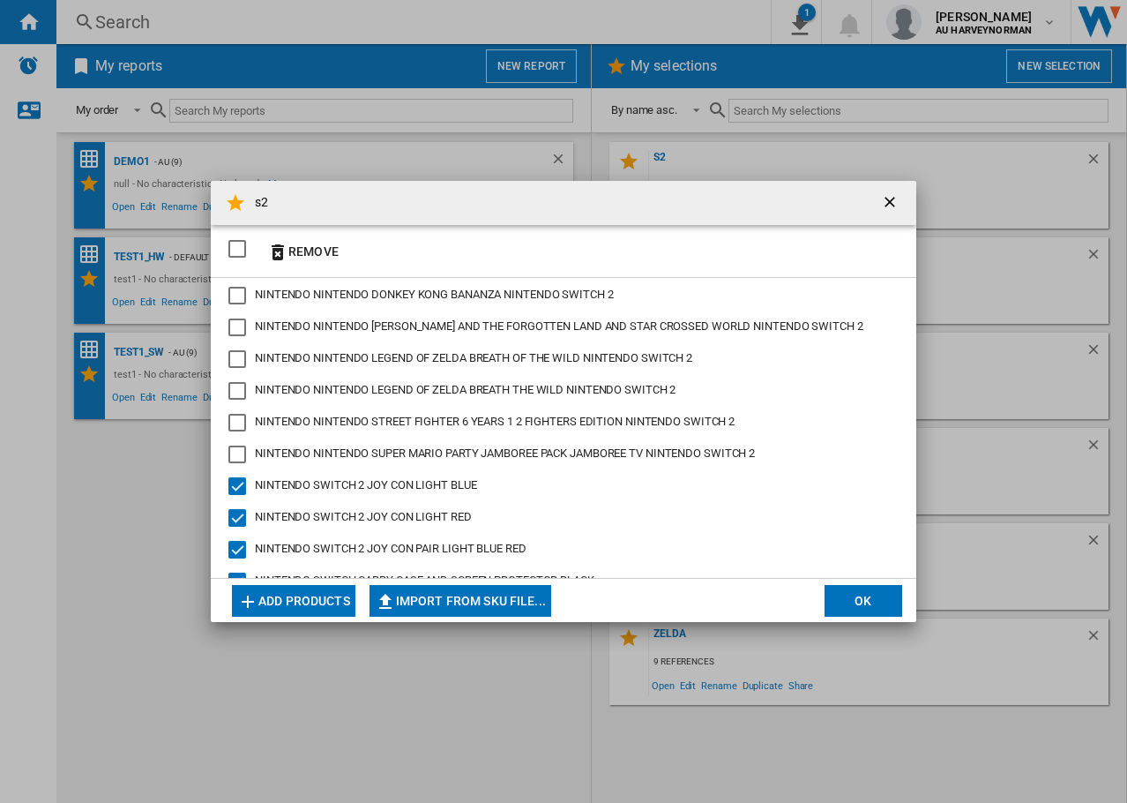
click at [303, 605] on button "Add products" at bounding box center [293, 601] width 123 height 32
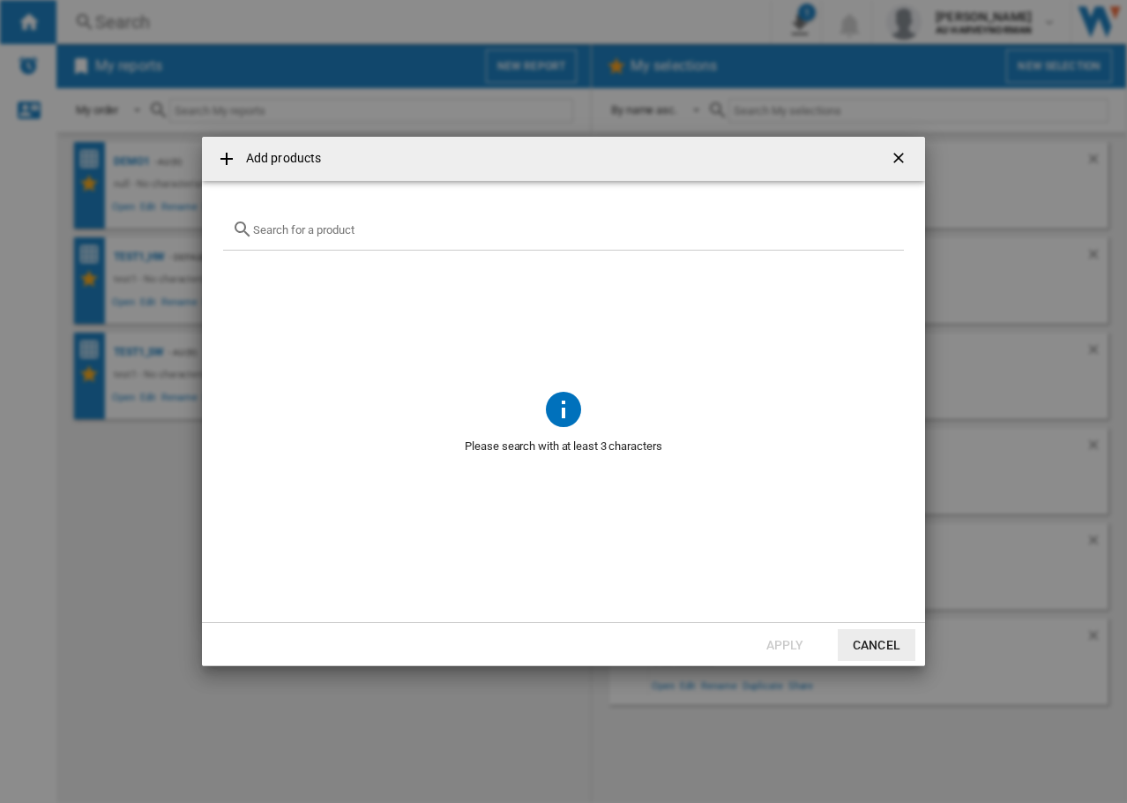
click at [311, 221] on div "Add products ..." at bounding box center [563, 229] width 681 height 41
click at [310, 228] on input "Add products ..." at bounding box center [574, 229] width 642 height 13
paste input "170195"
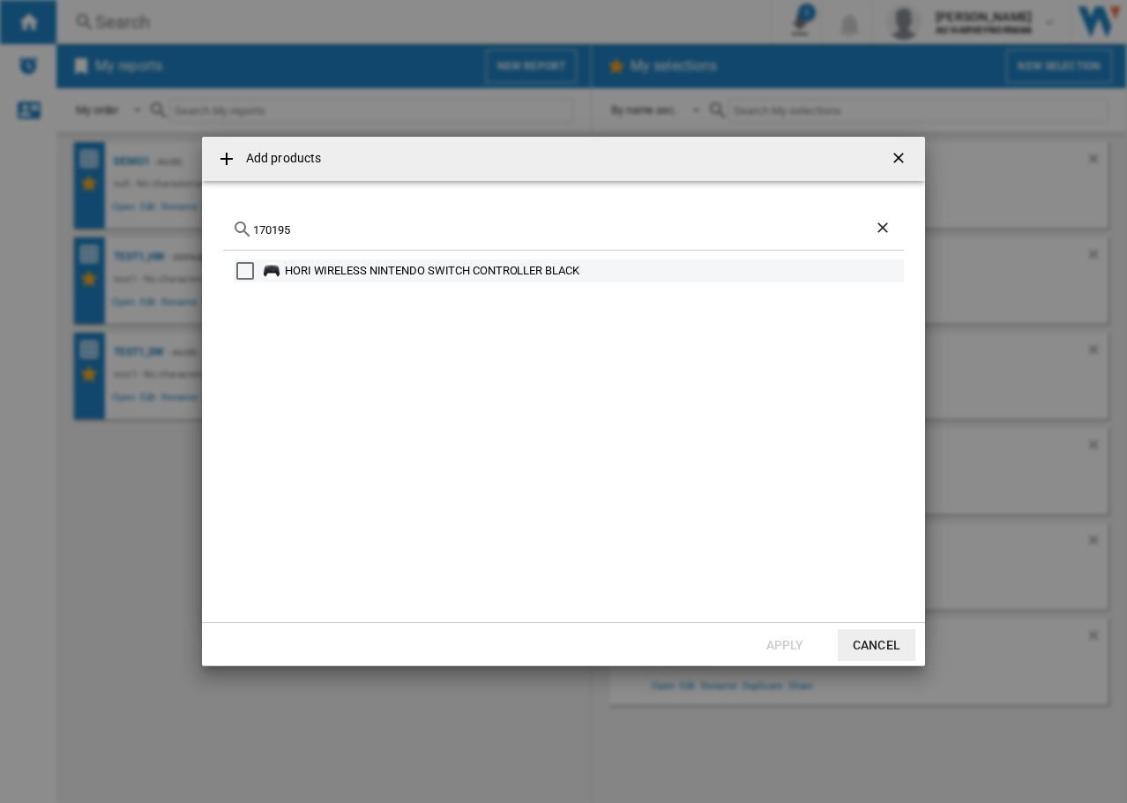
type input "170195"
click at [243, 270] on div "Select" at bounding box center [245, 271] width 18 height 18
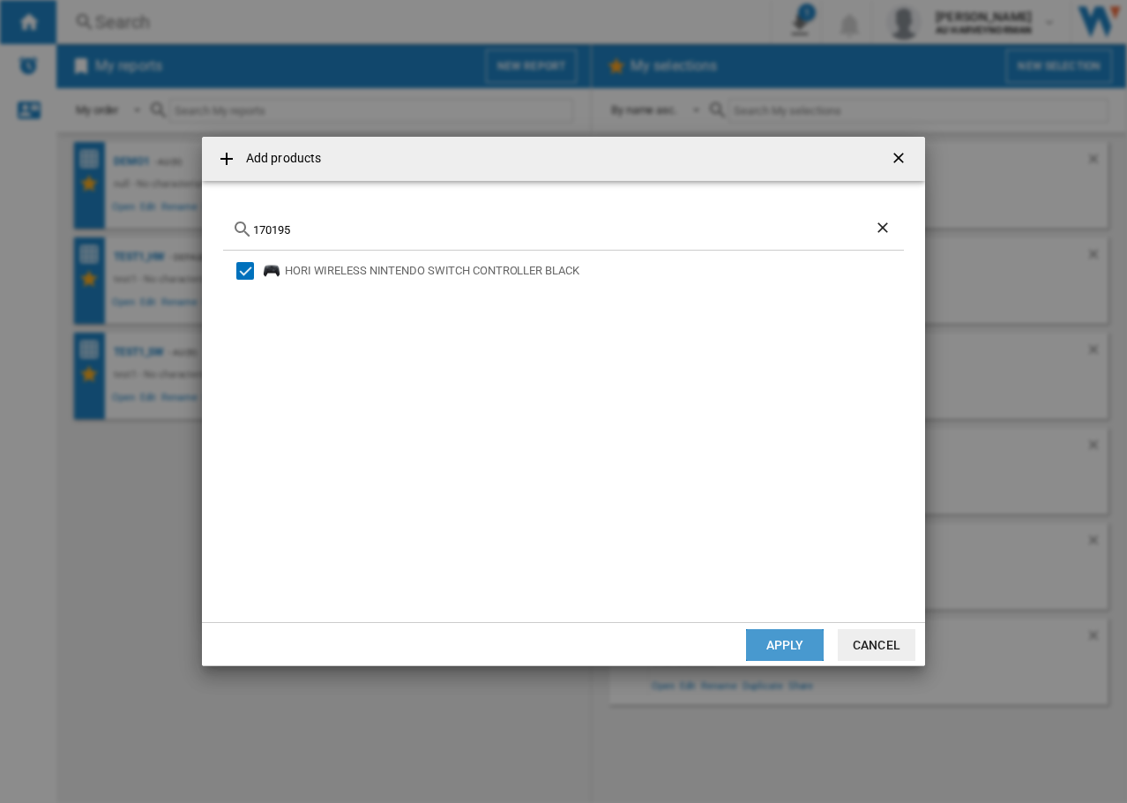
click at [773, 648] on button "Apply" at bounding box center [785, 645] width 78 height 32
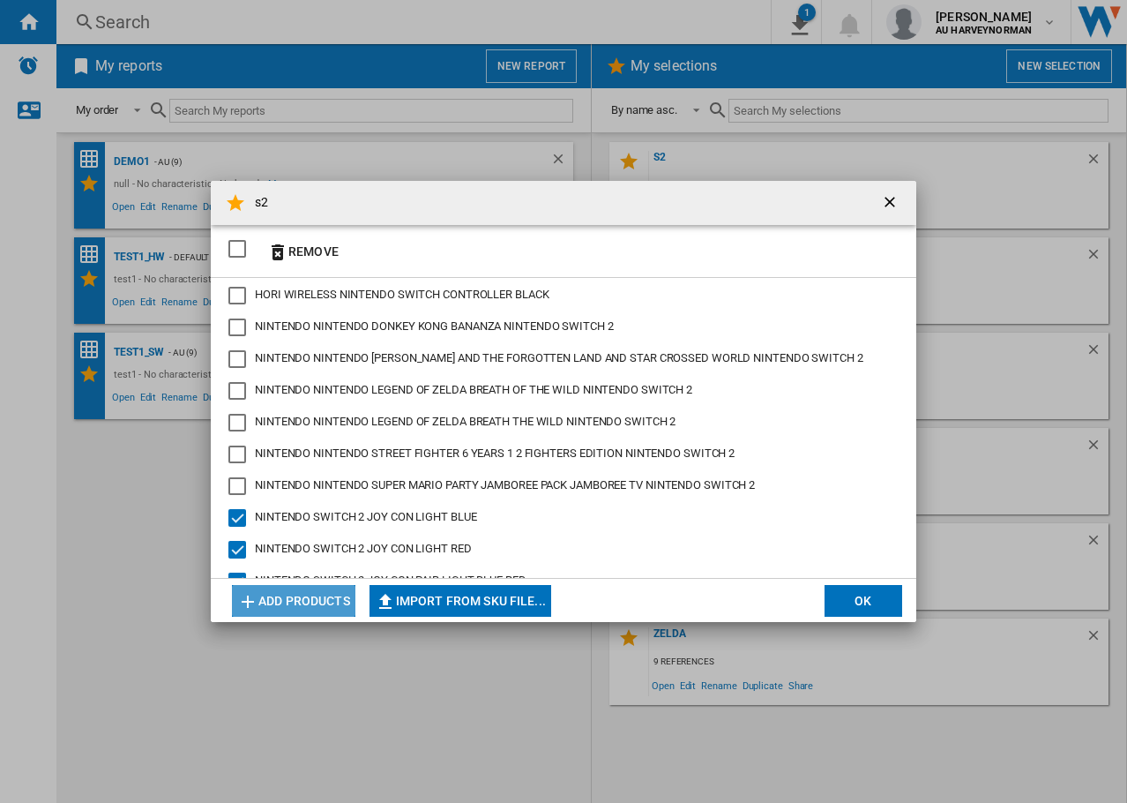
click at [294, 609] on button "Add products" at bounding box center [293, 601] width 123 height 32
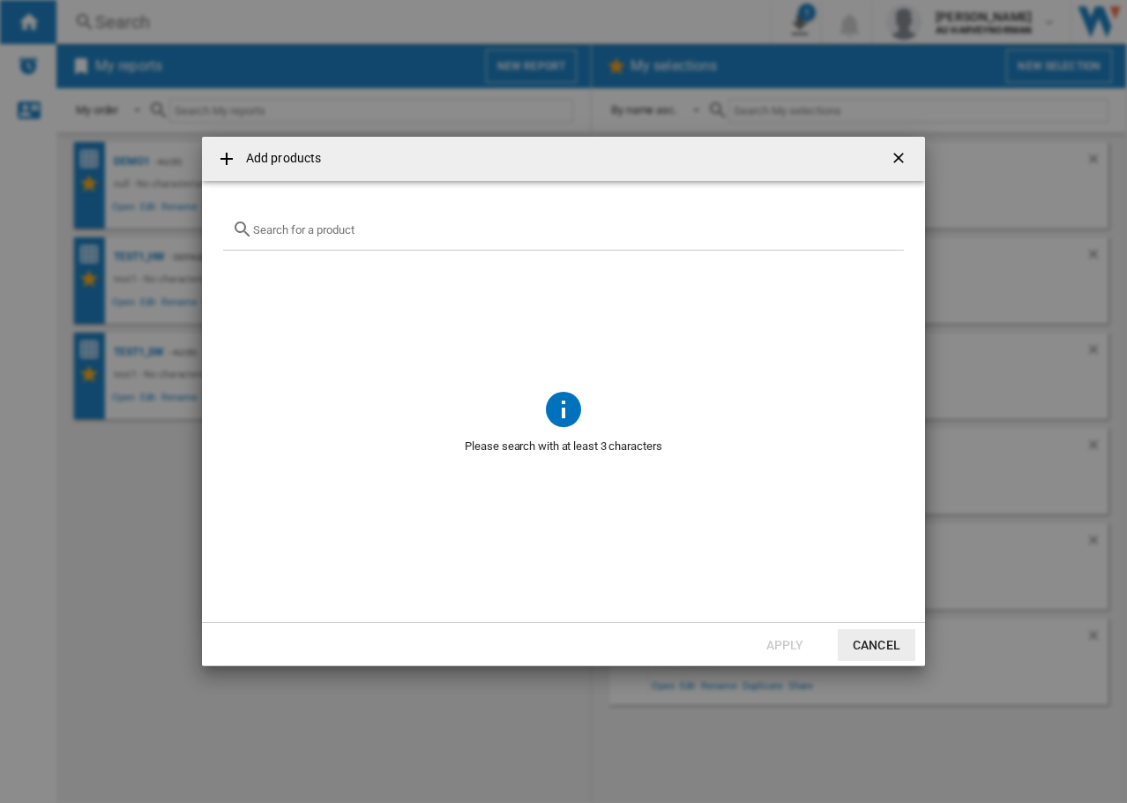
click at [303, 243] on div "Add products ..." at bounding box center [563, 229] width 681 height 41
drag, startPoint x: 302, startPoint y: 241, endPoint x: 301, endPoint y: 227, distance: 14.1
click at [302, 240] on div "Add products ..." at bounding box center [563, 229] width 681 height 41
click at [301, 227] on input "Add products ..." at bounding box center [574, 229] width 642 height 13
paste input "170194"
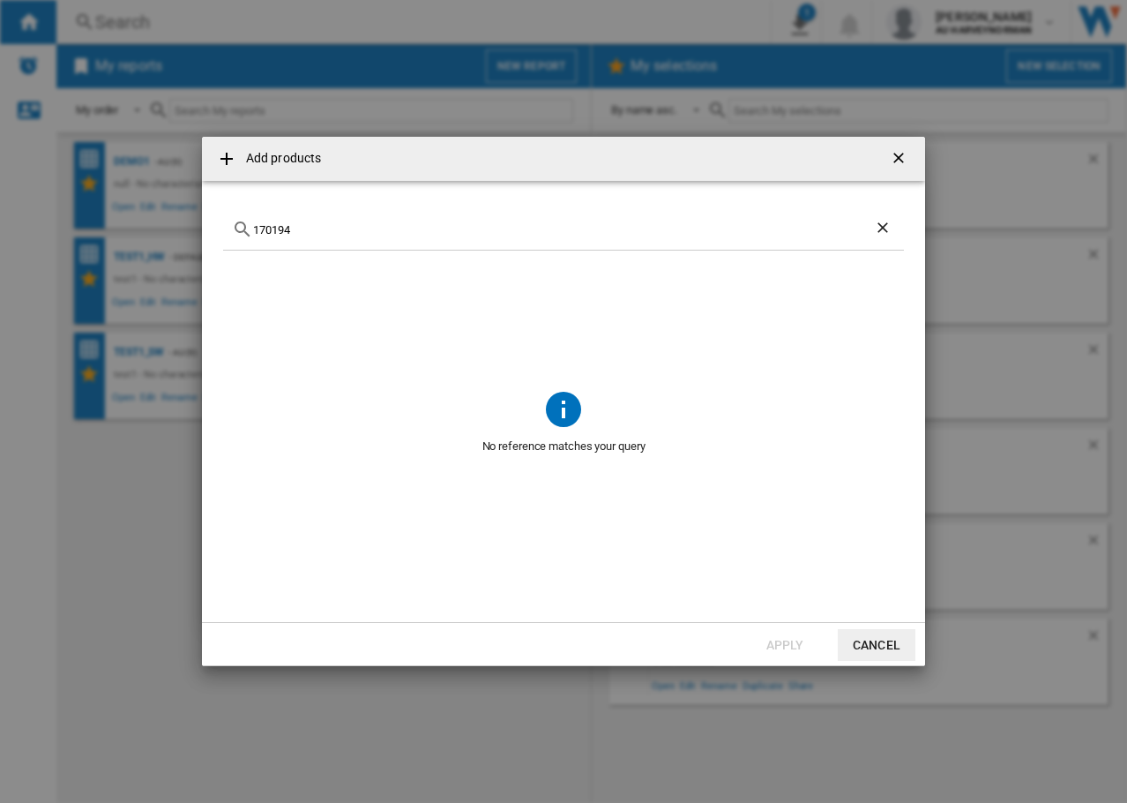
drag, startPoint x: 311, startPoint y: 229, endPoint x: 160, endPoint y: 213, distance: 152.6
click at [160, 213] on div "Add products 170194 No reference matches your query Apply Cancel" at bounding box center [563, 401] width 1127 height 803
type input "j"
click at [284, 228] on input "Add products ..." at bounding box center [574, 229] width 642 height 13
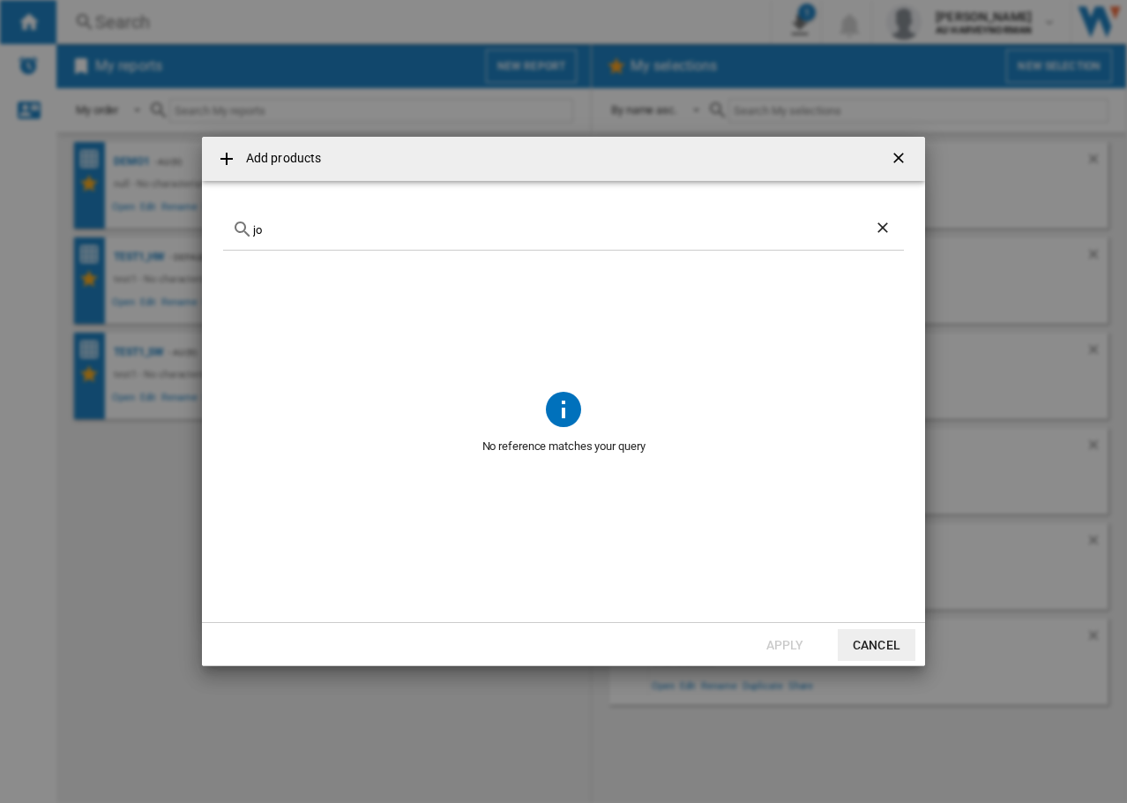
type input "j"
drag, startPoint x: 305, startPoint y: 222, endPoint x: 153, endPoint y: 219, distance: 151.7
click at [153, 219] on div "Add products 170201 No reference matches your query Apply Cancel" at bounding box center [563, 401] width 1127 height 803
drag, startPoint x: 304, startPoint y: 232, endPoint x: 191, endPoint y: 227, distance: 113.0
click at [191, 227] on div "Add products 170193 No reference matches your query Apply Cancel" at bounding box center [563, 401] width 1127 height 803
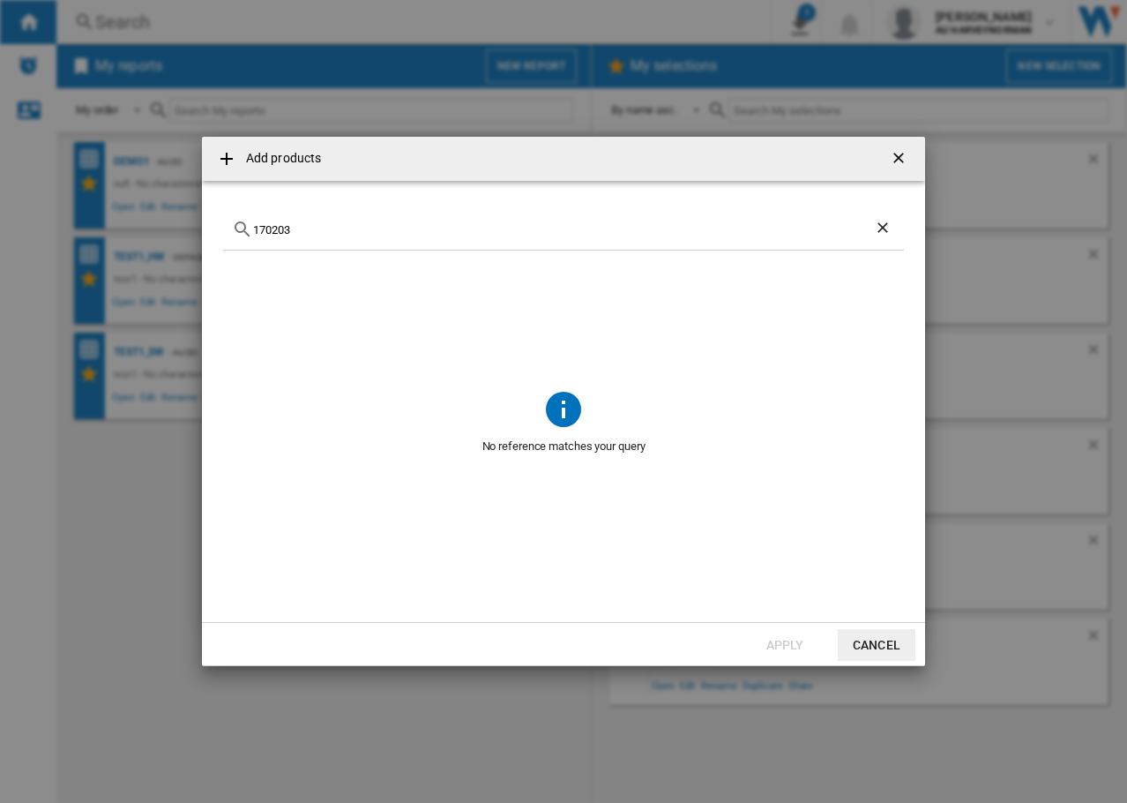
drag, startPoint x: 312, startPoint y: 231, endPoint x: 264, endPoint y: 243, distance: 49.8
click at [134, 216] on div "Add products 170203 No reference matches your query Apply Cancel" at bounding box center [563, 401] width 1127 height 803
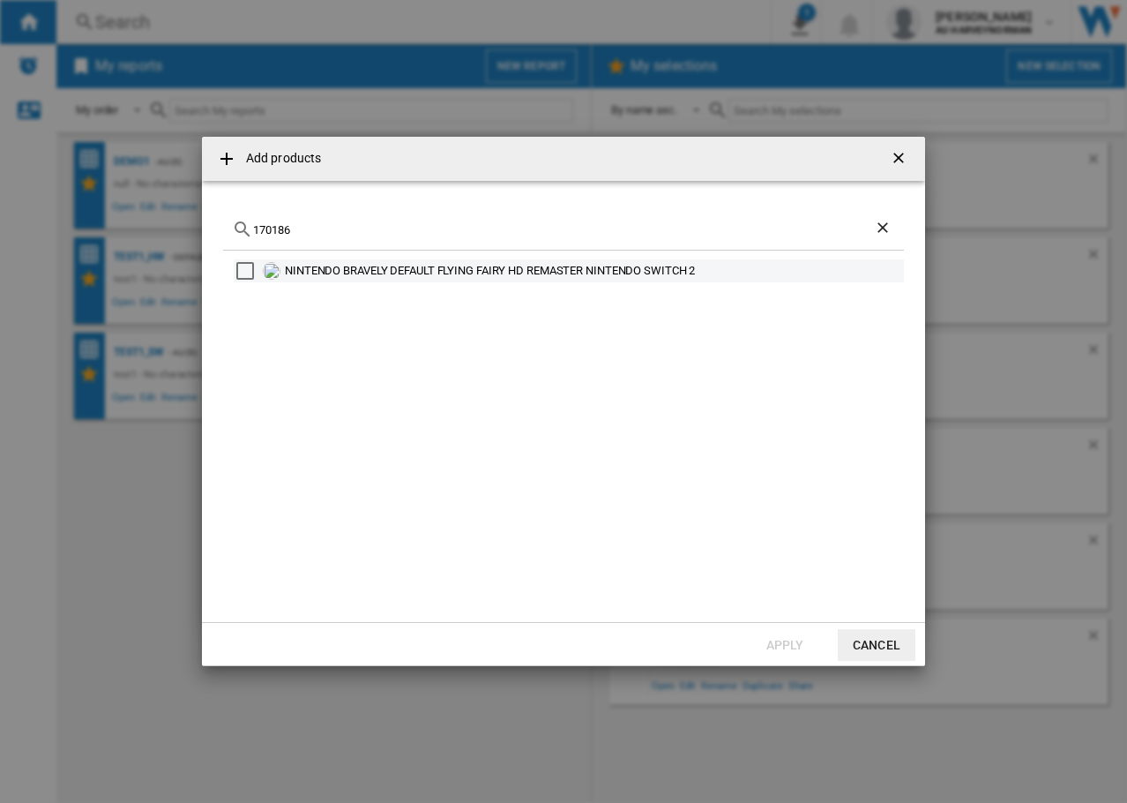
type input "170186"
click at [495, 268] on div "NINTENDO BRAVELY DEFAULT FLYING FAIRY HD REMASTER NINTENDO SWITCH 2" at bounding box center [593, 271] width 617 height 18
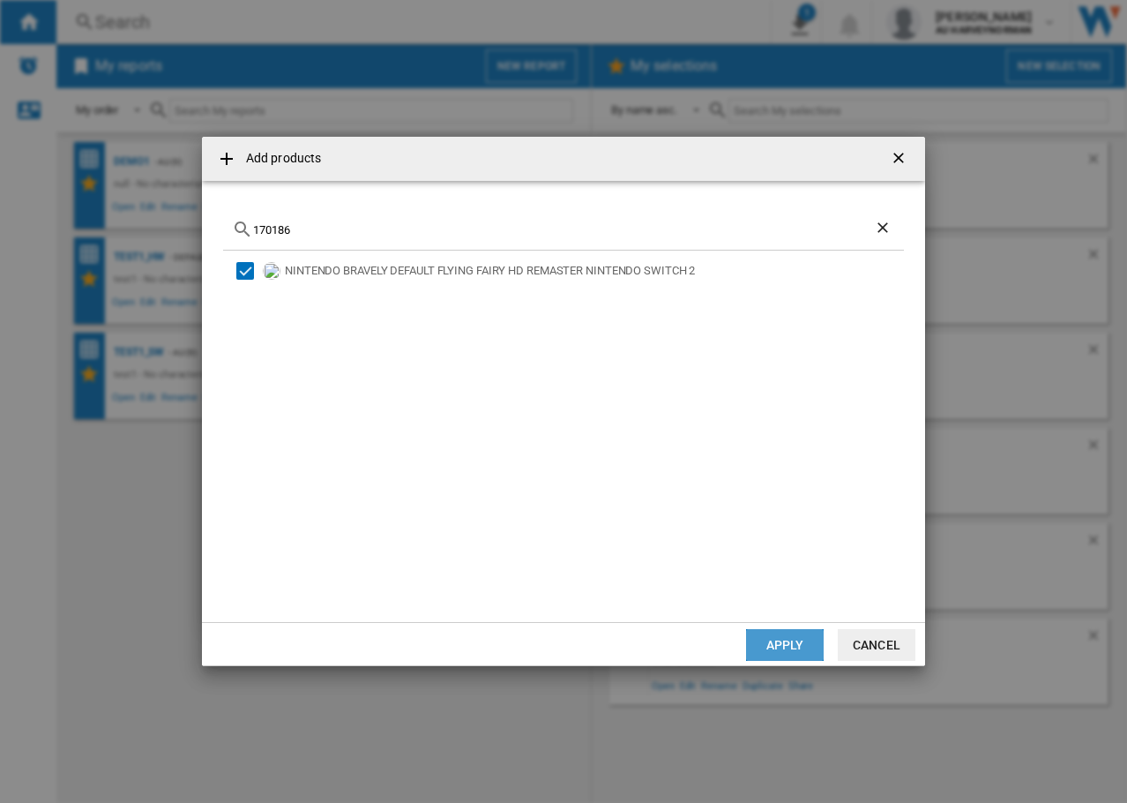
click at [782, 647] on button "Apply" at bounding box center [785, 645] width 78 height 32
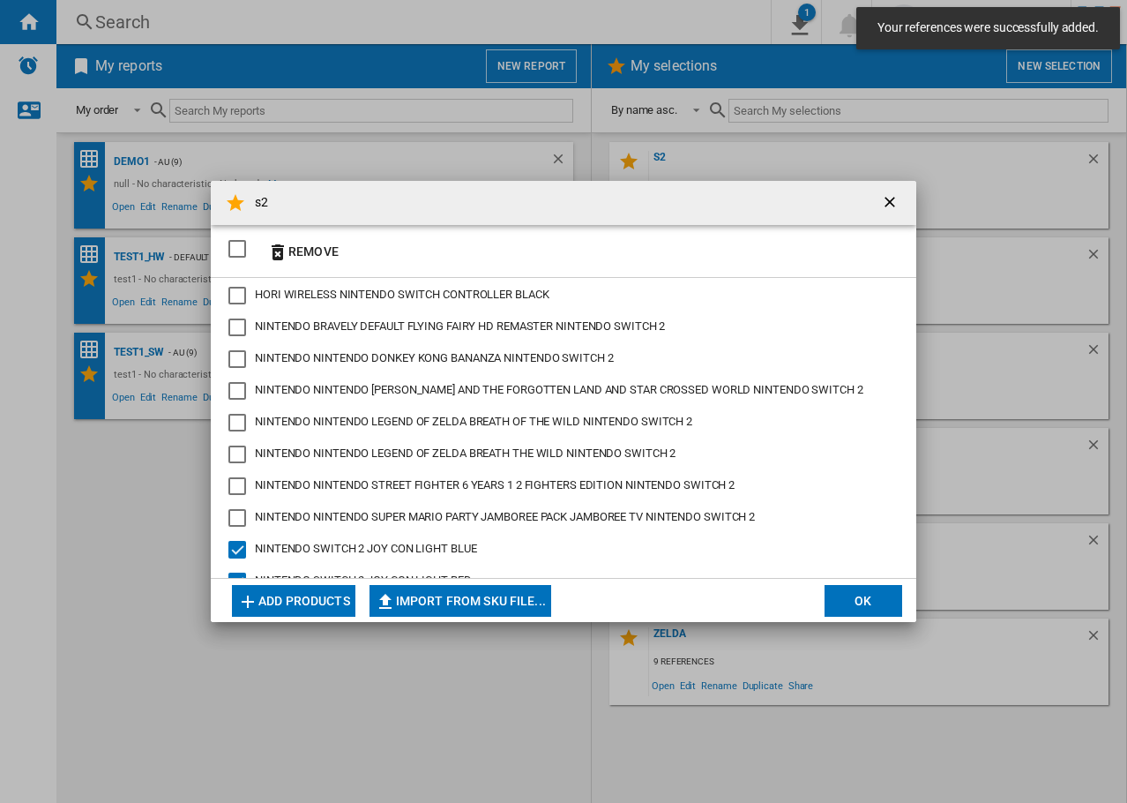
click at [236, 244] on div "SELECTIONS.EDITION_POPUP.SELECT_DESELECT" at bounding box center [237, 249] width 18 height 18
click at [853, 595] on button "OK" at bounding box center [864, 601] width 78 height 32
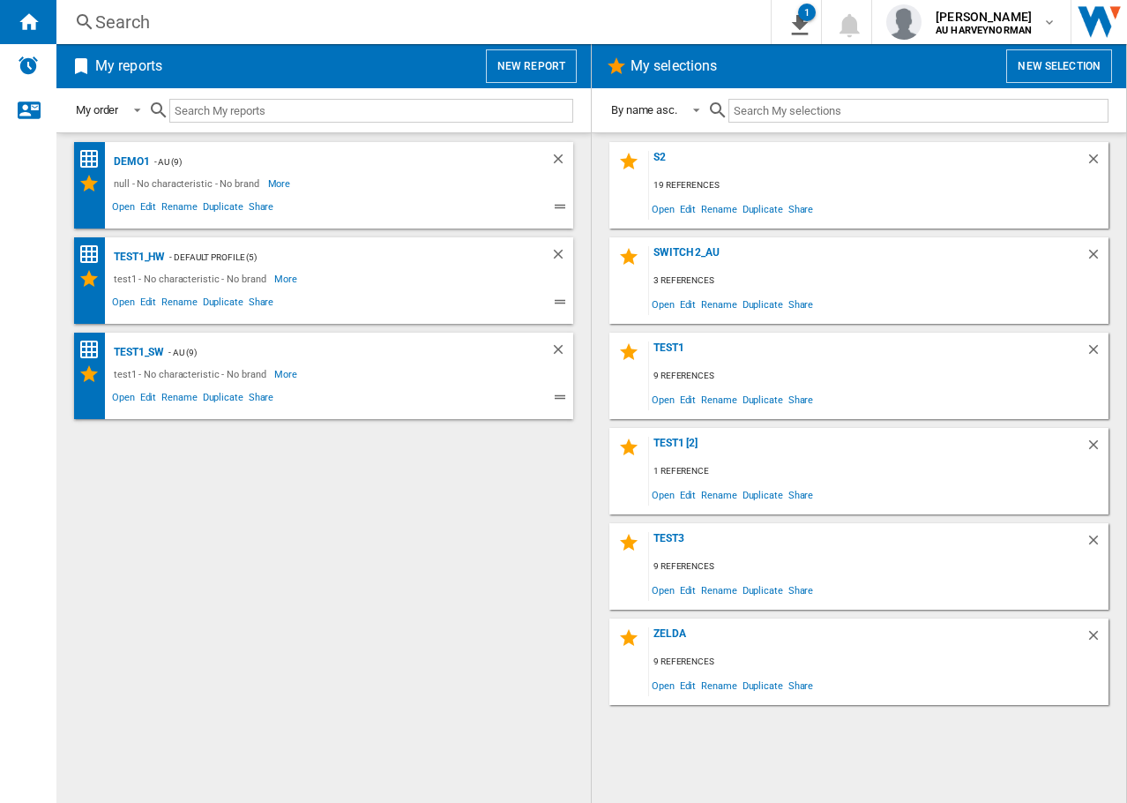
click at [506, 67] on button "New report" at bounding box center [531, 66] width 91 height 34
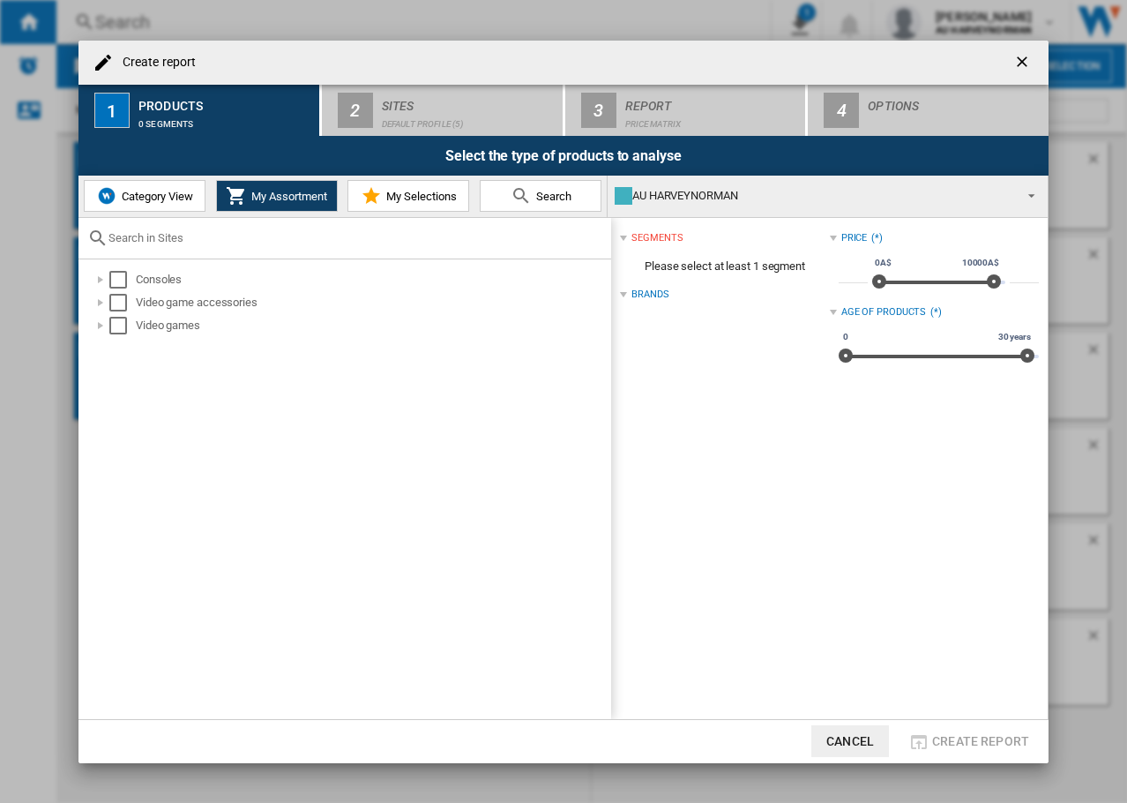
click at [418, 196] on span "My Selections" at bounding box center [419, 196] width 75 height 13
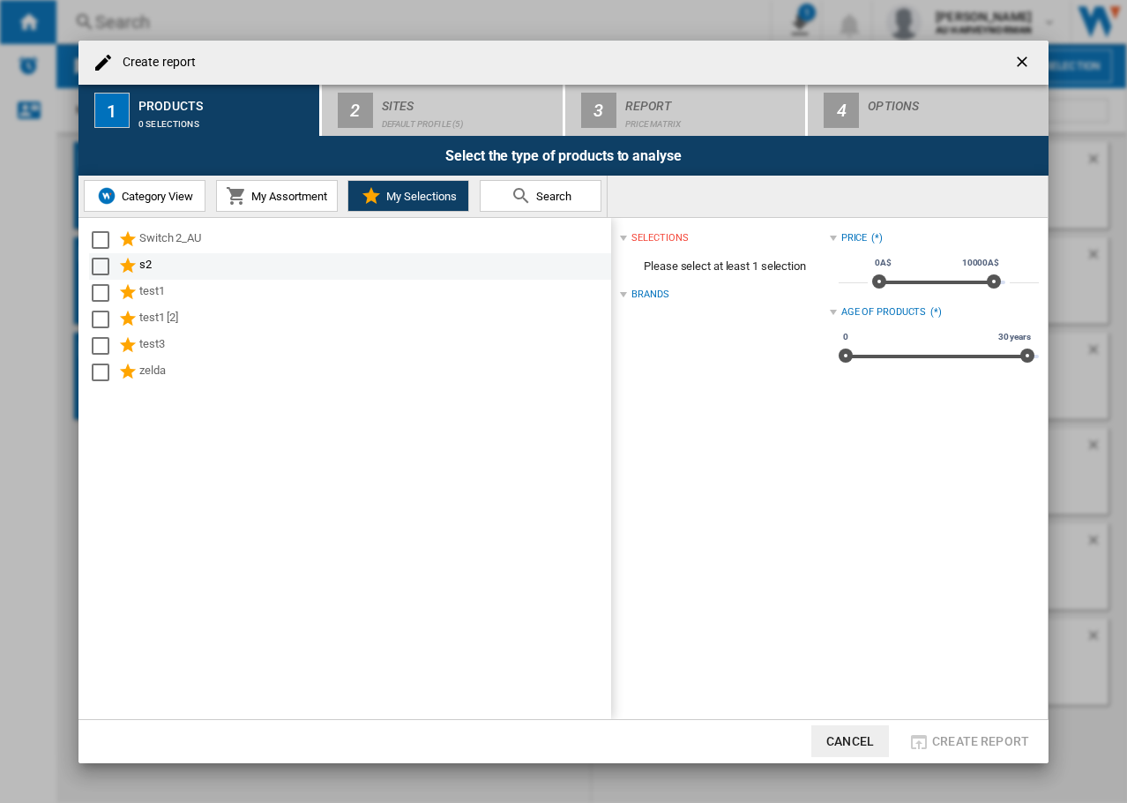
click at [98, 269] on div "Select" at bounding box center [101, 267] width 18 height 18
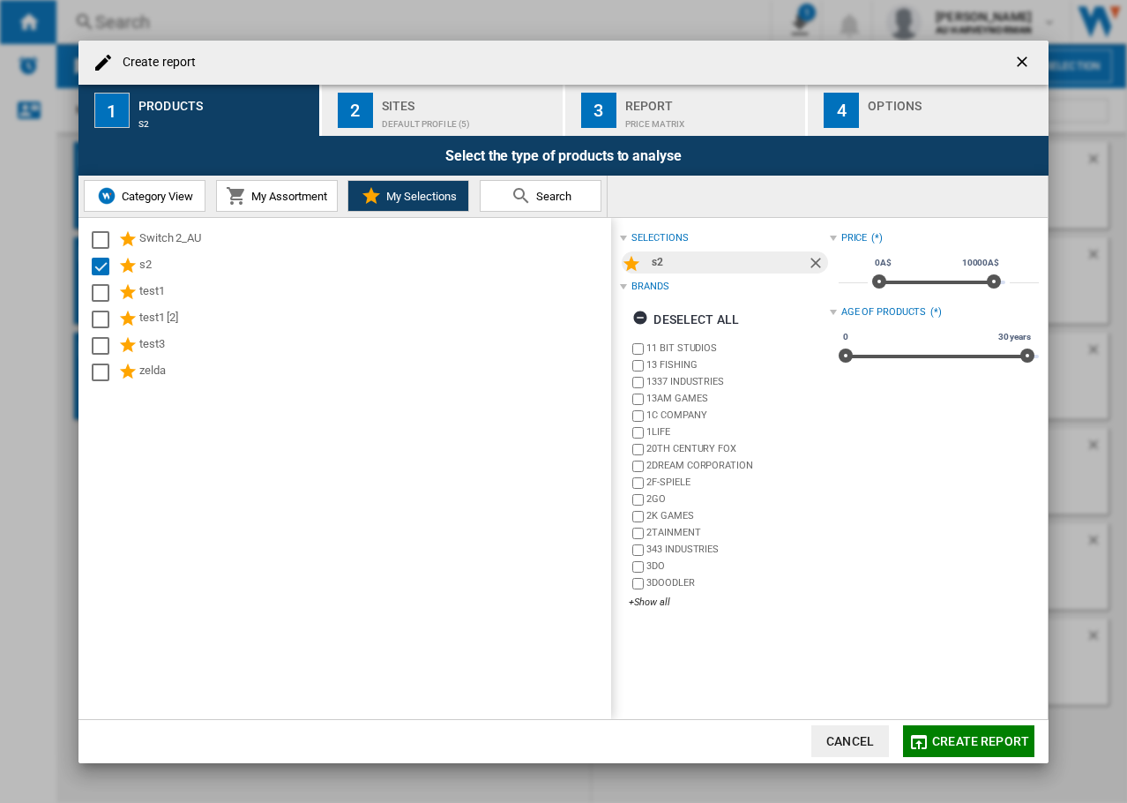
click at [535, 192] on span "Search" at bounding box center [552, 196] width 40 height 13
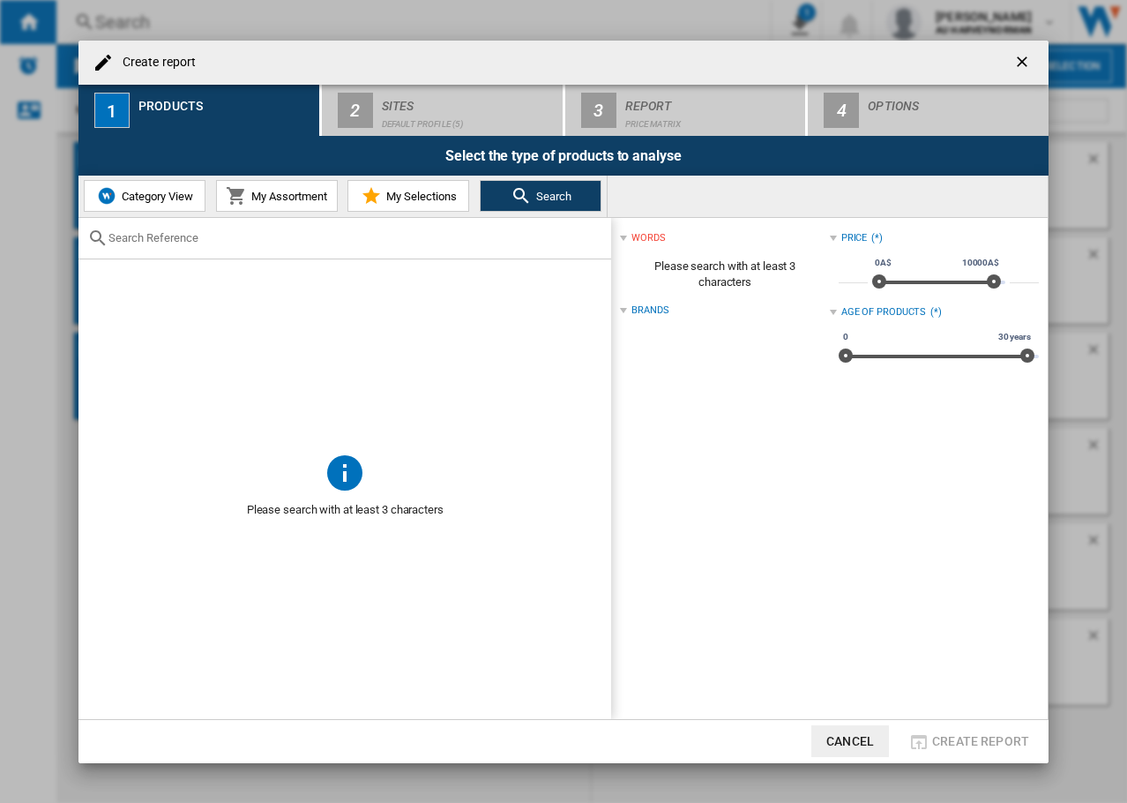
click at [401, 196] on span "My Selections" at bounding box center [419, 196] width 75 height 13
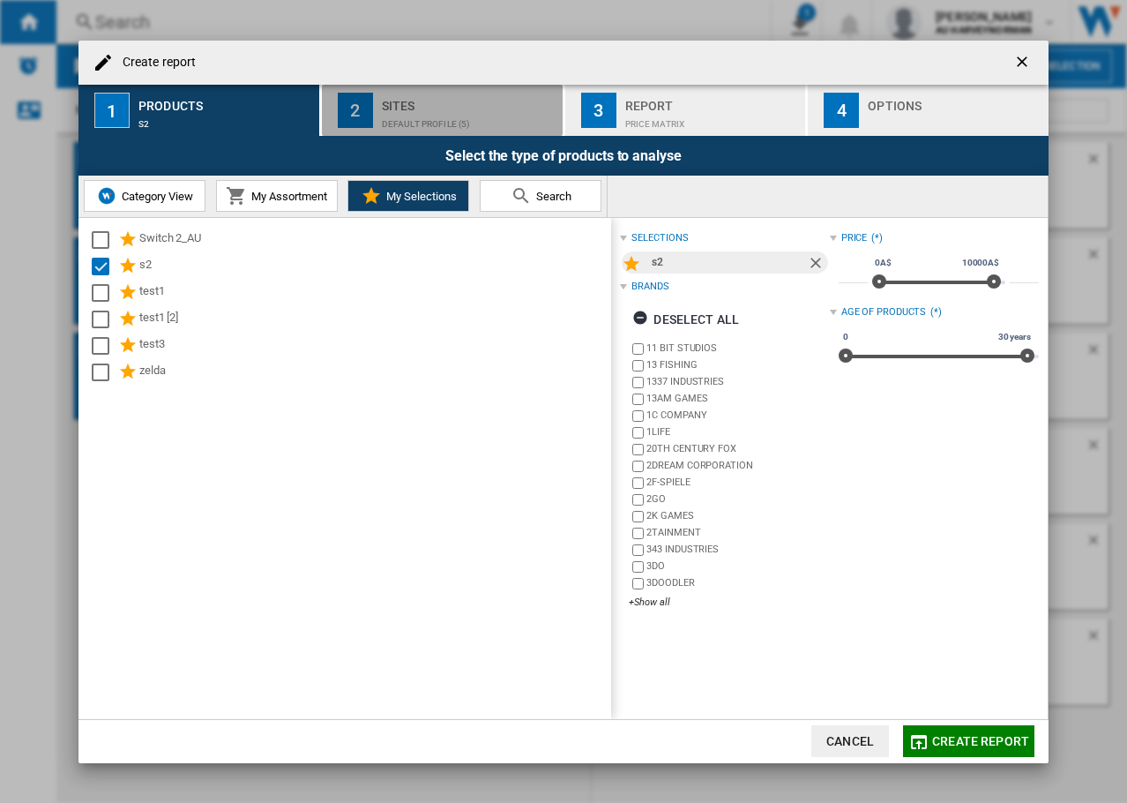
click at [438, 97] on div "Sites" at bounding box center [469, 101] width 174 height 19
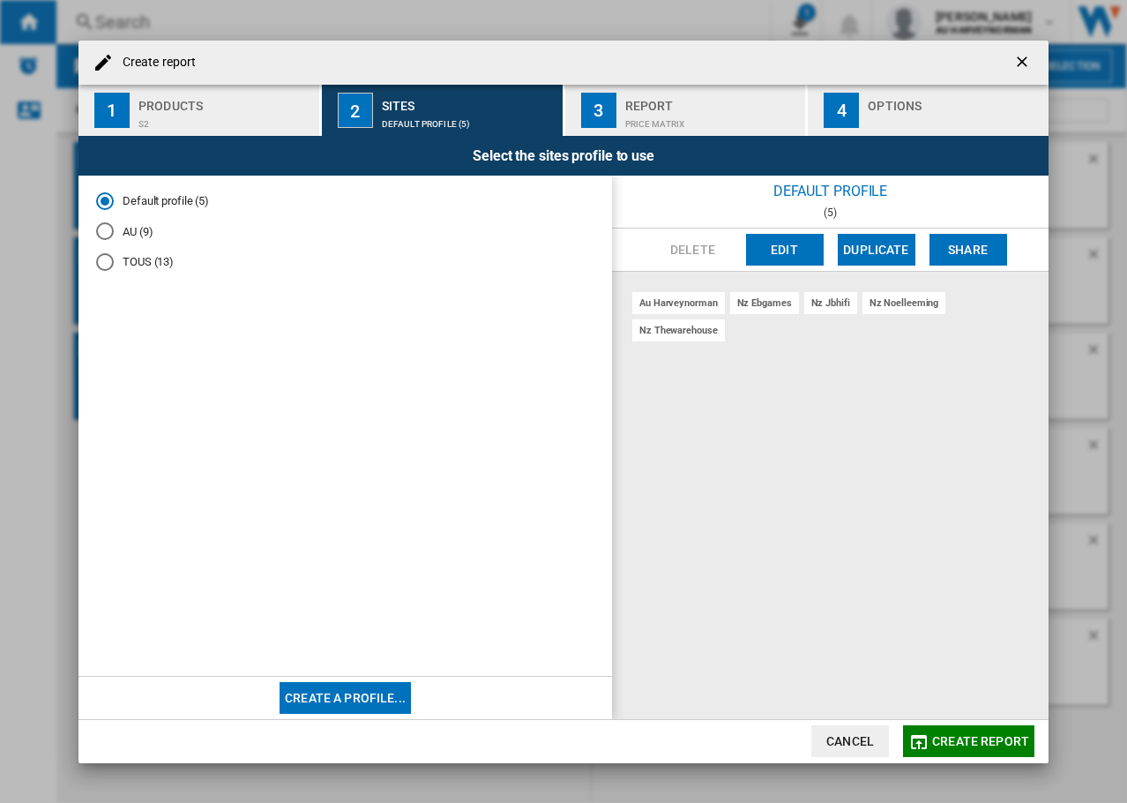
click at [126, 262] on md-radio-button "TOUS (13)" at bounding box center [345, 262] width 498 height 17
click at [760, 394] on div "au harveynorman au amazon au bigw au ebgames au jbhi-fi au [PERSON_NAME] au off…" at bounding box center [830, 495] width 437 height 447
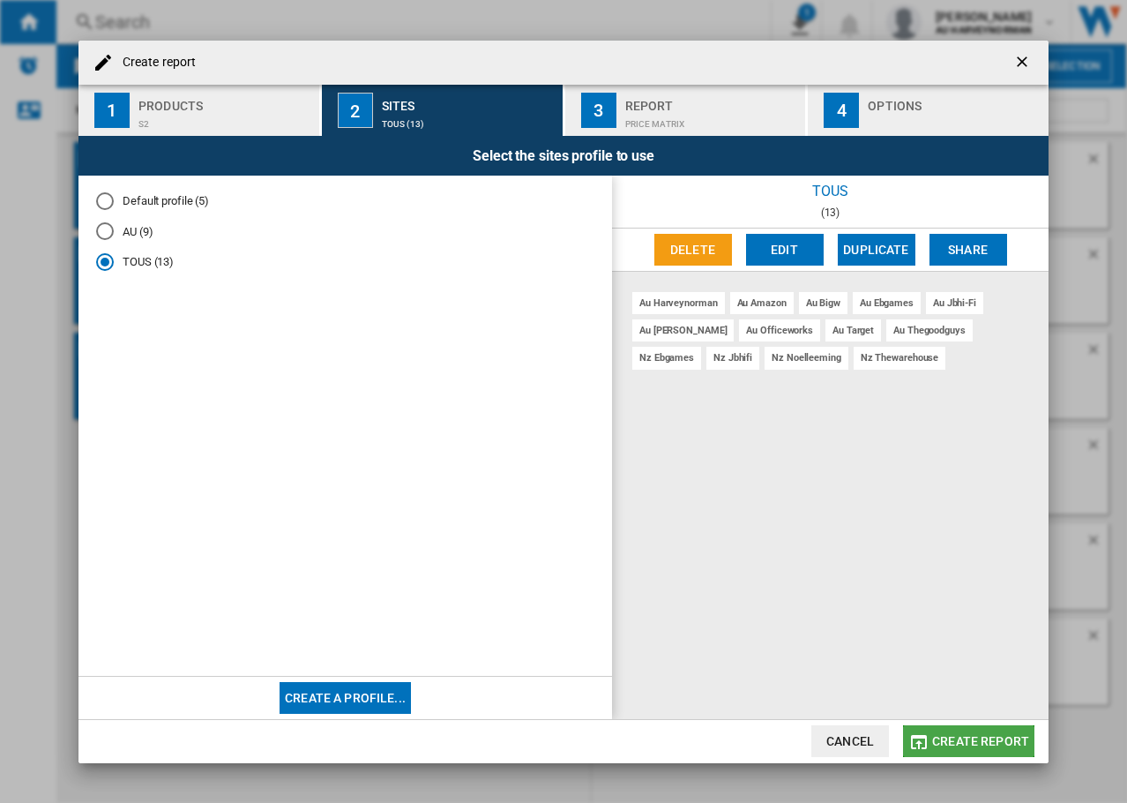
click at [981, 744] on span "Create report" at bounding box center [980, 741] width 97 height 14
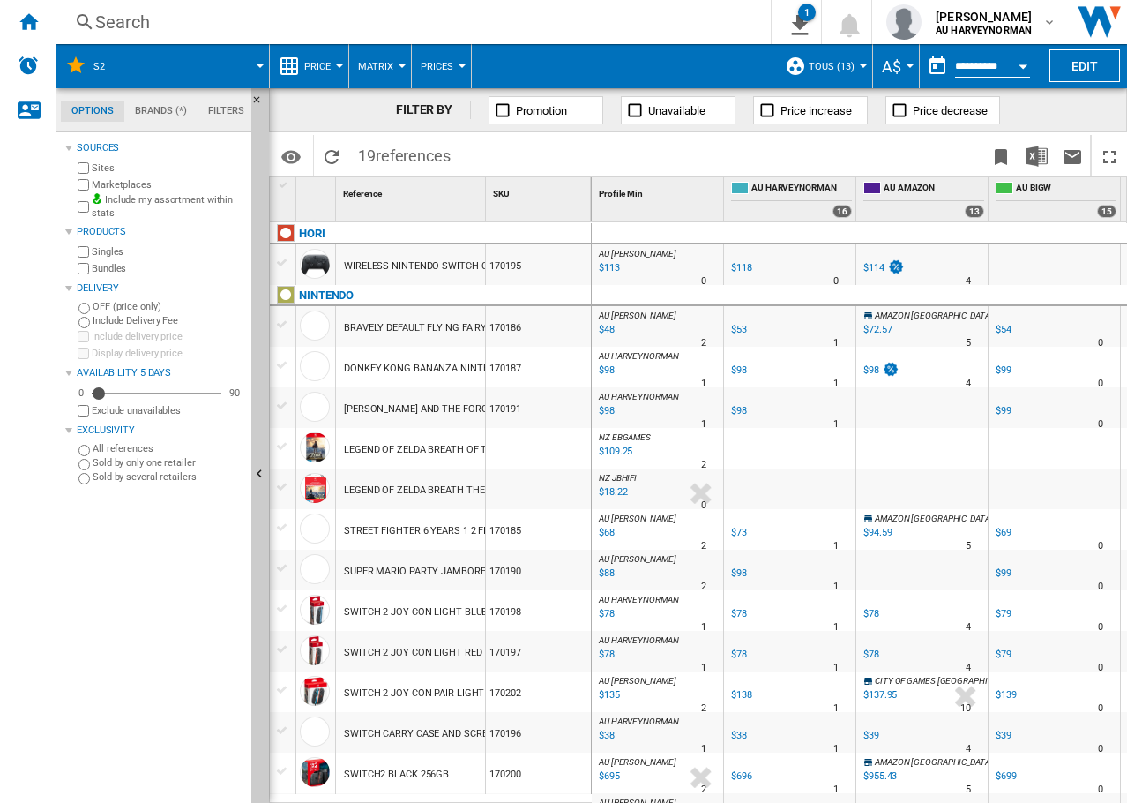
click at [316, 62] on span "Price" at bounding box center [317, 66] width 26 height 11
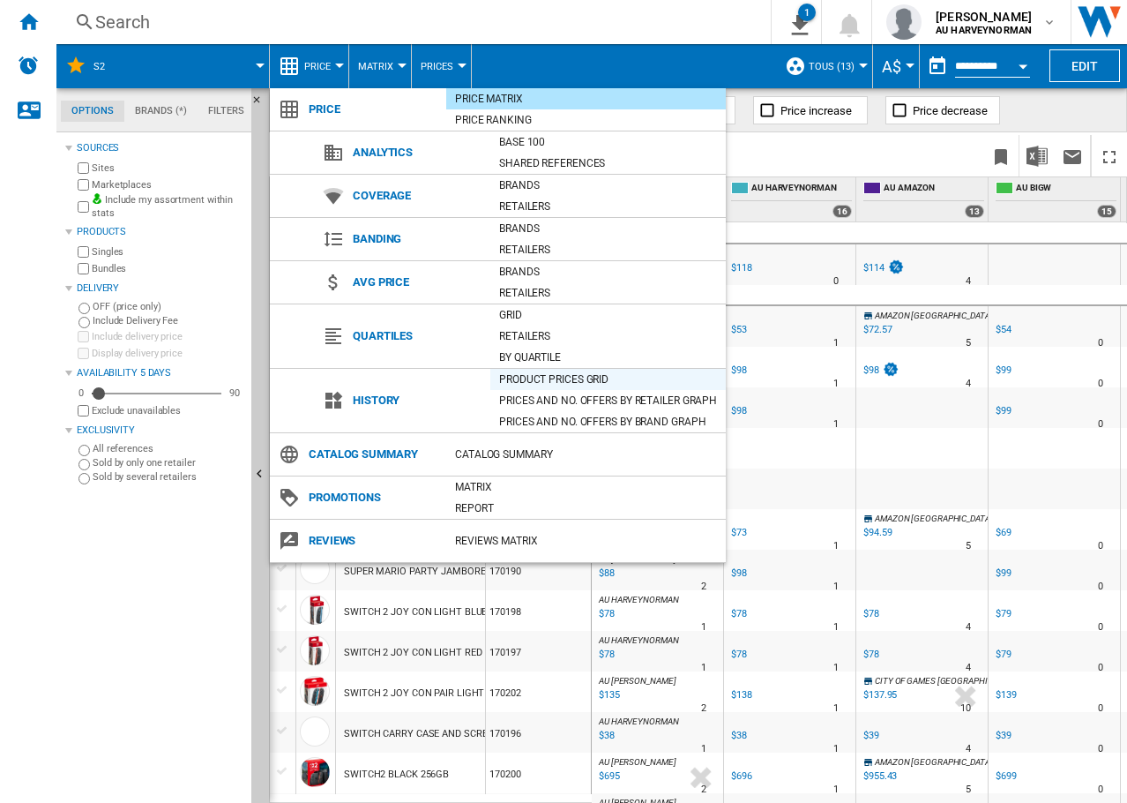
click at [580, 379] on div "Product prices grid" at bounding box center [608, 379] width 236 height 18
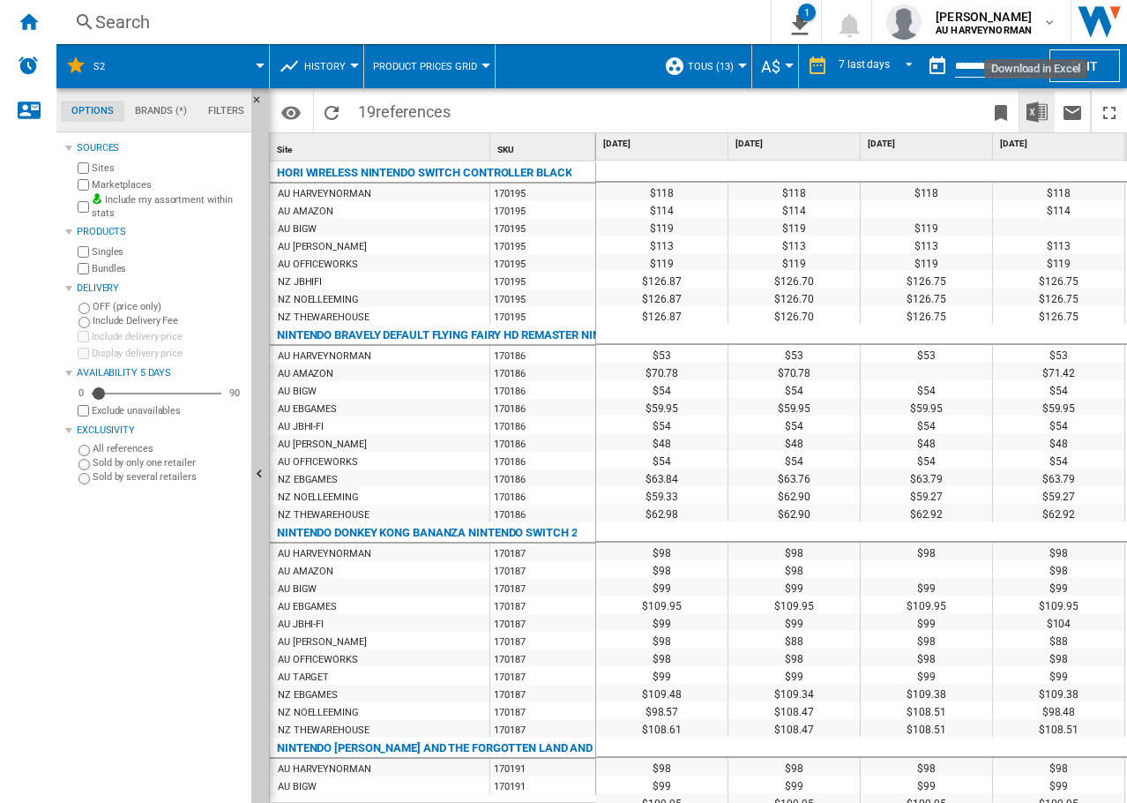
click at [1035, 110] on img "Download in Excel" at bounding box center [1037, 111] width 21 height 21
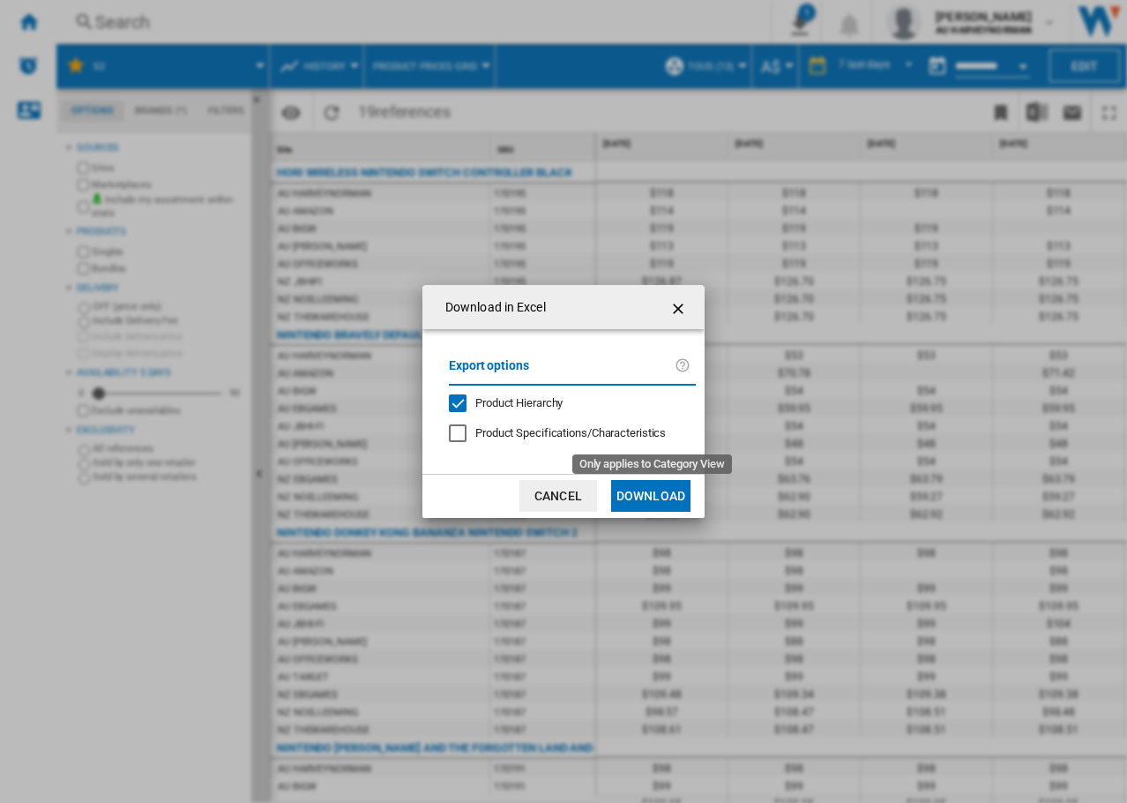
drag, startPoint x: 605, startPoint y: 428, endPoint x: 612, endPoint y: 446, distance: 19.8
click at [606, 429] on span "Product Specifications/Characteristics" at bounding box center [570, 432] width 191 height 13
click at [658, 497] on button "Download" at bounding box center [650, 496] width 79 height 32
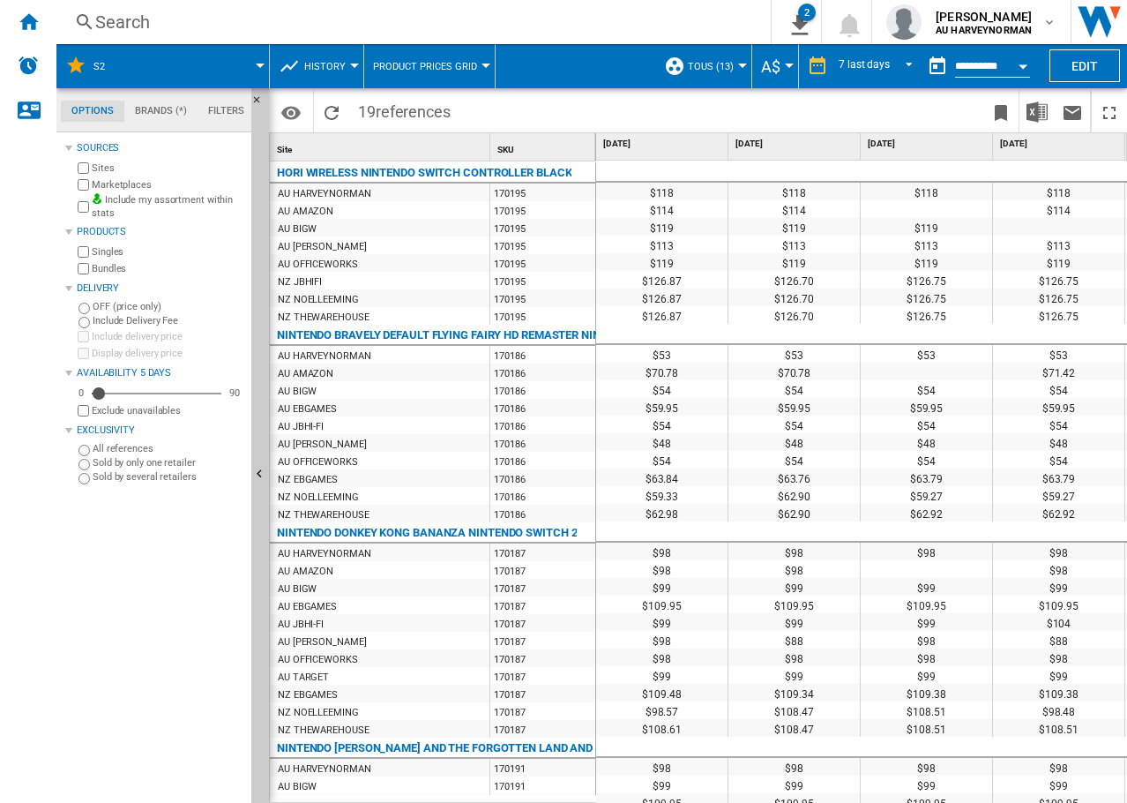
click at [427, 174] on div "HORI WIRELESS NINTENDO SWITCH CONTROLLER BLACK" at bounding box center [424, 172] width 295 height 21
